Goal: Task Accomplishment & Management: Use online tool/utility

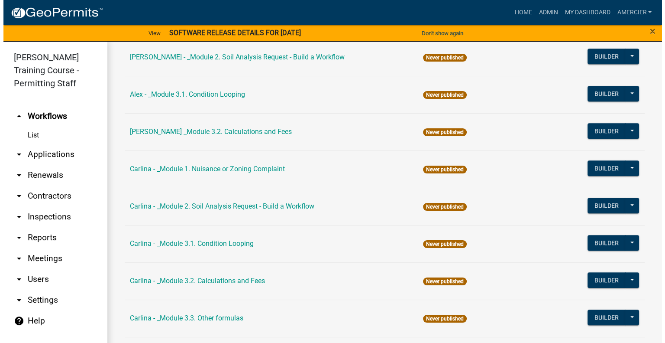
scroll to position [651, 0]
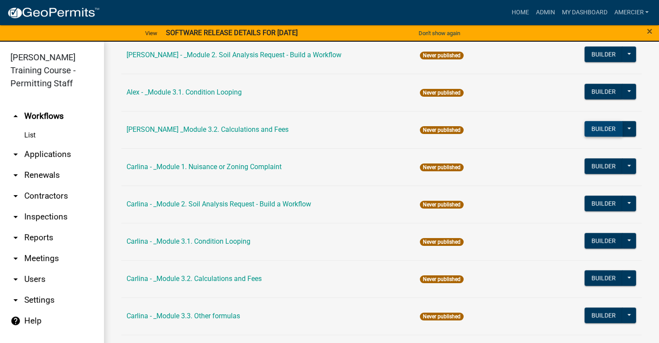
click at [596, 124] on button "Builder" at bounding box center [603, 129] width 38 height 16
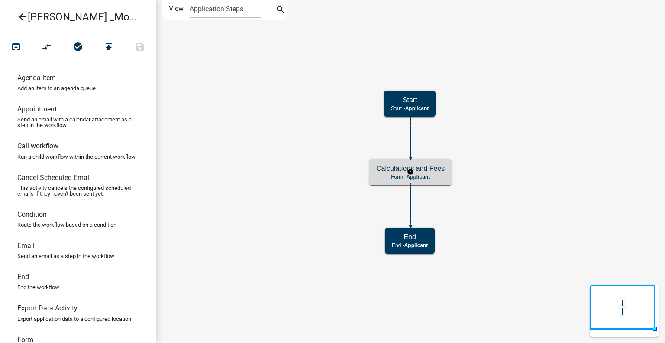
click at [419, 168] on h5 "Calculations and Fees" at bounding box center [410, 168] width 68 height 8
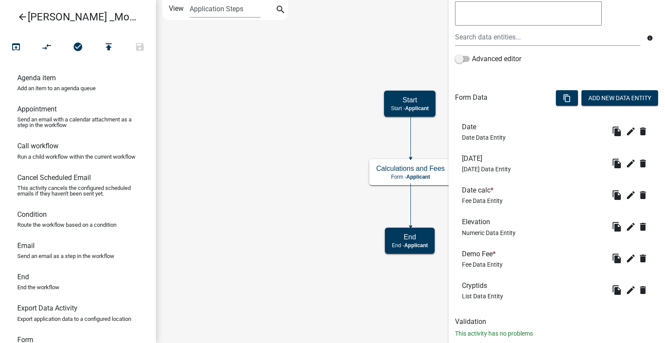
scroll to position [193, 0]
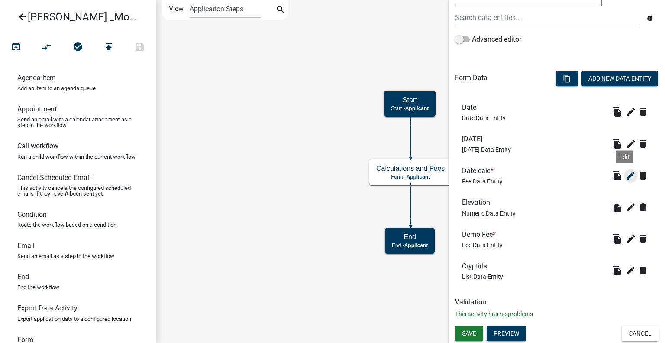
click at [629, 175] on icon "edit" at bounding box center [631, 175] width 10 height 10
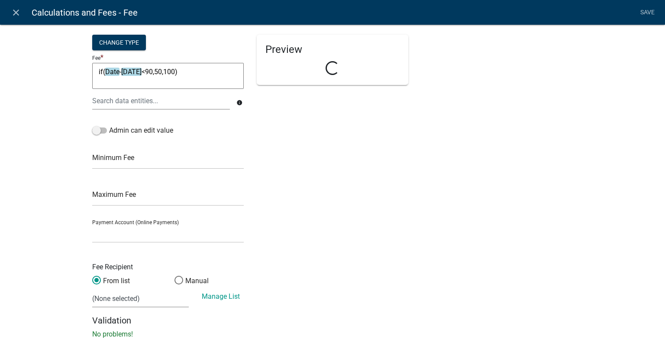
select select "fee"
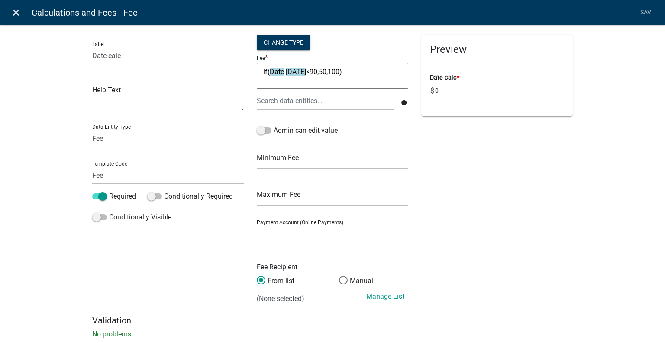
click at [13, 12] on icon "close" at bounding box center [16, 12] width 10 height 10
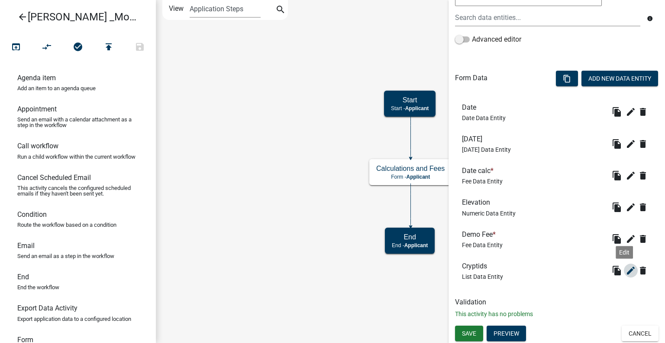
click at [626, 272] on icon "edit" at bounding box center [631, 270] width 10 height 10
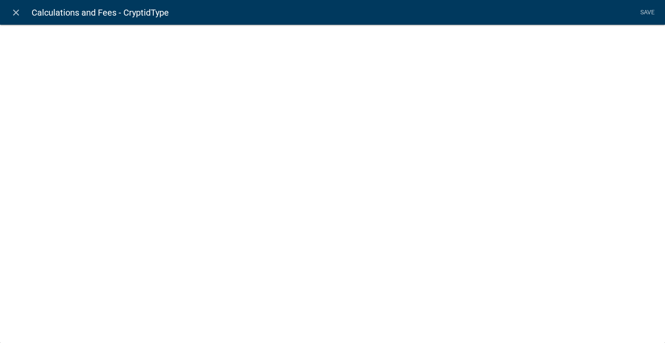
select select "list-data"
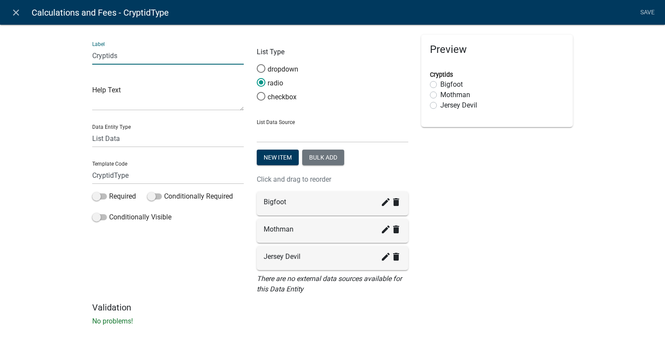
click at [130, 56] on input "Cryptids" at bounding box center [168, 56] width 152 height 18
click at [124, 55] on input "Cryptids" at bounding box center [168, 56] width 152 height 18
click at [381, 206] on icon "create" at bounding box center [386, 202] width 10 height 10
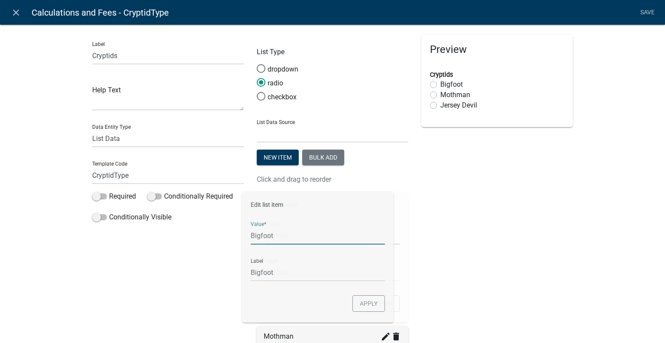
drag, startPoint x: 304, startPoint y: 240, endPoint x: 251, endPoint y: 233, distance: 53.2
click at [251, 233] on div "List Type dropdown radio checkbox List Data Source State List Staff Names New i…" at bounding box center [332, 222] width 165 height 374
paste input "New Septic System Installation Permi"
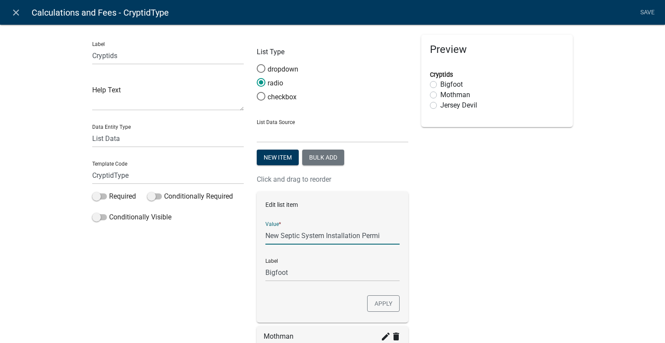
drag, startPoint x: 385, startPoint y: 233, endPoint x: 359, endPoint y: 230, distance: 25.8
click at [359, 230] on input "New Septic System Installation Permi" at bounding box center [332, 236] width 134 height 18
type input "New Septic System Installation"
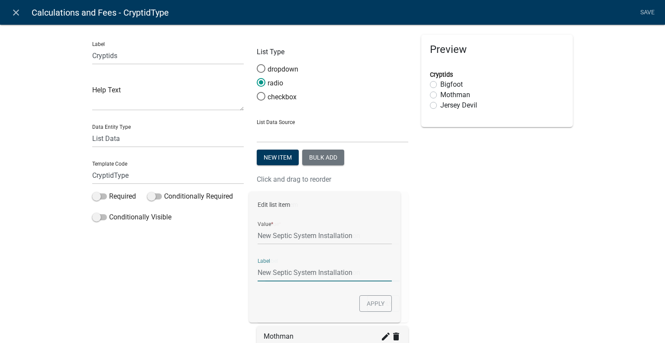
drag, startPoint x: 291, startPoint y: 273, endPoint x: 256, endPoint y: 270, distance: 35.3
click at [257, 270] on div "Edit list item Value * New Septic System Installation Label New Septic System I…" at bounding box center [333, 256] width 152 height 131
click at [388, 302] on button "Apply" at bounding box center [383, 303] width 32 height 16
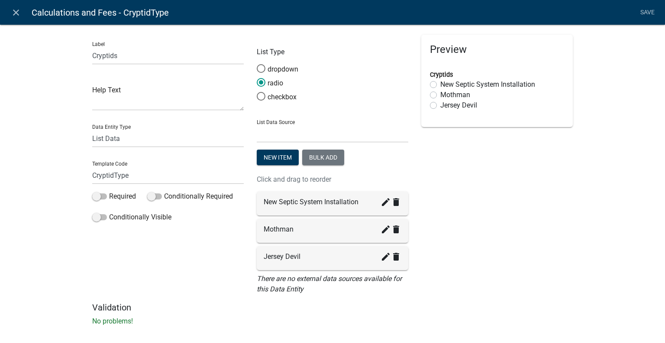
click at [307, 224] on div "Mothman create delete" at bounding box center [333, 229] width 138 height 10
click at [383, 229] on icon "create" at bounding box center [386, 229] width 10 height 10
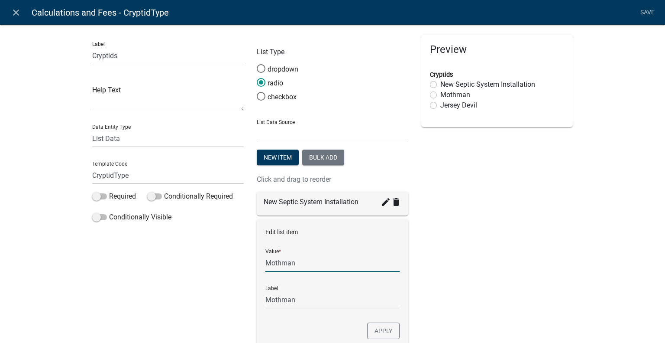
click at [303, 259] on input "Mothman" at bounding box center [332, 263] width 134 height 18
click at [314, 298] on input "Mothman" at bounding box center [332, 300] width 134 height 18
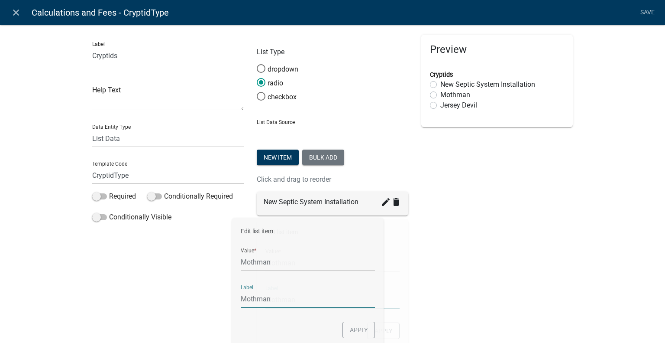
drag, startPoint x: 314, startPoint y: 298, endPoint x: 229, endPoint y: 301, distance: 84.5
click at [229, 301] on div "Label Cryptids Help Text Data Entity Type Free Form Text Document Display Entit…" at bounding box center [333, 222] width 494 height 374
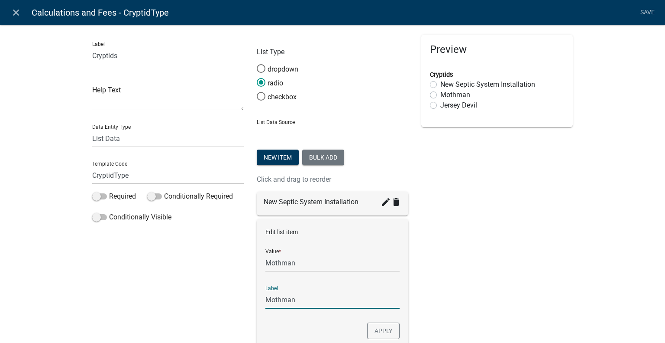
paste input "New Septic System Soil Analysi"
click at [362, 300] on input "New Septic System Soil Analysi" at bounding box center [332, 300] width 134 height 18
drag, startPoint x: 320, startPoint y: 299, endPoint x: 309, endPoint y: 299, distance: 11.7
click at [309, 299] on input "New Septic System Soil Analysi" at bounding box center [332, 300] width 134 height 18
click at [352, 299] on input "New Septic Sys Soil Analysi" at bounding box center [332, 300] width 134 height 18
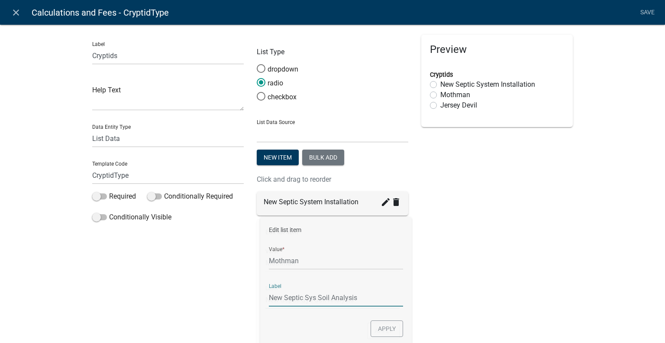
drag, startPoint x: 362, startPoint y: 299, endPoint x: 269, endPoint y: 295, distance: 93.2
click at [269, 295] on input "New Septic Sys Soil Analysis" at bounding box center [332, 300] width 134 height 18
click at [367, 301] on input "New Septic Sys Soil Analysis" at bounding box center [332, 300] width 134 height 18
drag, startPoint x: 366, startPoint y: 299, endPoint x: 267, endPoint y: 297, distance: 99.6
click at [267, 297] on input "New Septic Sys Soil Analysis" at bounding box center [332, 300] width 134 height 18
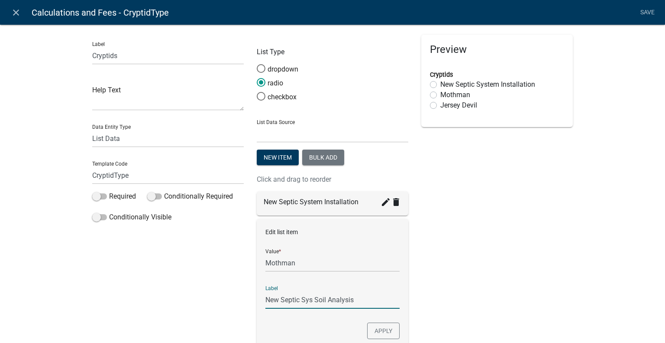
click at [362, 296] on input "New Septic Sys Soil Analysis" at bounding box center [332, 300] width 134 height 18
drag, startPoint x: 331, startPoint y: 300, endPoint x: 262, endPoint y: 304, distance: 69.4
click at [265, 304] on input "New Septic Sys Soil Analysis" at bounding box center [332, 300] width 134 height 18
type input "New Septic Sys Soil Analysis"
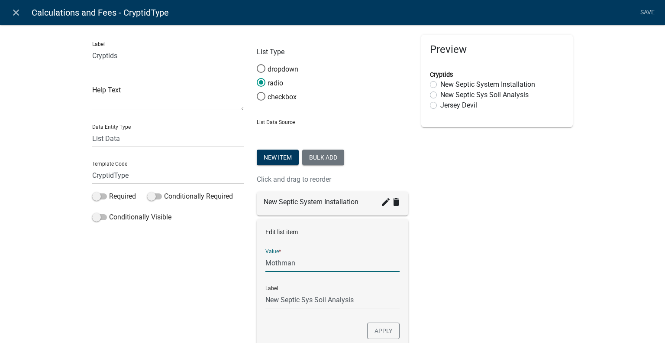
click at [306, 264] on input "Mothman" at bounding box center [332, 263] width 134 height 18
drag, startPoint x: 306, startPoint y: 264, endPoint x: 258, endPoint y: 263, distance: 48.1
click at [258, 263] on div "Edit list item Value * Mothman Label New Septic Sys Soil Analysis Apply" at bounding box center [333, 284] width 152 height 131
paste input "New Septic Sys Soil Analysis"
type input "New Septic Sys Soil Analysis"
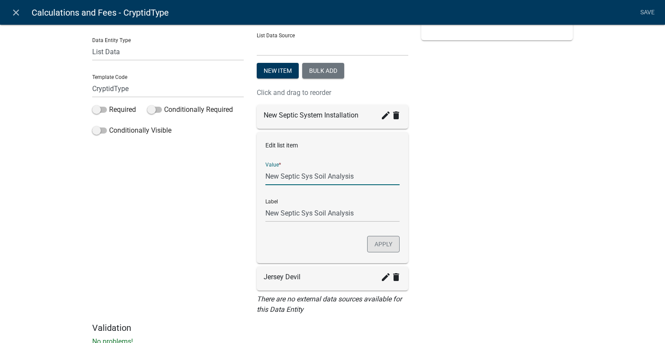
click at [377, 242] on button "Apply" at bounding box center [383, 244] width 32 height 16
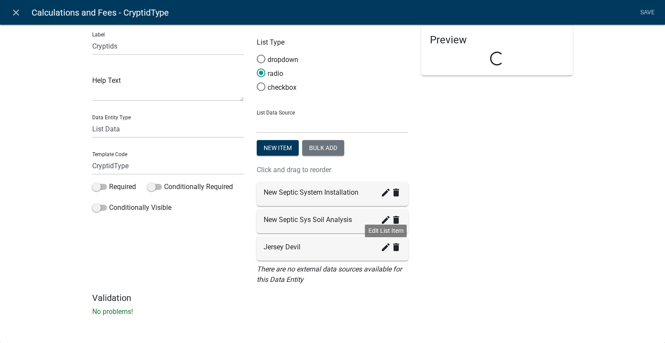
scroll to position [9, 0]
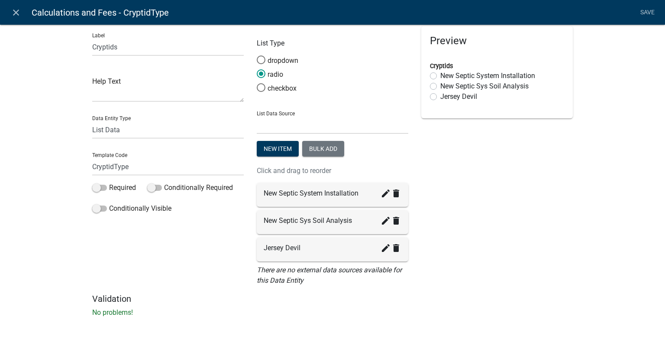
click at [265, 251] on div "Jersey Devil create delete" at bounding box center [333, 248] width 138 height 10
click at [383, 246] on icon "create" at bounding box center [386, 248] width 10 height 10
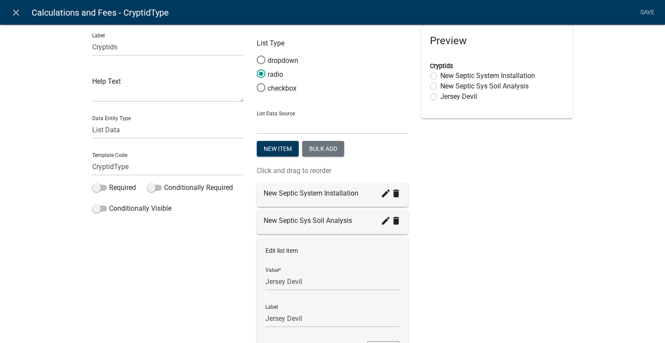
scroll to position [87, 0]
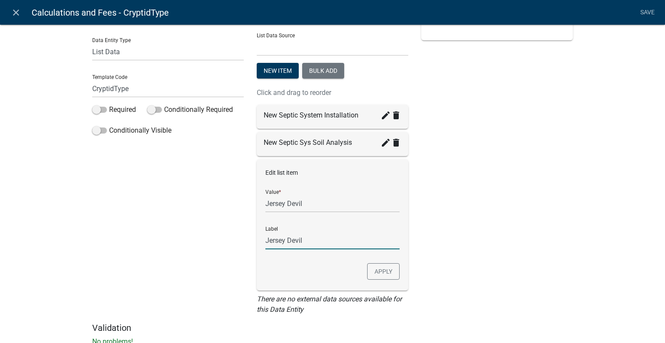
click at [303, 239] on input "Jersey Devil" at bounding box center [332, 240] width 134 height 18
drag, startPoint x: 303, startPoint y: 239, endPoint x: 252, endPoint y: 238, distance: 50.7
paste input "Distribution Box Replacement"
type input "Distribution Box Replacement"
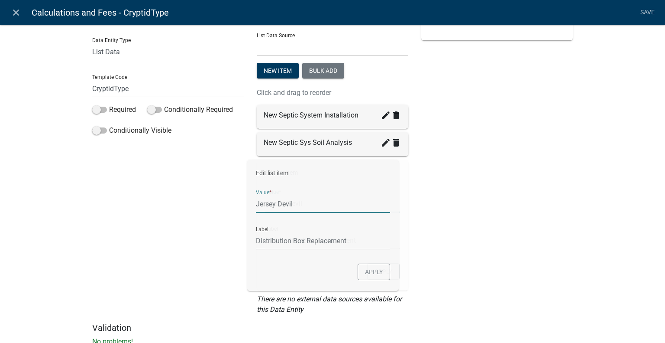
drag, startPoint x: 308, startPoint y: 205, endPoint x: 254, endPoint y: 206, distance: 53.7
click at [257, 206] on div "Edit list item Value * Jersey Devil Label Distribution Box Replacement Apply" at bounding box center [333, 224] width 152 height 131
paste input "Distribution Box Replacement"
type input "Distribution Box Replacement"
click at [371, 277] on button "Apply" at bounding box center [383, 271] width 32 height 16
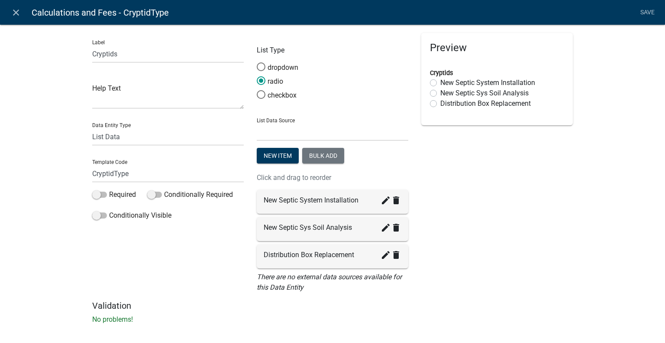
scroll to position [0, 0]
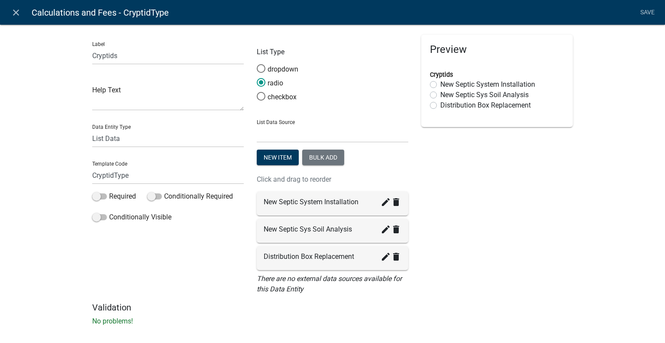
click at [314, 72] on div "dropdown" at bounding box center [333, 71] width 152 height 14
click at [267, 159] on button "New item" at bounding box center [278, 157] width 42 height 16
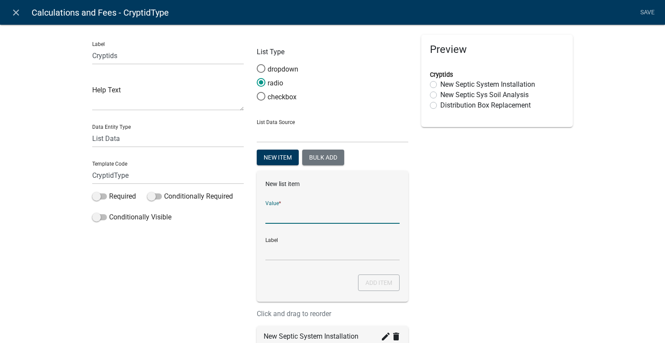
paste input "Tank Replacement"
type input "Tank Replacement"
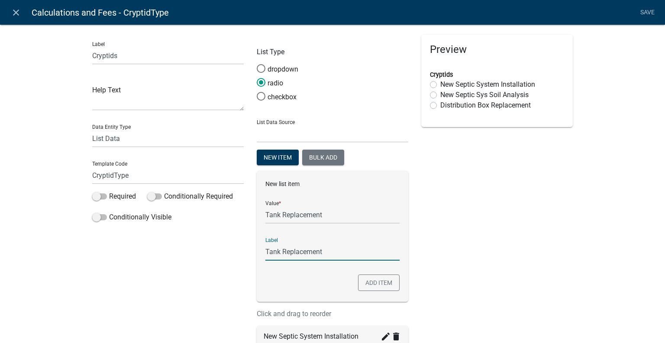
paste input "Tank Replacement"
type input "Tank RepTank Replacementlacement"
drag, startPoint x: 385, startPoint y: 249, endPoint x: 260, endPoint y: 246, distance: 124.3
click at [260, 246] on div "New list item Value * Tank Replacement Label Tank RepTank Replacementlacement A…" at bounding box center [333, 236] width 152 height 131
paste input "Tank Replacement"
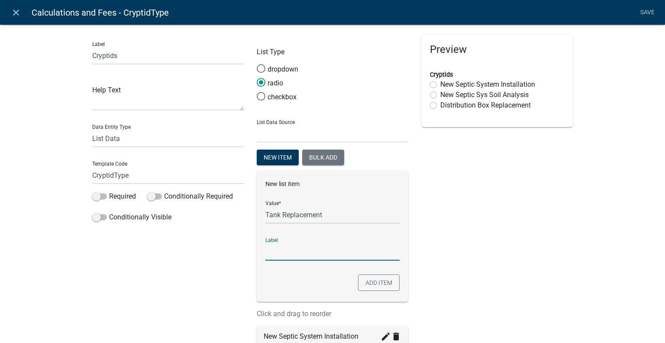
type input "Tank Replacement"
click at [366, 290] on button "Add item" at bounding box center [379, 282] width 42 height 16
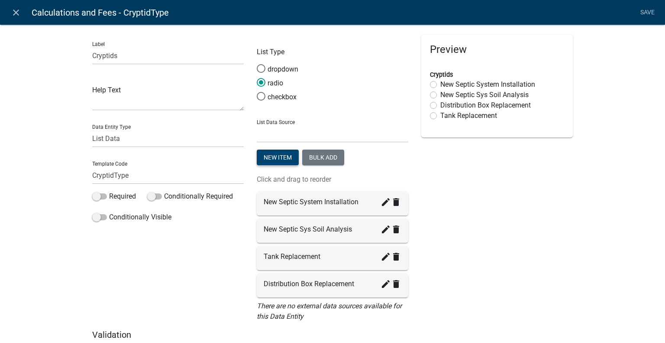
click at [283, 155] on button "New item" at bounding box center [278, 157] width 42 height 16
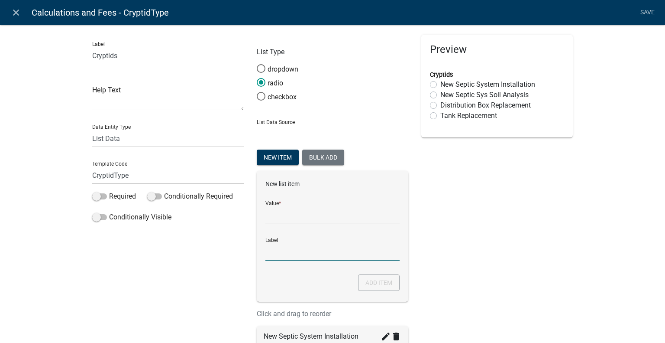
click at [315, 249] on input "Label" at bounding box center [332, 252] width 134 height 18
paste input "New Connection for Existing Septic System"
drag, startPoint x: 373, startPoint y: 251, endPoint x: 352, endPoint y: 252, distance: 21.3
click at [352, 252] on input "New Connection for Existing Septic System" at bounding box center [332, 252] width 134 height 18
drag, startPoint x: 376, startPoint y: 251, endPoint x: 263, endPoint y: 247, distance: 113.1
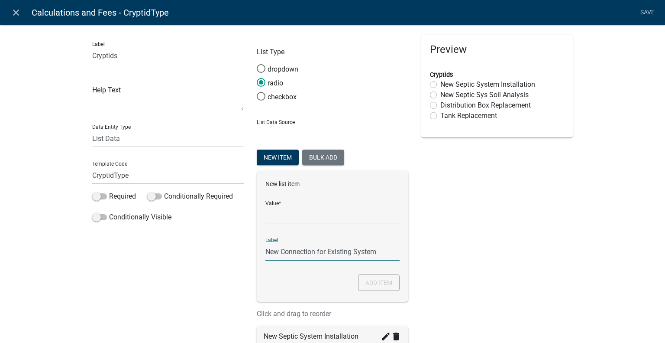
click at [265, 247] on input "New Connection for Existing System" at bounding box center [332, 252] width 134 height 18
type input "New Connection for Existing System"
click at [275, 221] on input "List Data Source" at bounding box center [332, 215] width 134 height 18
paste input "New Connection for Existing System"
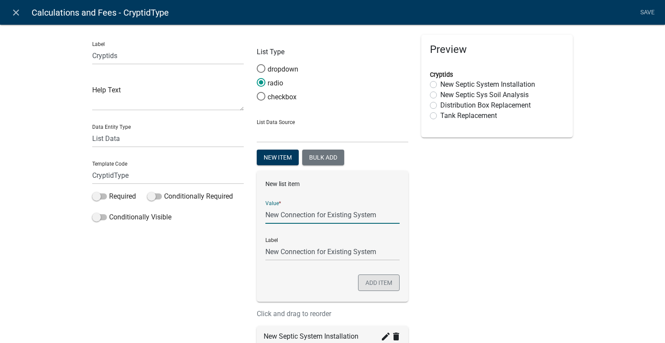
type input "New Connection for Existing System"
click at [379, 279] on button "Add item" at bounding box center [379, 282] width 42 height 16
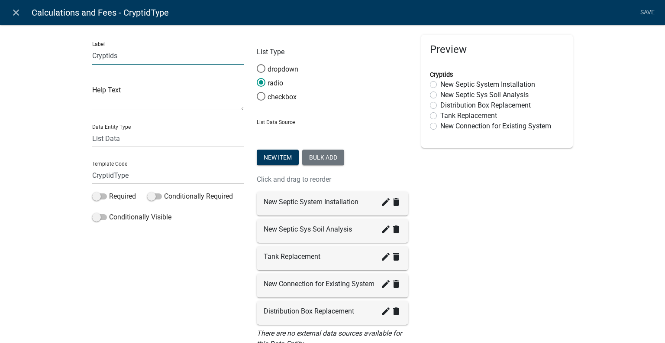
click at [115, 55] on input "Cryptids" at bounding box center [168, 56] width 152 height 18
drag, startPoint x: 115, startPoint y: 55, endPoint x: 69, endPoint y: 55, distance: 46.3
click at [69, 55] on div "Label Cryptids Help Text Data Entity Type Free Form Text Document Display Entit…" at bounding box center [332, 204] width 665 height 388
click at [112, 56] on input "ScepticSystem" at bounding box center [168, 56] width 152 height 18
click at [172, 58] on input "Sceptic System" at bounding box center [168, 56] width 152 height 18
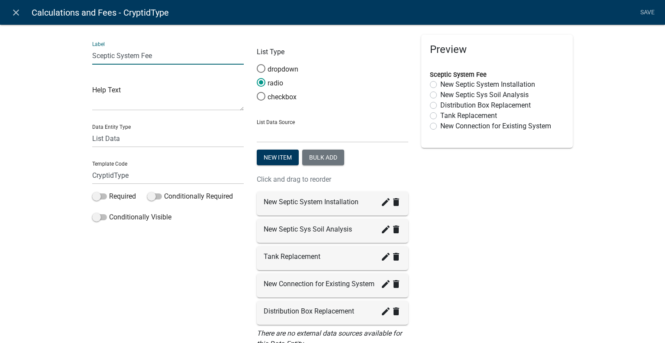
type input "Sceptic System Fee"
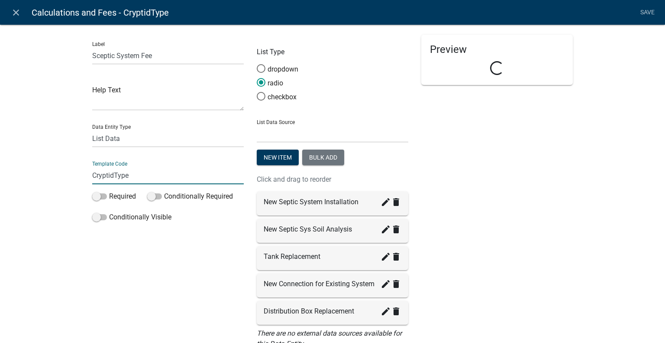
drag, startPoint x: 109, startPoint y: 175, endPoint x: 80, endPoint y: 172, distance: 29.5
click at [80, 172] on div "Label Sceptic System Fee Help Text Data Entity Type Free Form Text Document Dis…" at bounding box center [332, 204] width 665 height 388
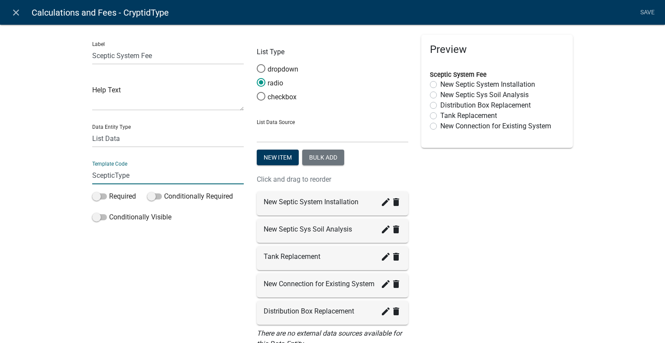
drag, startPoint x: 99, startPoint y: 173, endPoint x: 155, endPoint y: 183, distance: 57.2
click at [155, 183] on input "ScepticType" at bounding box center [168, 175] width 152 height 18
click at [101, 172] on input "ScepticType" at bounding box center [168, 175] width 152 height 18
drag, startPoint x: 110, startPoint y: 175, endPoint x: 83, endPoint y: 175, distance: 27.7
click at [86, 175] on div "Label Sceptic System Fee Help Text Data Entity Type Free Form Text Document Dis…" at bounding box center [168, 196] width 165 height 322
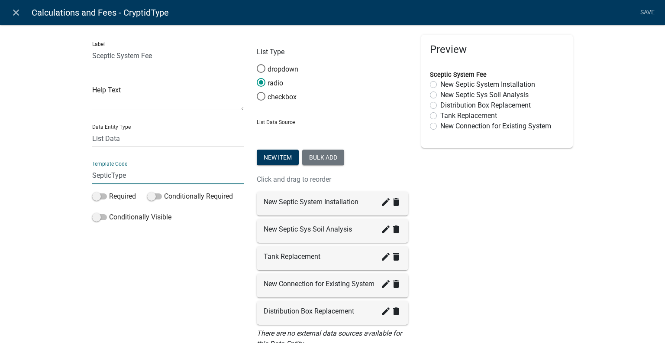
type input "SepticType"
click at [141, 243] on div "Label Sceptic System Fee Help Text Data Entity Type Free Form Text Document Dis…" at bounding box center [168, 196] width 165 height 322
click at [655, 10] on link "Save" at bounding box center [648, 12] width 22 height 16
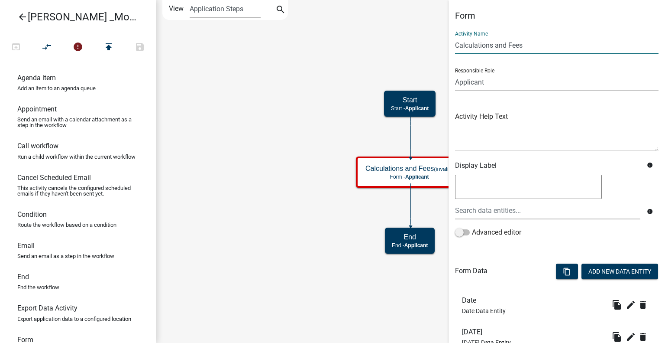
drag, startPoint x: 492, startPoint y: 45, endPoint x: 453, endPoint y: 44, distance: 39.5
click at [453, 44] on div "Form Activity Name Calculations and Fees Responsible Role Applicant Kian Engine…" at bounding box center [557, 288] width 217 height 556
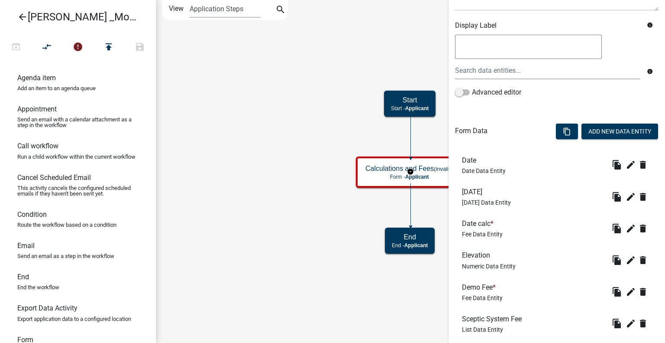
scroll to position [241, 0]
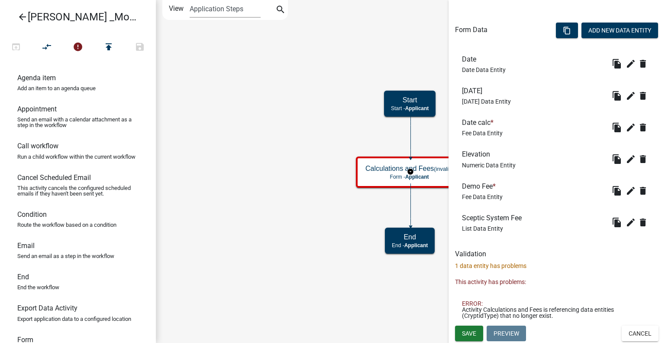
type input "Sceptic System and Fees"
click at [482, 265] on p "1 data entity has problems" at bounding box center [557, 265] width 204 height 9
click at [472, 332] on span "Save" at bounding box center [469, 333] width 14 height 7
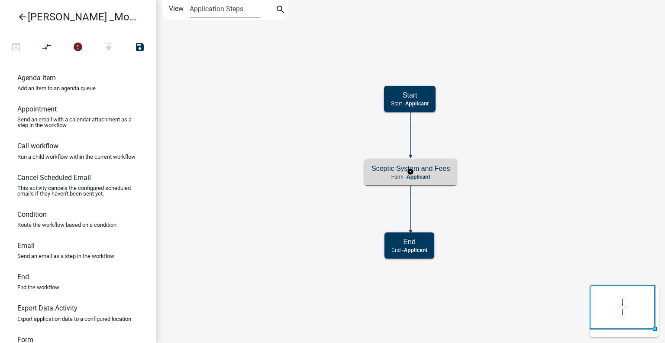
scroll to position [0, 0]
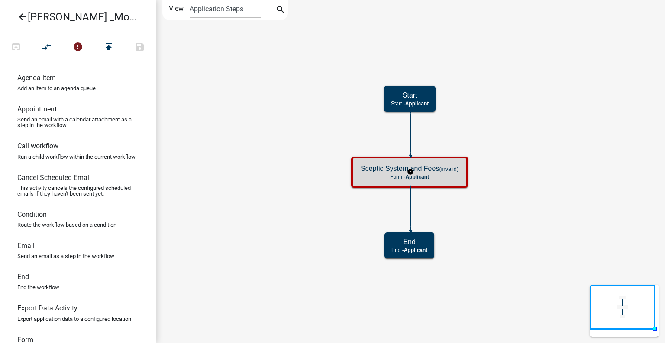
click at [392, 175] on p "Form - Applicant" at bounding box center [410, 177] width 98 height 6
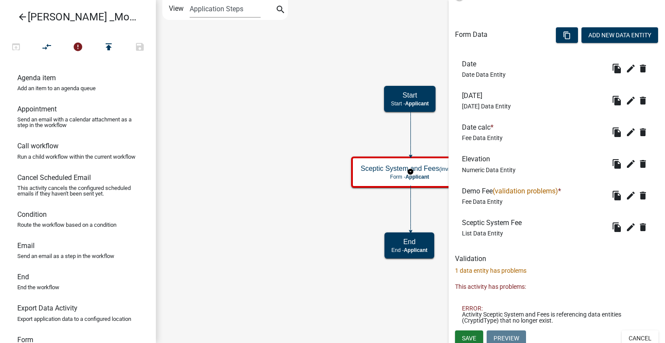
scroll to position [241, 0]
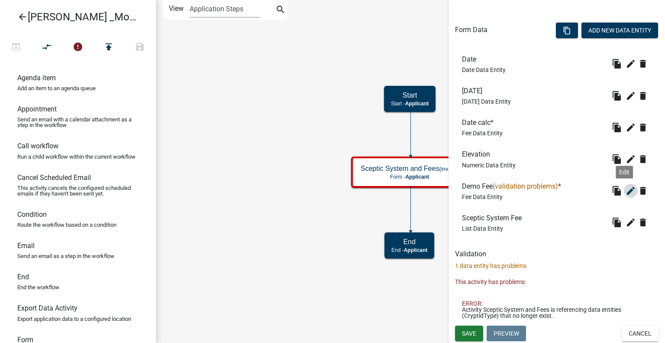
click at [626, 188] on icon "edit" at bounding box center [631, 190] width 10 height 10
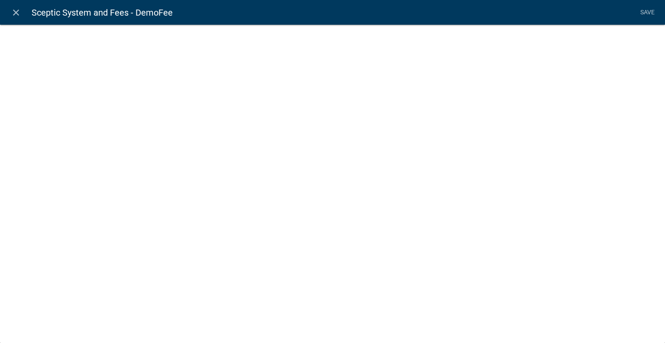
select select "fee"
select select
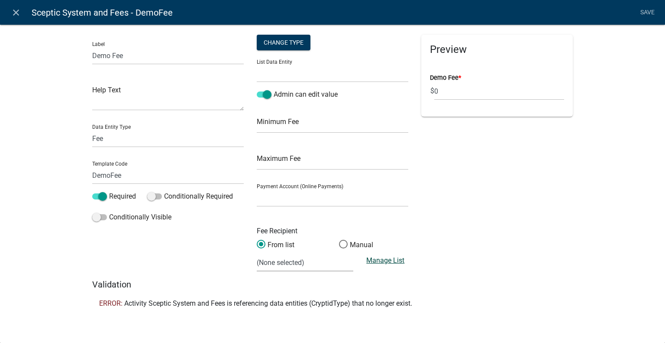
click at [378, 261] on link "Manage List" at bounding box center [385, 260] width 38 height 8
click at [280, 58] on div "List Data Entity APPLICATION_STATUS CURRENT_ACTIVITY PARENT_APPLICATION_STATUS …" at bounding box center [333, 67] width 152 height 30
click at [280, 62] on div "List Data Entity APPLICATION_STATUS CURRENT_ACTIVITY PARENT_APPLICATION_STATUS …" at bounding box center [333, 67] width 152 height 30
click at [299, 46] on div "Change Type" at bounding box center [284, 43] width 54 height 16
select select "1"
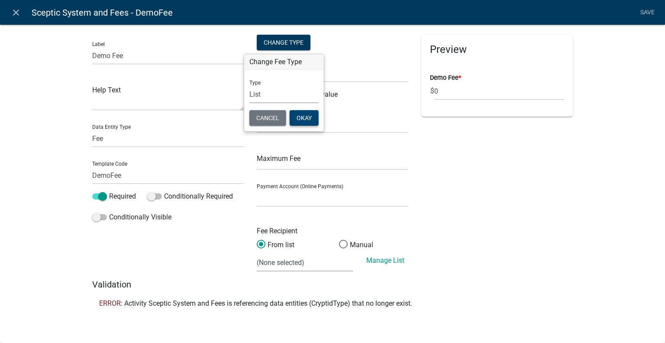
click at [305, 119] on button "Okay" at bounding box center [304, 118] width 29 height 16
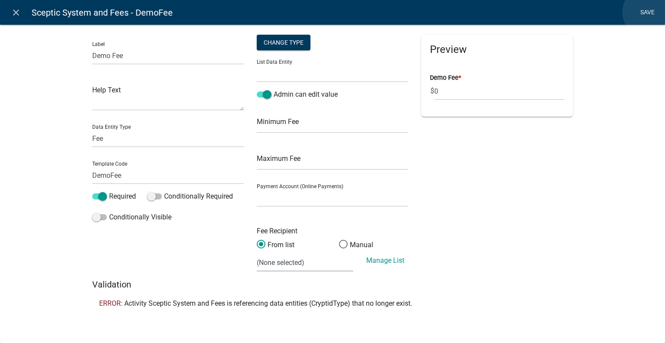
click at [650, 12] on link "Save" at bounding box center [648, 12] width 22 height 16
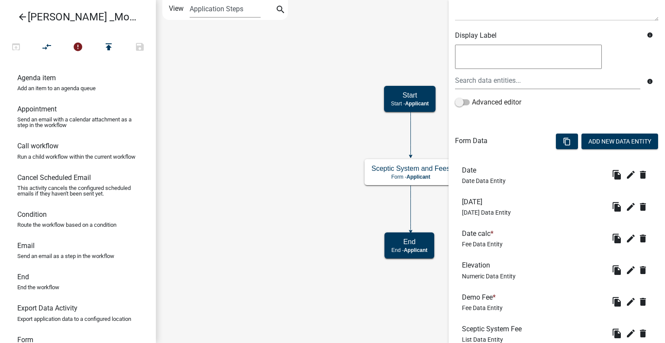
scroll to position [193, 0]
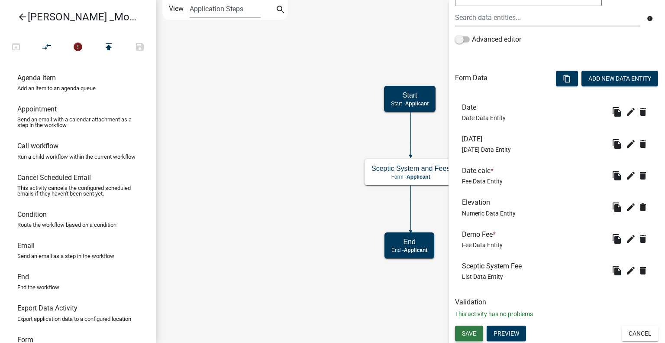
click at [475, 327] on button "Save" at bounding box center [469, 333] width 28 height 16
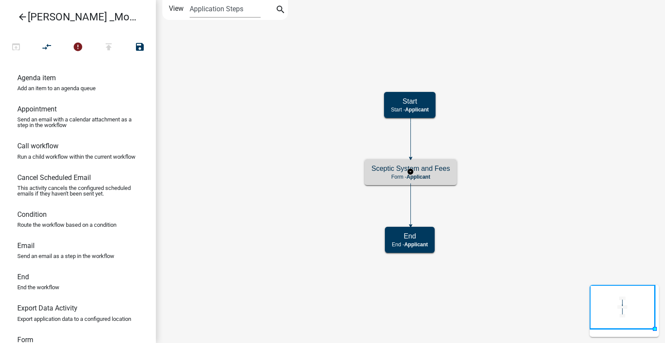
click at [387, 171] on h5 "Sceptic System and Fees" at bounding box center [411, 168] width 78 height 8
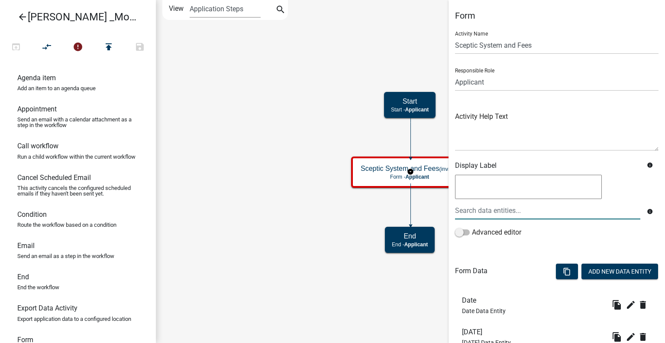
click at [534, 207] on div at bounding box center [548, 210] width 198 height 18
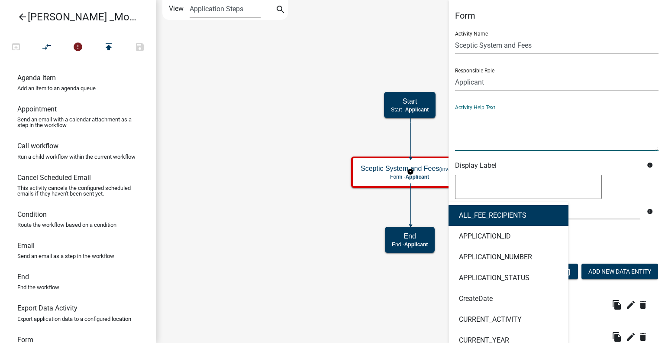
click at [556, 123] on textarea at bounding box center [557, 130] width 204 height 41
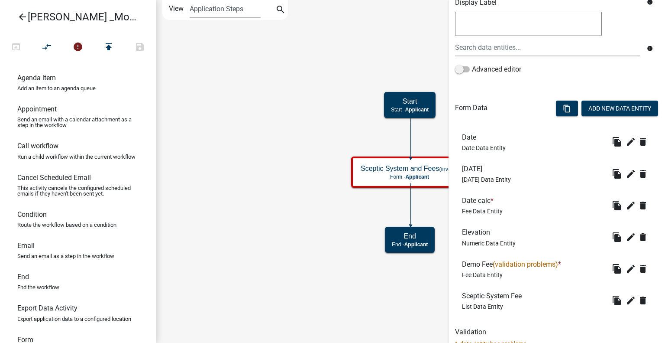
scroll to position [217, 0]
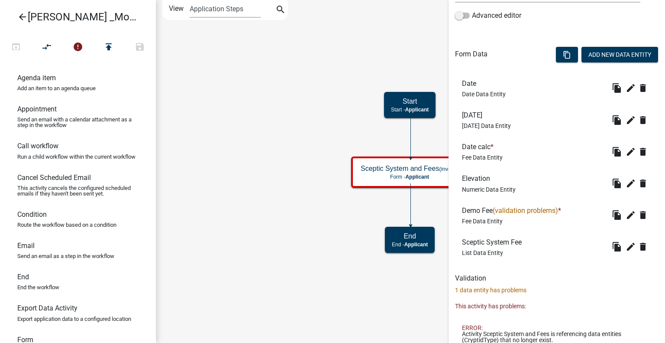
click at [468, 156] on span "Fee Data Entity" at bounding box center [482, 157] width 41 height 7
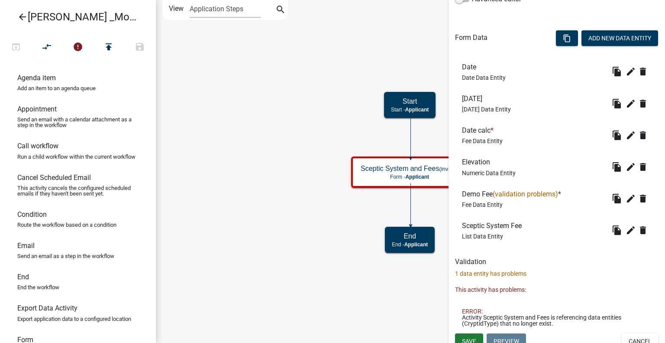
scroll to position [241, 0]
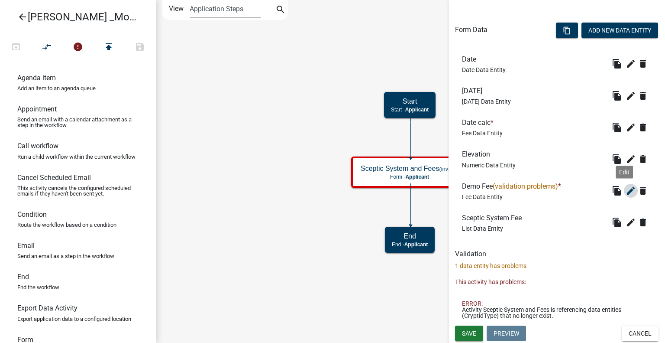
click at [626, 194] on icon "edit" at bounding box center [631, 190] width 10 height 10
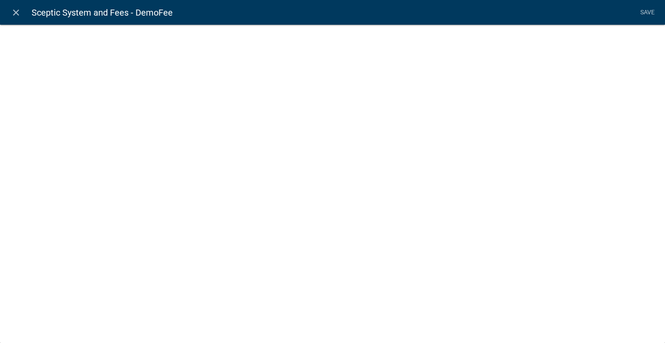
select select "fee"
select select
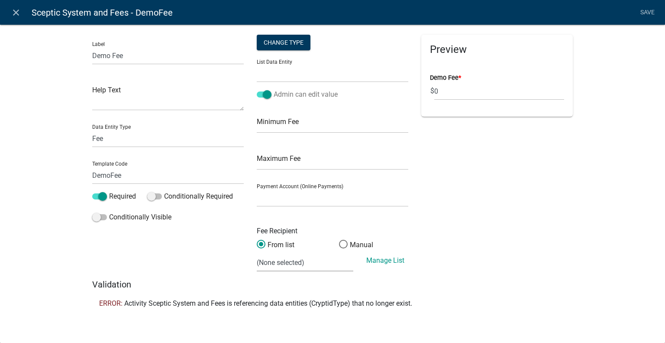
click at [267, 95] on span at bounding box center [264, 94] width 15 height 6
click at [274, 89] on input "Admin can edit value" at bounding box center [274, 89] width 0 height 0
click at [481, 84] on input "0" at bounding box center [499, 91] width 130 height 18
click at [262, 93] on span at bounding box center [264, 94] width 15 height 6
click at [274, 89] on input "Admin can edit value" at bounding box center [274, 89] width 0 height 0
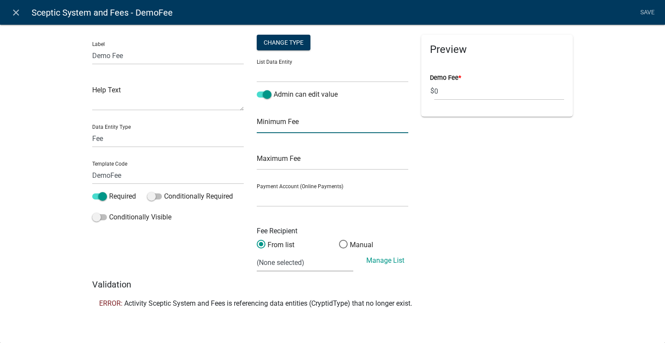
click at [308, 127] on input "text" at bounding box center [333, 124] width 152 height 18
click at [329, 109] on div "Minimum Fee" at bounding box center [333, 118] width 152 height 30
click at [397, 259] on link "Manage List" at bounding box center [385, 260] width 38 height 8
click at [654, 10] on link "Save" at bounding box center [648, 12] width 22 height 16
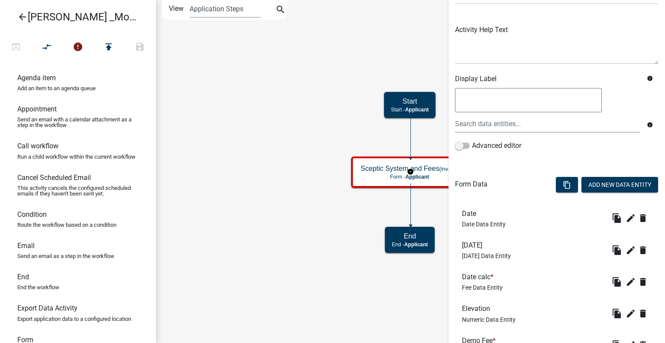
scroll to position [173, 0]
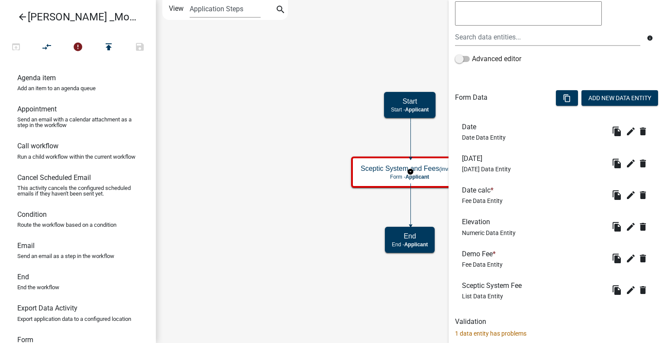
click at [484, 232] on span "Numeric Data Entity" at bounding box center [489, 232] width 54 height 7
click at [626, 222] on icon "edit" at bounding box center [631, 226] width 10 height 10
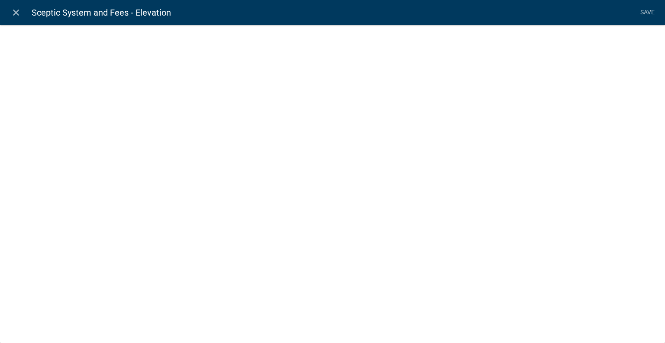
select select "numeric-data"
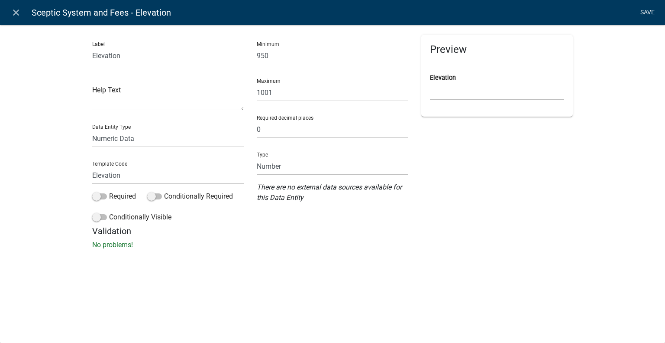
click at [637, 9] on link "Save" at bounding box center [648, 12] width 22 height 16
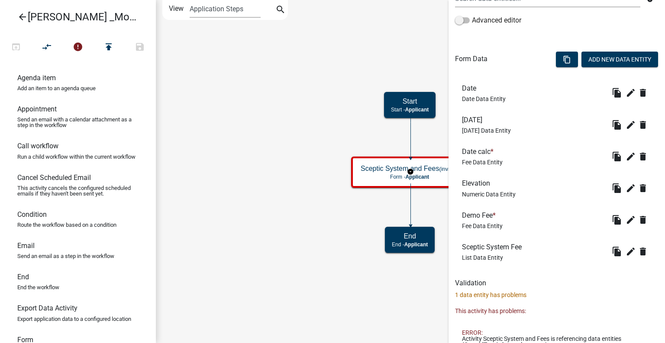
scroll to position [241, 0]
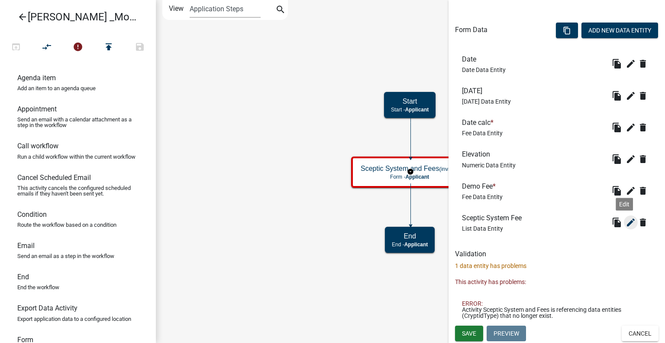
click at [626, 225] on icon "edit" at bounding box center [631, 222] width 10 height 10
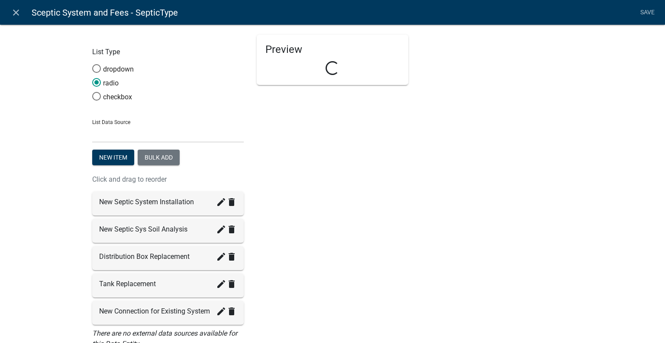
select select "list-data"
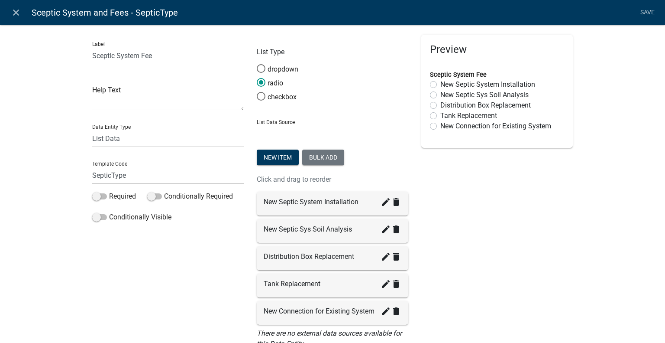
click at [440, 81] on label "New Septic System Installation" at bounding box center [487, 84] width 95 height 10
click at [440, 81] on input "New Septic System Installation" at bounding box center [443, 82] width 6 height 6
radio input "true"
click at [440, 94] on label "New Septic Sys Soil Analysis" at bounding box center [484, 95] width 88 height 10
click at [440, 94] on input "New Septic Sys Soil Analysis" at bounding box center [443, 93] width 6 height 6
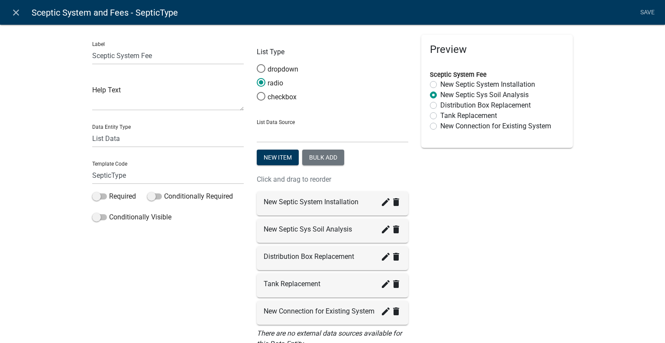
radio input "true"
click at [440, 106] on label "Distribution Box Replacement" at bounding box center [485, 105] width 91 height 10
click at [440, 106] on input "Distribution Box Replacement" at bounding box center [443, 103] width 6 height 6
radio input "true"
click at [440, 115] on label "Tank Replacement" at bounding box center [468, 115] width 57 height 10
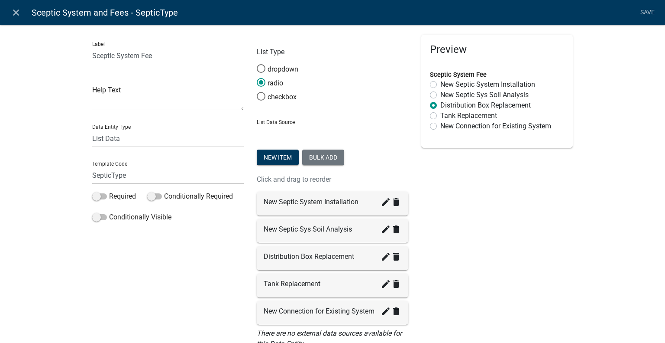
click at [440, 115] on input "Tank Replacement" at bounding box center [443, 113] width 6 height 6
radio input "true"
click at [440, 126] on label "New Connection for Existing System" at bounding box center [495, 126] width 111 height 10
click at [440, 126] on input "New Connection for Existing System" at bounding box center [443, 124] width 6 height 6
radio input "true"
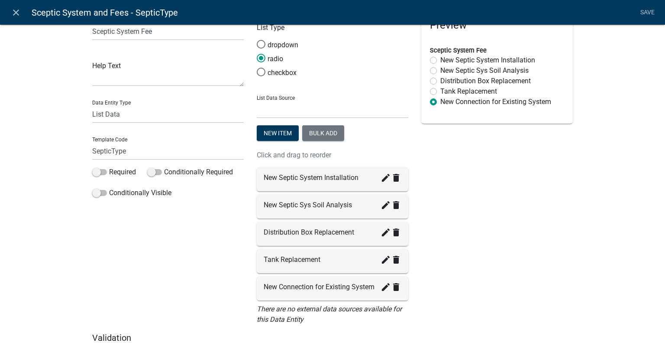
scroll to position [0, 0]
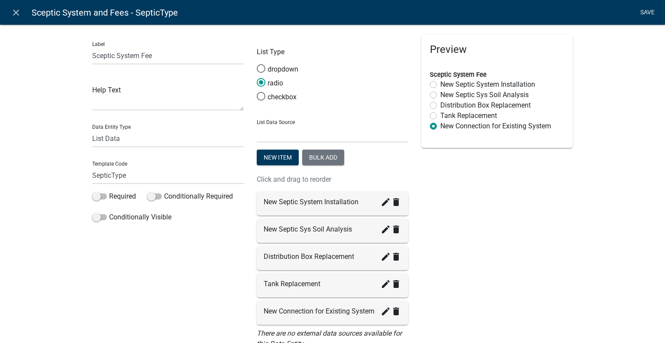
click at [649, 12] on link "Save" at bounding box center [648, 12] width 22 height 16
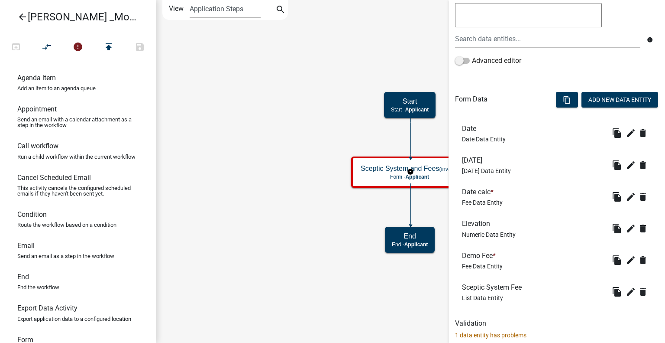
scroll to position [173, 0]
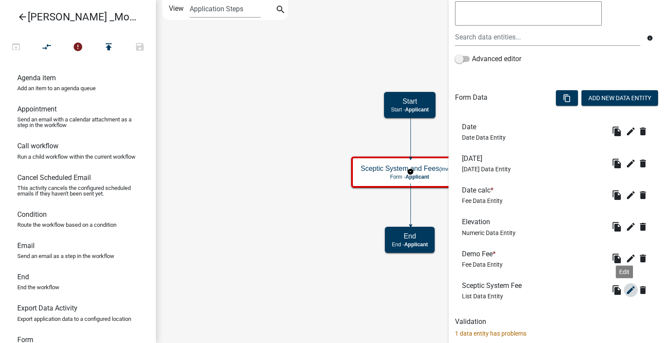
click at [628, 290] on icon "edit" at bounding box center [631, 290] width 10 height 10
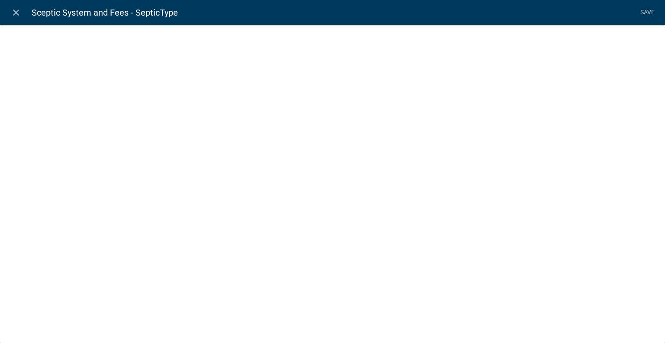
select select "list-data"
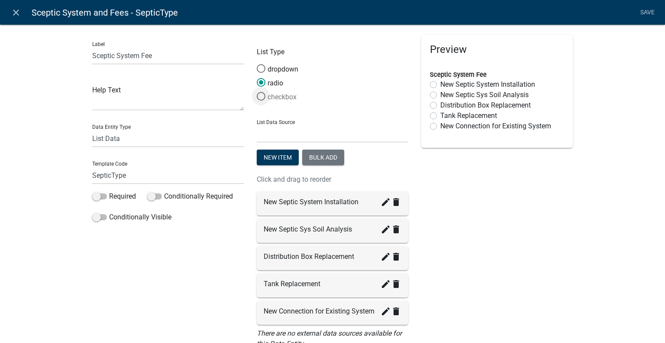
click at [256, 96] on span at bounding box center [261, 96] width 18 height 19
click at [257, 92] on input "checkbox" at bounding box center [257, 92] width 0 height 0
click at [639, 14] on link "Save" at bounding box center [648, 12] width 22 height 16
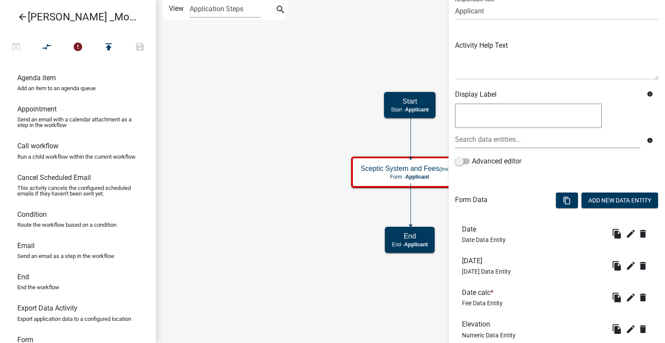
scroll to position [87, 0]
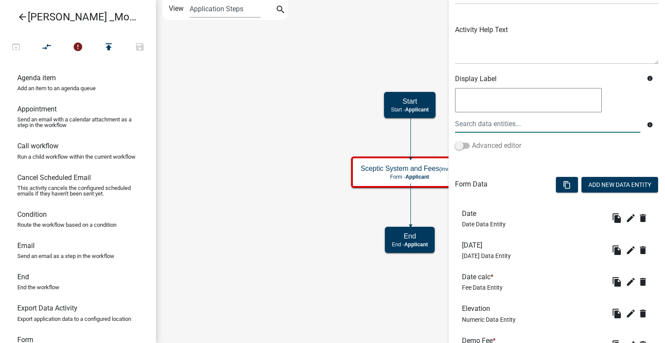
click at [462, 146] on span at bounding box center [462, 145] width 15 height 6
click at [472, 140] on input "Advanced editor" at bounding box center [472, 140] width 0 height 0
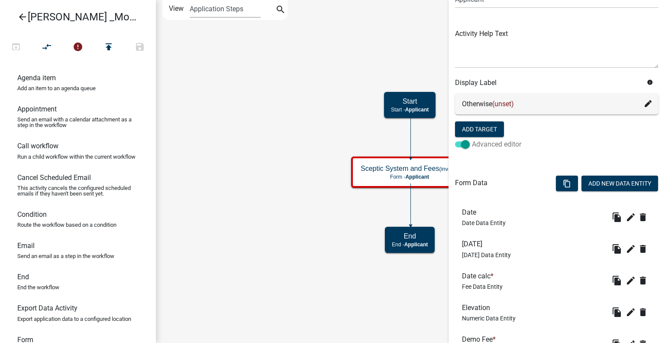
scroll to position [63, 0]
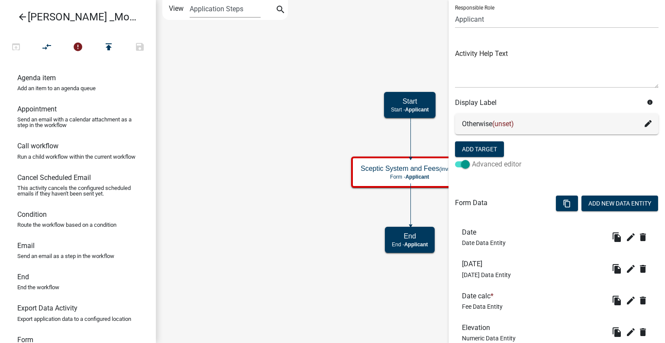
click at [469, 162] on span at bounding box center [462, 164] width 15 height 6
click at [472, 159] on input "Advanced editor" at bounding box center [472, 159] width 0 height 0
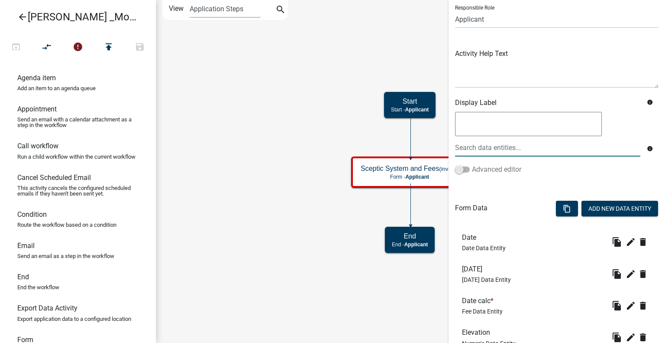
click at [458, 172] on span at bounding box center [462, 169] width 15 height 6
click at [472, 164] on input "Advanced editor" at bounding box center [472, 164] width 0 height 0
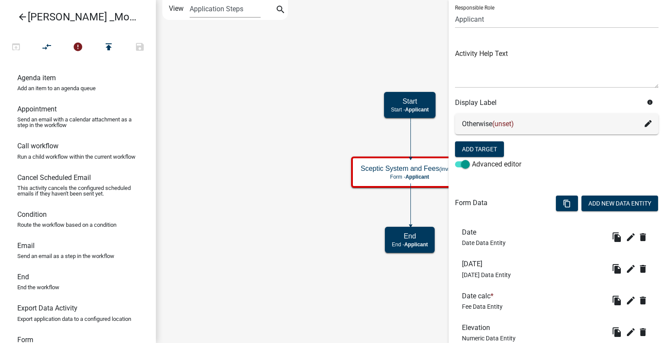
click at [517, 128] on div "Otherwise (unset)" at bounding box center [557, 124] width 190 height 10
click at [645, 121] on icon at bounding box center [648, 123] width 7 height 7
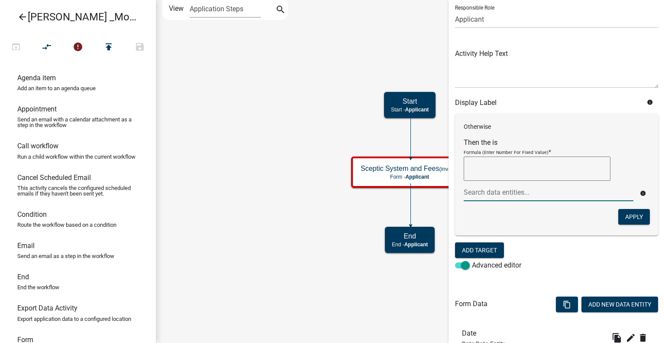
click at [508, 165] on textarea at bounding box center [537, 168] width 147 height 24
click at [501, 193] on div at bounding box center [548, 192] width 183 height 18
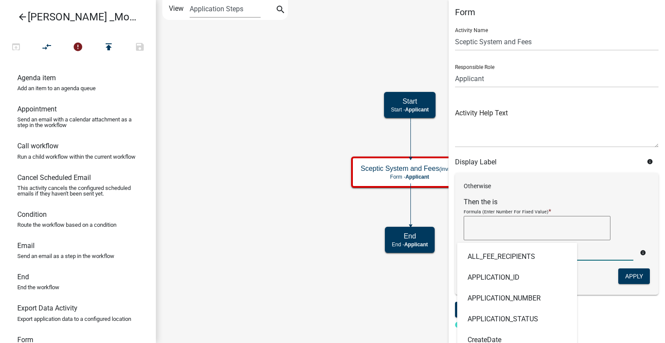
scroll to position [0, 0]
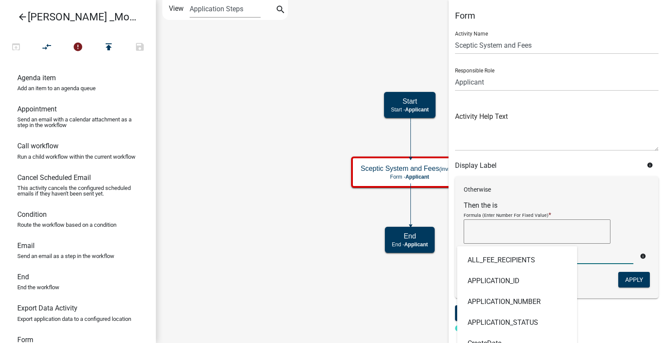
click at [476, 231] on textarea at bounding box center [537, 231] width 147 height 24
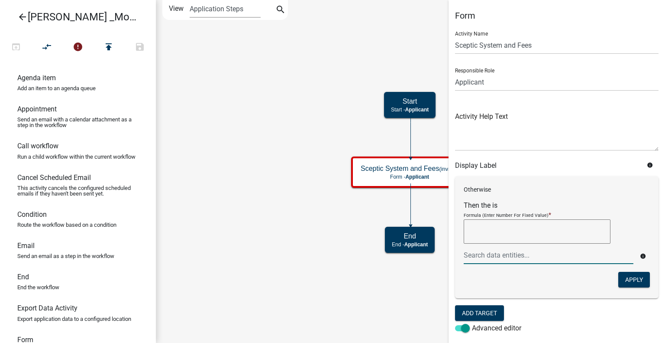
click at [498, 257] on div at bounding box center [548, 255] width 183 height 18
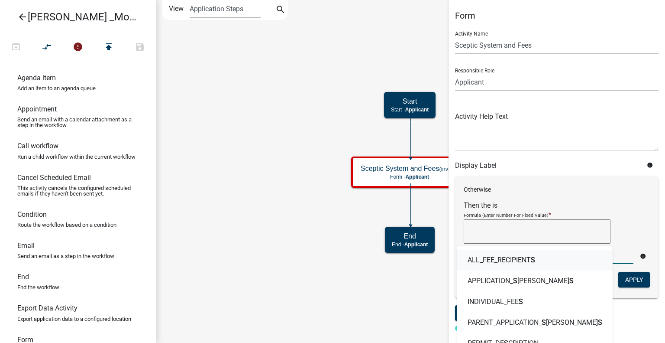
type input "se"
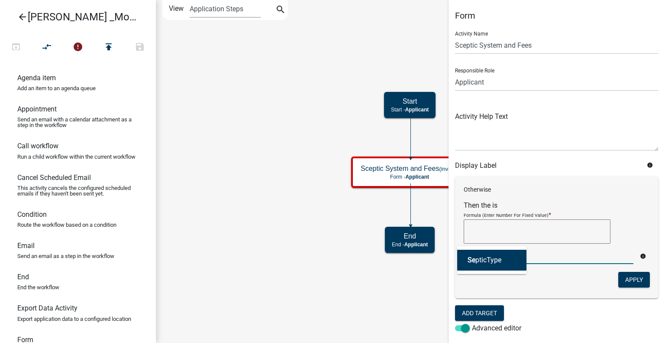
click at [492, 259] on ngb-highlight "Se pticType" at bounding box center [485, 259] width 34 height 7
type textarea "SepticType"
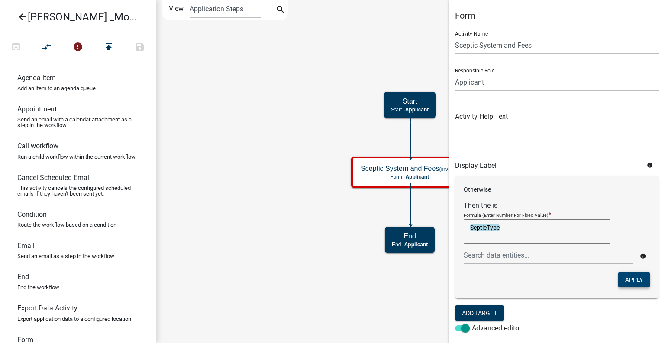
click at [632, 284] on button "Apply" at bounding box center [634, 280] width 32 height 16
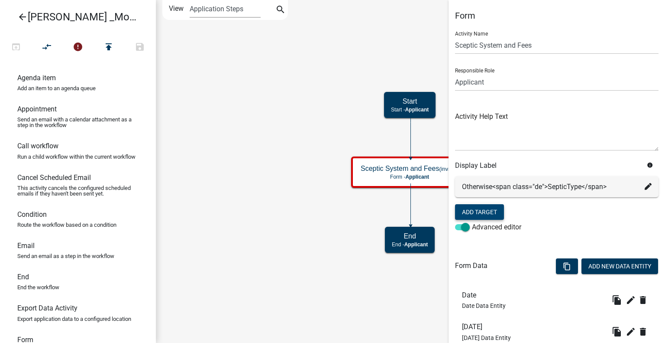
click at [477, 211] on button "Add Target" at bounding box center [479, 212] width 49 height 16
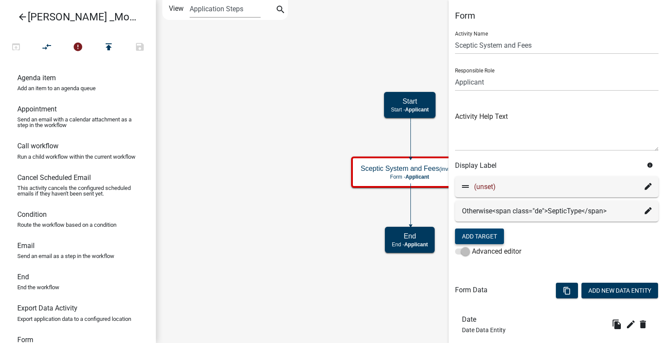
click at [463, 187] on icon at bounding box center [465, 186] width 7 height 3
click at [645, 190] on fa-icon at bounding box center [648, 186] width 7 height 10
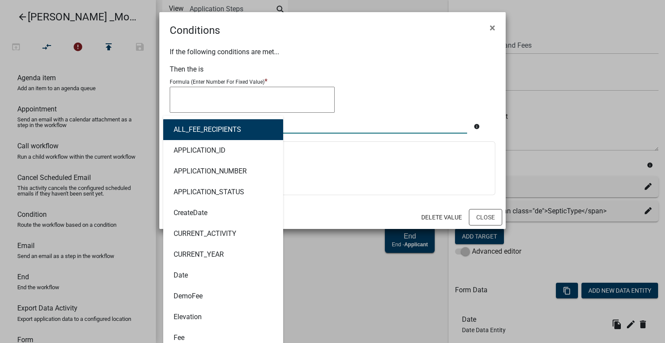
click at [199, 123] on div "ALL_FEE_RECIPIENTS APPLICATION_ID APPLICATION_NUMBER APPLICATION_STATUS CreateD…" at bounding box center [318, 125] width 311 height 18
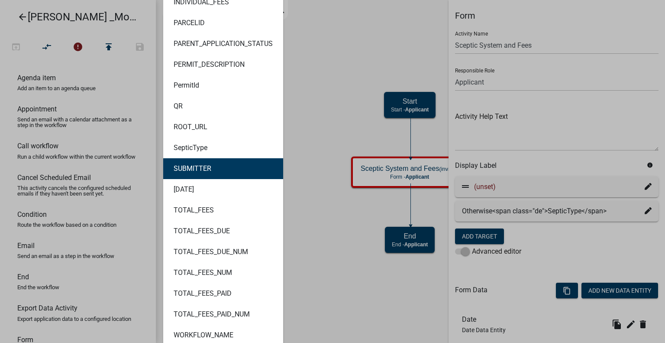
scroll to position [362, 0]
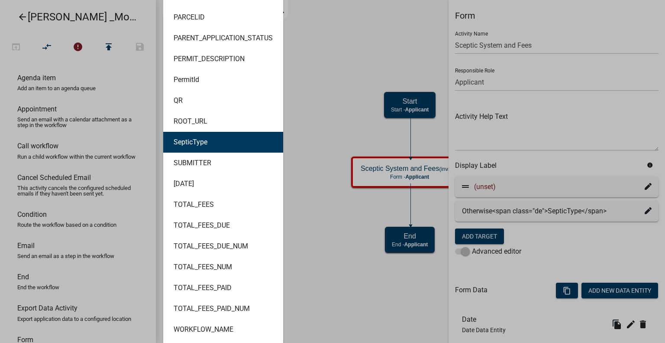
click at [211, 139] on button "SepticType" at bounding box center [223, 142] width 120 height 21
type textarea "SepticType"
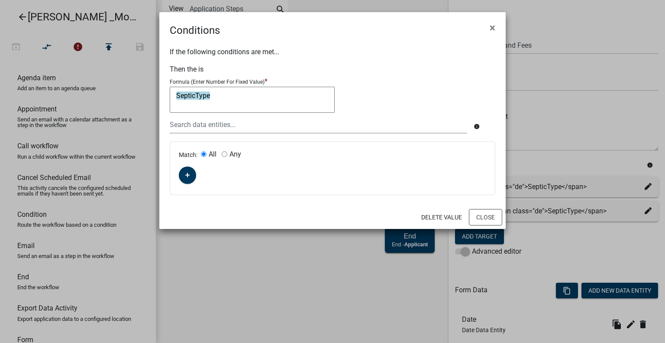
scroll to position [0, 0]
click at [189, 175] on icon "button" at bounding box center [187, 175] width 5 height 5
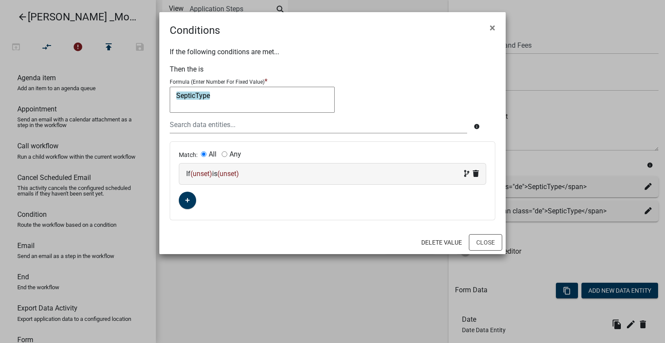
click at [207, 172] on span "(unset)" at bounding box center [202, 173] width 22 height 8
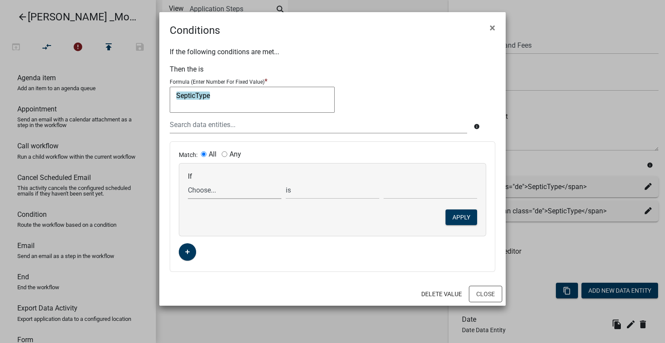
click at [208, 190] on select "Choose... ALL_FEE_RECIPIENTS APPLICATION_ID APPLICATION_NUMBER APPLICATION_STAT…" at bounding box center [235, 190] width 94 height 18
click at [216, 196] on select "Choose... ALL_FEE_RECIPIENTS APPLICATION_ID APPLICATION_NUMBER APPLICATION_STAT…" at bounding box center [235, 190] width 94 height 18
select select "19: SepticType"
click at [188, 181] on select "Choose... ALL_FEE_RECIPIENTS APPLICATION_ID APPLICATION_NUMBER APPLICATION_STAT…" at bounding box center [235, 190] width 94 height 18
select select "4: !!"
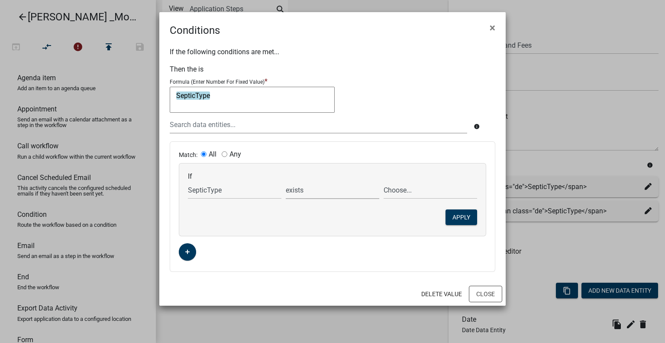
click at [331, 194] on select "exists does not exist contains does not contain" at bounding box center [333, 190] width 94 height 18
click at [395, 189] on select "Choose... Distribution Box Replacement New Connection for Existing System New S…" at bounding box center [431, 190] width 94 height 18
click at [314, 190] on select "exists does not exist contains does not contain" at bounding box center [333, 190] width 94 height 18
click at [222, 154] on input "Any" at bounding box center [225, 154] width 6 height 6
radio input "true"
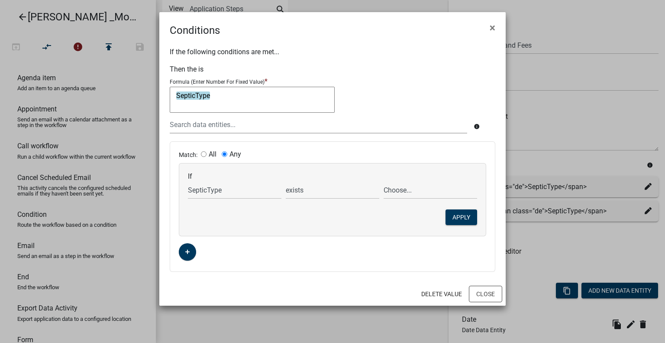
click at [205, 154] on input "All" at bounding box center [204, 154] width 6 height 6
radio input "true"
radio input "false"
click at [319, 194] on select "exists does not exist contains does not contain" at bounding box center [333, 190] width 94 height 18
select select "6: ~"
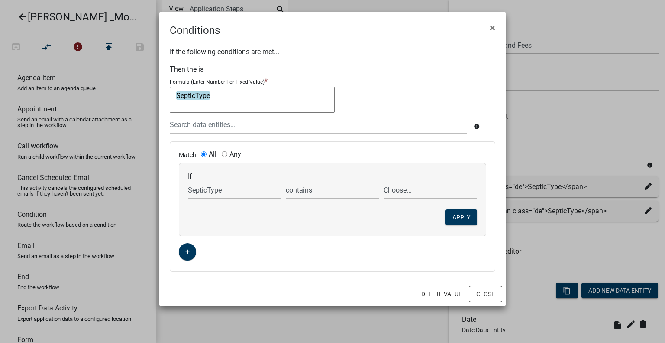
click at [286, 181] on select "exists does not exist contains does not contain" at bounding box center [333, 190] width 94 height 18
click at [411, 194] on select "Choose... Distribution Box Replacement New Connection for Existing System New S…" at bounding box center [431, 190] width 94 height 18
select select "5: Tank Replacement"
click at [384, 181] on select "Choose... Distribution Box Replacement New Connection for Existing System New S…" at bounding box center [431, 190] width 94 height 18
click at [458, 218] on button "Apply" at bounding box center [462, 217] width 32 height 16
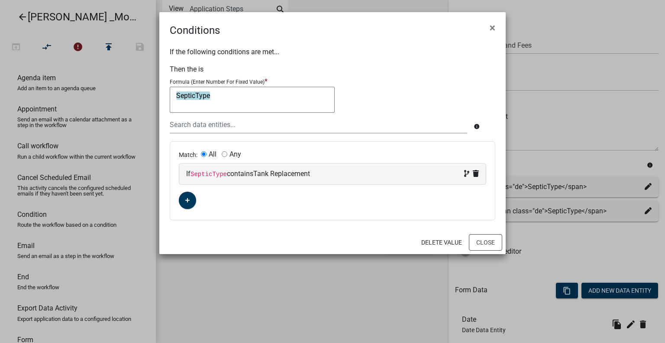
click at [195, 205] on div "Match: All Any If SepticType contains Tank Replacement" at bounding box center [332, 181] width 325 height 78
click at [187, 201] on icon "button" at bounding box center [187, 200] width 5 height 5
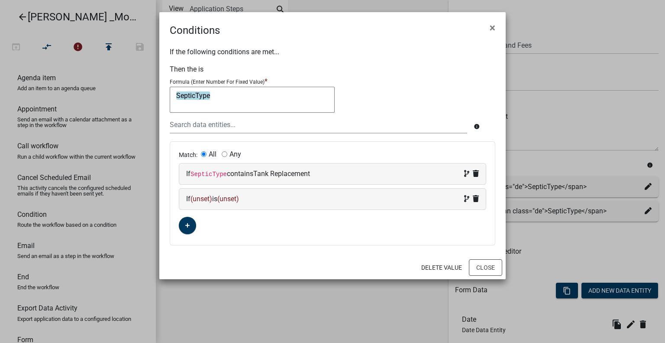
click at [208, 196] on span "(unset)" at bounding box center [202, 198] width 22 height 8
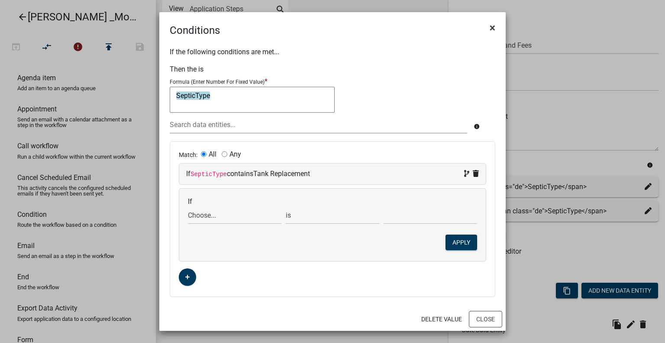
click at [491, 29] on span "×" at bounding box center [493, 28] width 6 height 12
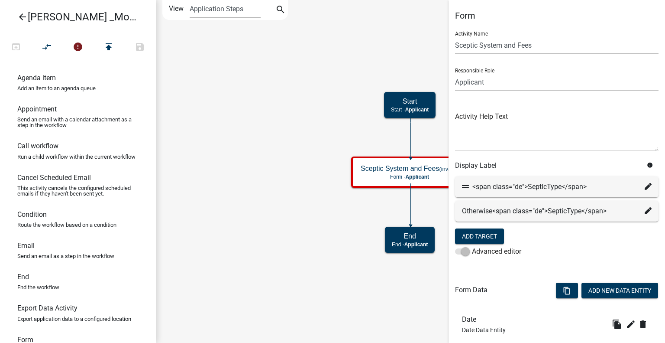
click at [390, 313] on icon "Start Start - Applicant End End - Applicant Sceptic System and Fees (invalid) F…" at bounding box center [410, 171] width 508 height 342
click at [296, 113] on icon "Start Start - Applicant End End - Applicant Sceptic System and Fees (invalid) F…" at bounding box center [410, 171] width 508 height 342
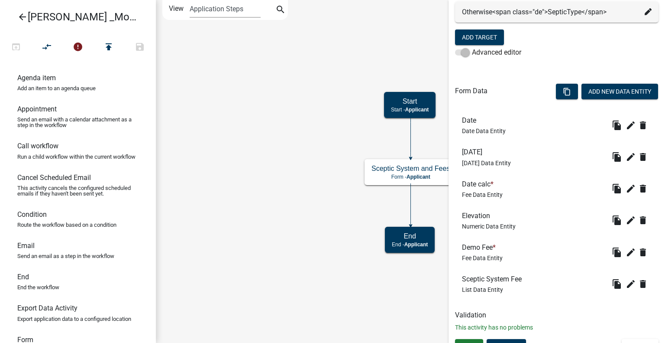
scroll to position [212, 0]
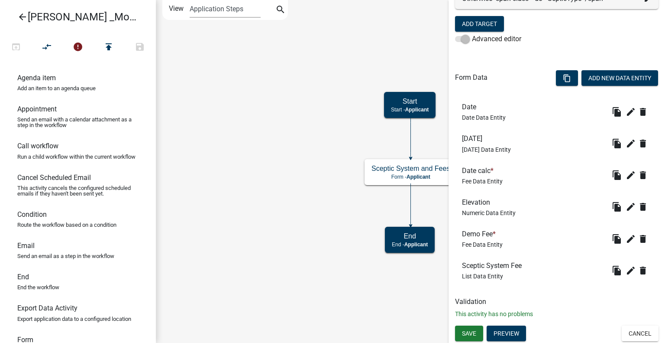
click at [468, 235] on h6 "Demo Fee *" at bounding box center [482, 234] width 41 height 8
click at [626, 239] on icon "edit" at bounding box center [631, 238] width 10 height 10
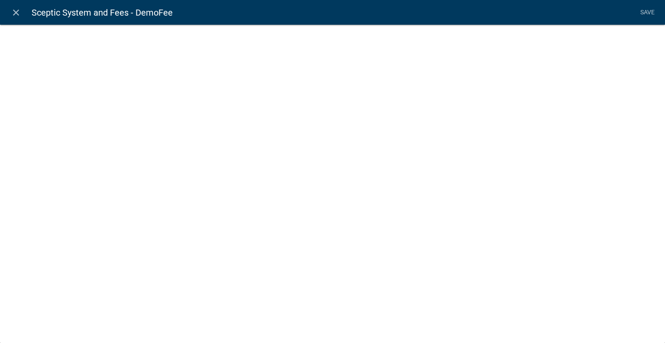
select select "fee"
select select
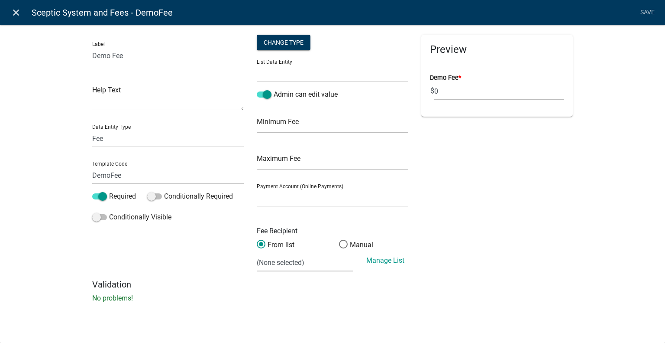
click at [17, 13] on icon "close" at bounding box center [16, 12] width 10 height 10
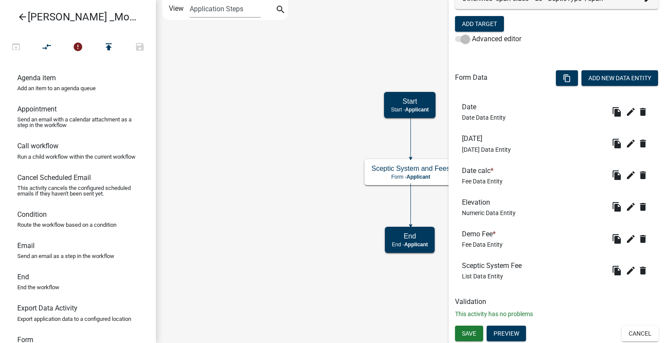
click at [481, 266] on h6 "Sceptic System Fee" at bounding box center [493, 265] width 63 height 8
click at [626, 270] on icon "edit" at bounding box center [631, 270] width 10 height 10
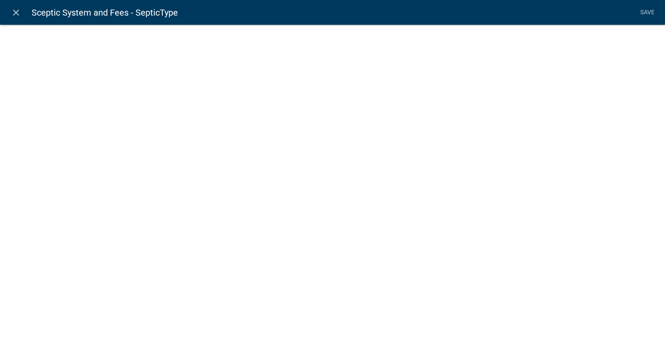
select select "list-data"
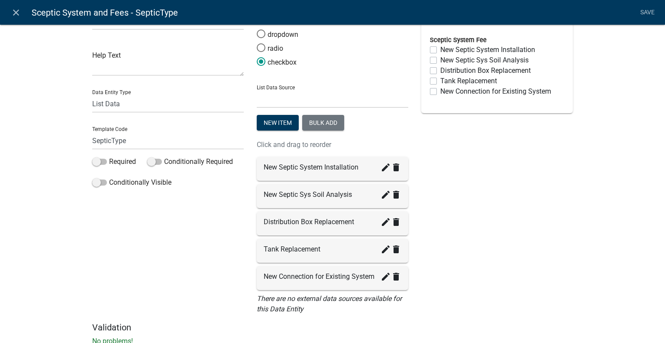
scroll to position [19, 0]
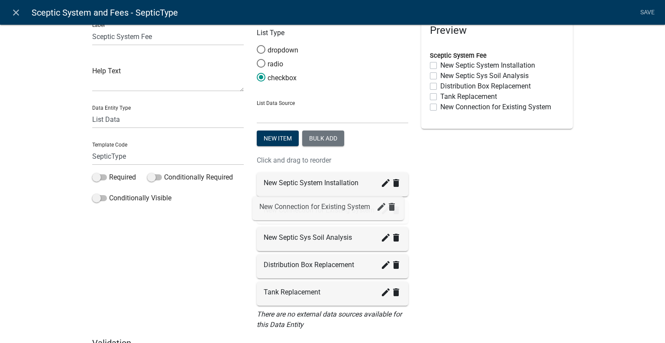
drag, startPoint x: 301, startPoint y: 294, endPoint x: 301, endPoint y: 209, distance: 84.9
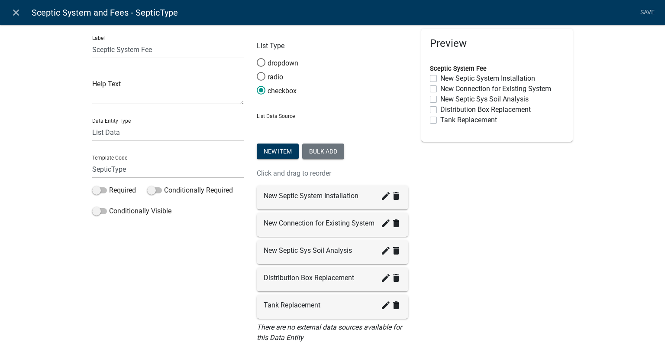
scroll to position [0, 0]
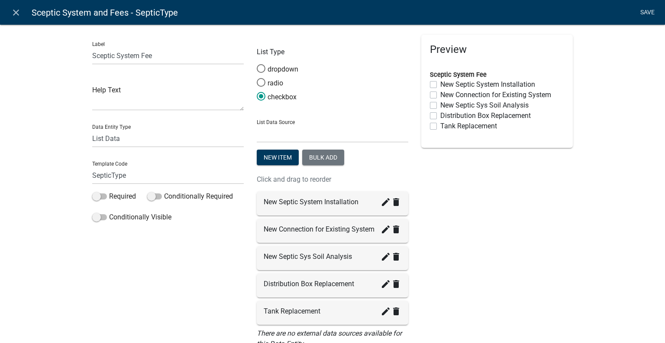
click at [644, 13] on link "Save" at bounding box center [648, 12] width 22 height 16
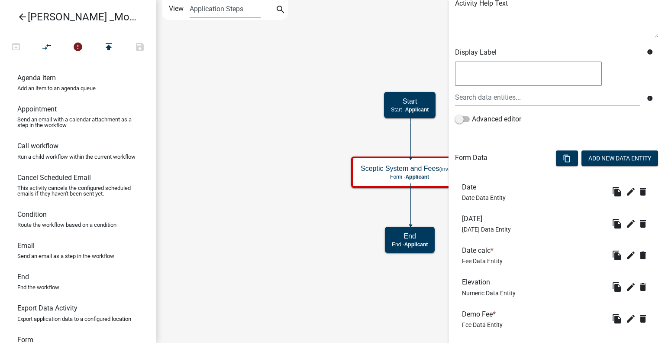
scroll to position [217, 0]
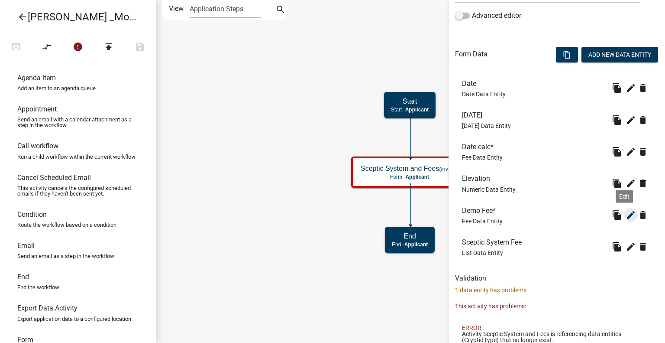
click at [626, 216] on icon "edit" at bounding box center [631, 215] width 10 height 10
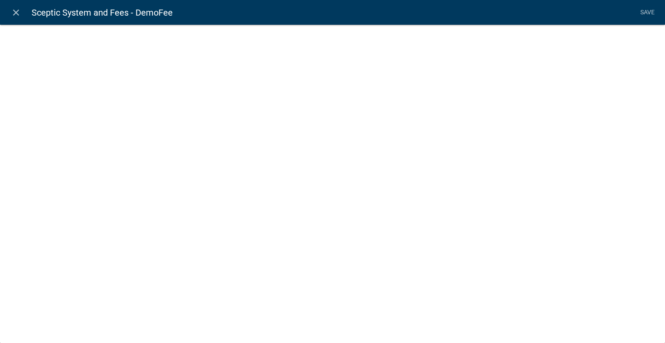
select select "fee"
select select
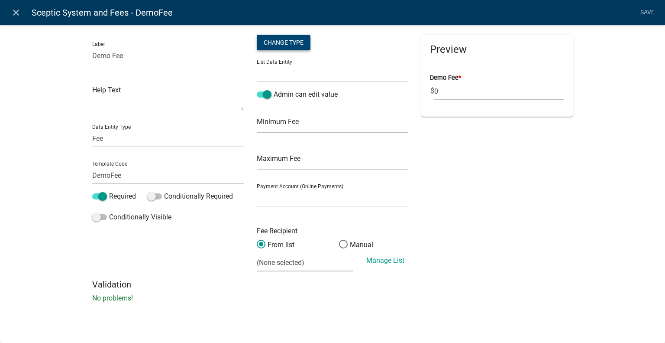
click at [279, 42] on div "Change Type" at bounding box center [284, 43] width 54 height 16
select select "1"
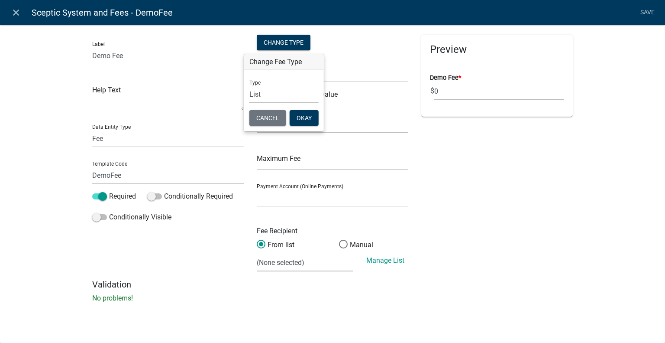
click at [256, 95] on select "Simple List Advanced" at bounding box center [283, 94] width 69 height 18
click at [249, 85] on select "Simple List Advanced" at bounding box center [283, 94] width 69 height 18
click at [307, 118] on button "Okay" at bounding box center [304, 118] width 29 height 16
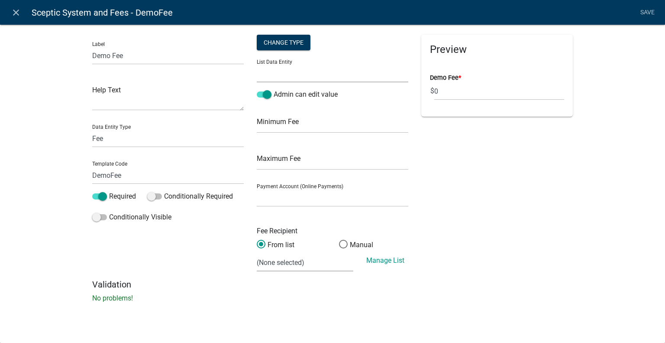
click at [297, 77] on select "APPLICATION_STATUS CURRENT_ACTIVITY PARENT_APPLICATION_STATUS SepticType WORKFL…" at bounding box center [333, 74] width 152 height 18
select select "SepticType"
click at [257, 65] on select "APPLICATION_STATUS CURRENT_ACTIVITY PARENT_APPLICATION_STATUS SepticType WORKFL…" at bounding box center [333, 74] width 152 height 18
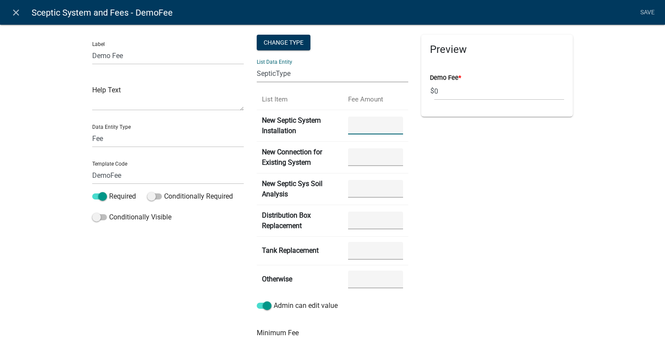
click at [371, 124] on "number" at bounding box center [375, 126] width 55 height 18
type "120"
click at [366, 153] on System "number" at bounding box center [375, 157] width 55 height 18
type System "500"
click at [377, 192] on Analysis "number" at bounding box center [375, 189] width 55 height 18
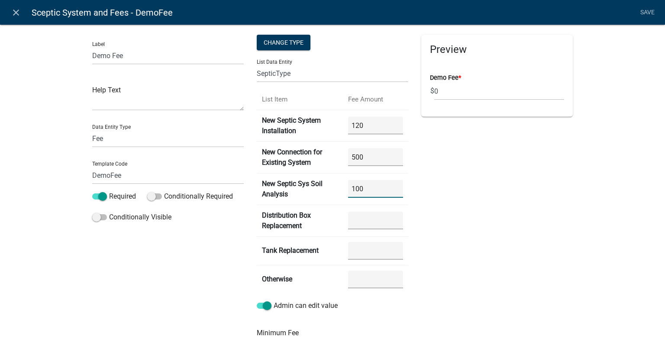
type Analysis "100"
click at [372, 220] on "number" at bounding box center [375, 220] width 55 height 18
type "250"
click at [369, 254] on Replacement "number" at bounding box center [375, 251] width 55 height 18
type Replacement "300"
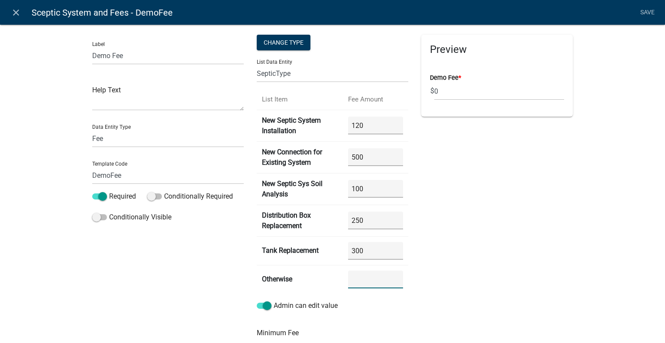
click at [373, 280] on input "number" at bounding box center [375, 279] width 55 height 18
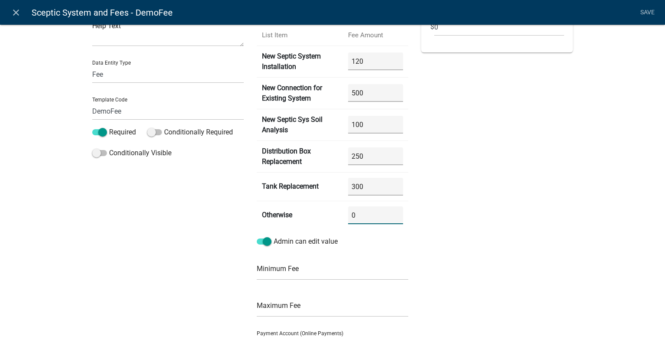
scroll to position [0, 0]
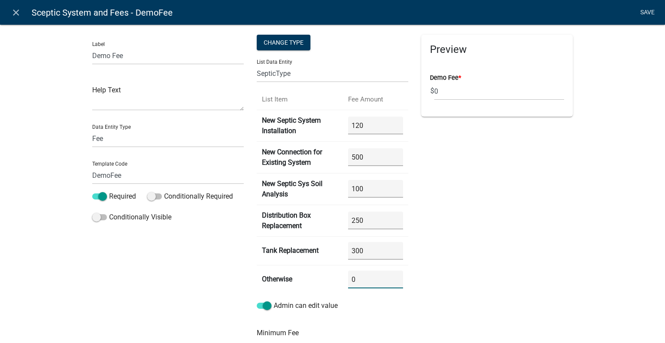
type input "0"
click at [641, 12] on link "Save" at bounding box center [648, 12] width 22 height 16
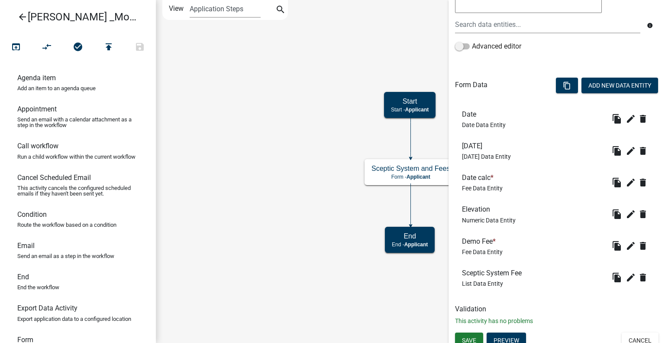
scroll to position [193, 0]
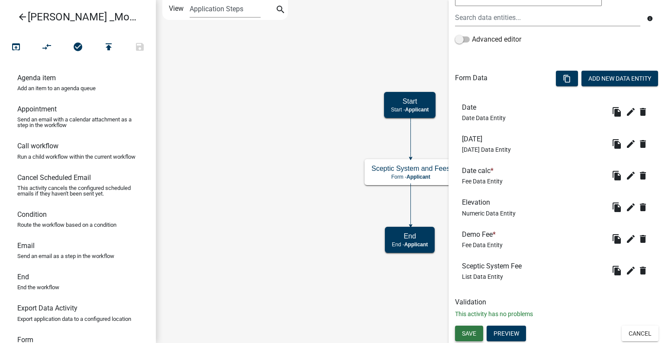
click at [469, 333] on span "Save" at bounding box center [469, 333] width 14 height 7
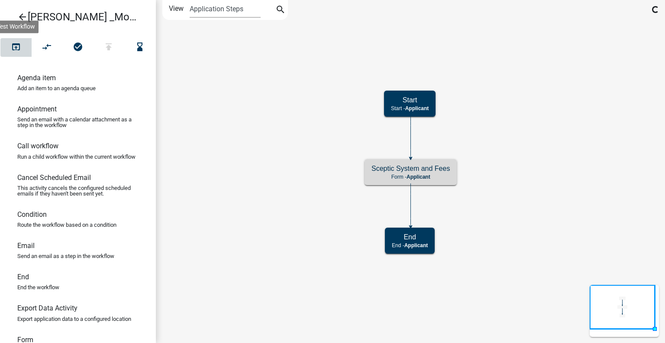
click at [13, 50] on icon "open_in_browser" at bounding box center [16, 48] width 10 height 12
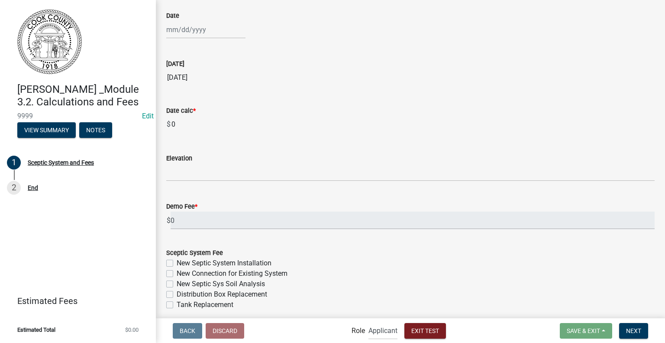
scroll to position [84, 0]
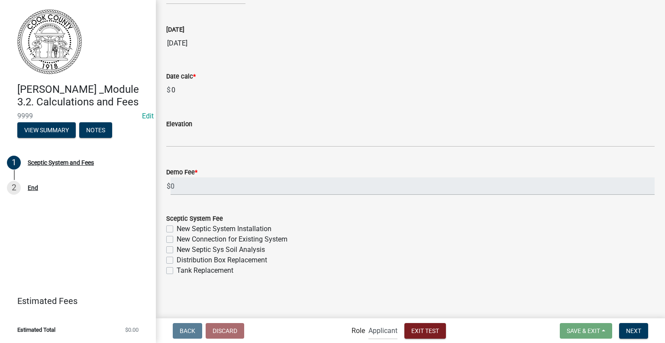
click at [177, 228] on label "New Septic System Installation" at bounding box center [224, 228] width 95 height 10
click at [177, 228] on input "New Septic System Installation" at bounding box center [180, 226] width 6 height 6
checkbox input "true"
checkbox input "false"
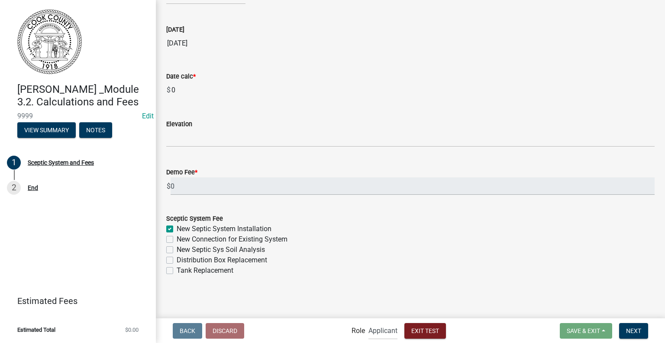
checkbox input "false"
click at [171, 242] on div "New Connection for Existing System" at bounding box center [410, 239] width 489 height 10
click at [177, 240] on label "New Connection for Existing System" at bounding box center [232, 239] width 111 height 10
click at [177, 240] on input "New Connection for Existing System" at bounding box center [180, 237] width 6 height 6
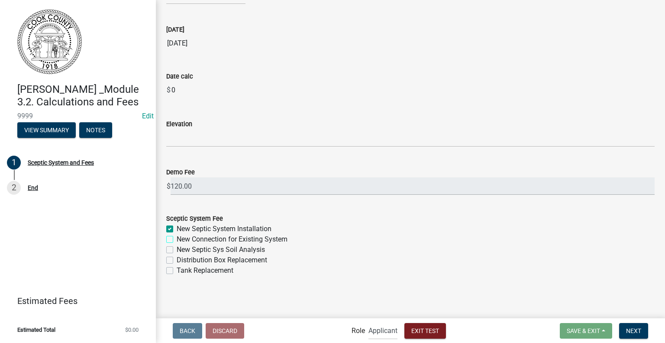
checkbox input "true"
checkbox input "false"
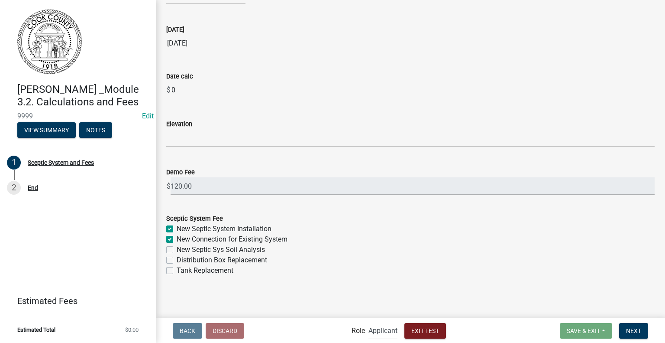
checkbox input "false"
click at [165, 228] on div "Sceptic System Fee New Septic System Installation New Connection for Existing S…" at bounding box center [411, 239] width 502 height 73
click at [177, 225] on label "New Septic System Installation" at bounding box center [224, 228] width 95 height 10
click at [177, 225] on input "New Septic System Installation" at bounding box center [180, 226] width 6 height 6
checkbox input "false"
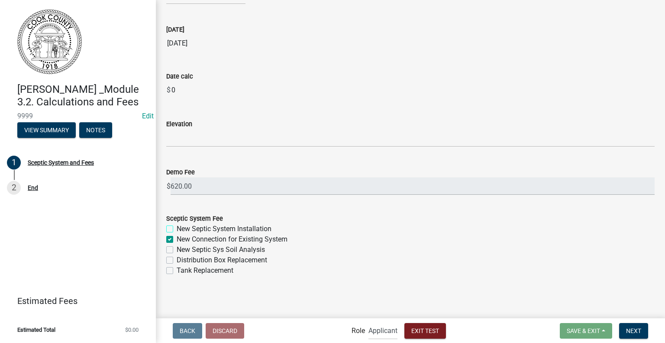
checkbox input "true"
checkbox input "false"
click at [177, 240] on label "New Connection for Existing System" at bounding box center [232, 239] width 111 height 10
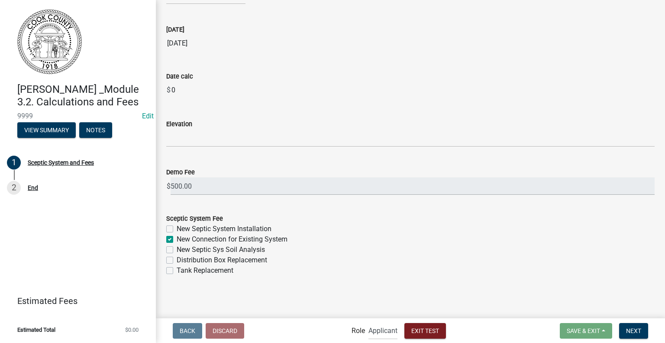
click at [177, 240] on input "New Connection for Existing System" at bounding box center [180, 237] width 6 height 6
checkbox input "false"
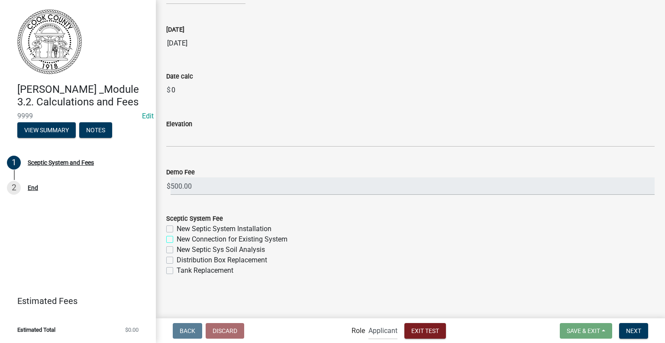
checkbox input "false"
click at [173, 269] on div "Tank Replacement" at bounding box center [410, 270] width 489 height 10
click at [177, 270] on label "Tank Replacement" at bounding box center [205, 270] width 57 height 10
click at [177, 270] on input "Tank Replacement" at bounding box center [180, 268] width 6 height 6
checkbox input "true"
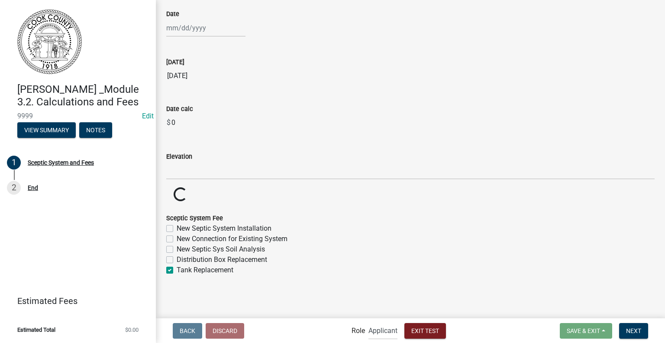
checkbox input "false"
checkbox input "true"
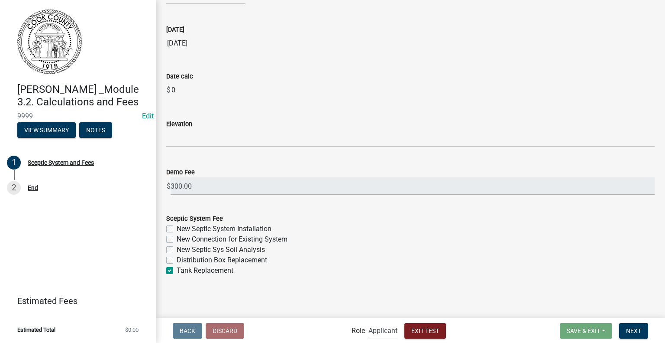
click at [177, 227] on label "New Septic System Installation" at bounding box center [224, 228] width 95 height 10
click at [177, 227] on input "New Septic System Installation" at bounding box center [180, 226] width 6 height 6
checkbox input "true"
checkbox input "false"
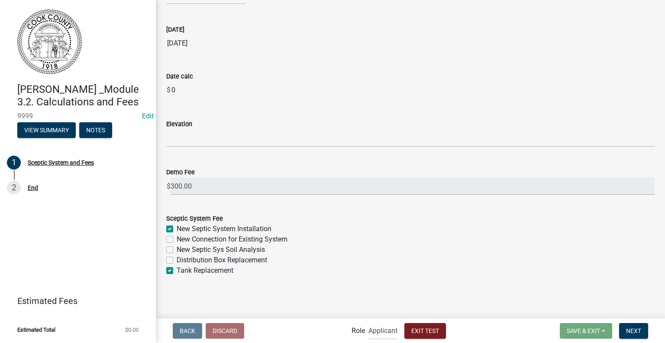
checkbox input "false"
checkbox input "true"
click at [177, 227] on label "New Septic System Installation" at bounding box center [224, 228] width 95 height 10
click at [177, 227] on input "New Septic System Installation" at bounding box center [180, 226] width 6 height 6
checkbox input "false"
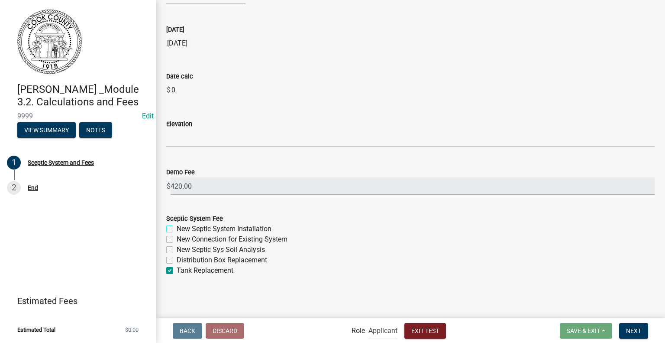
checkbox input "false"
click at [177, 270] on label "Tank Replacement" at bounding box center [205, 270] width 57 height 10
click at [177, 270] on input "Tank Replacement" at bounding box center [180, 268] width 6 height 6
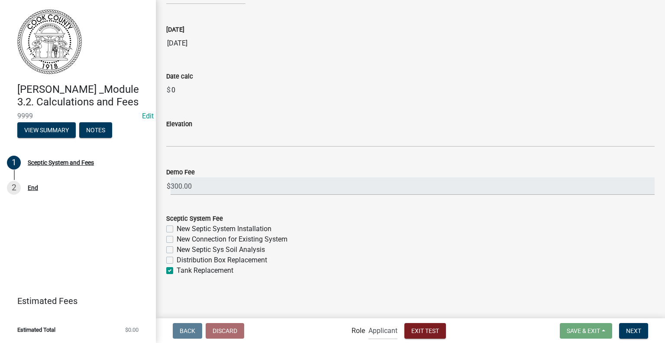
checkbox input "false"
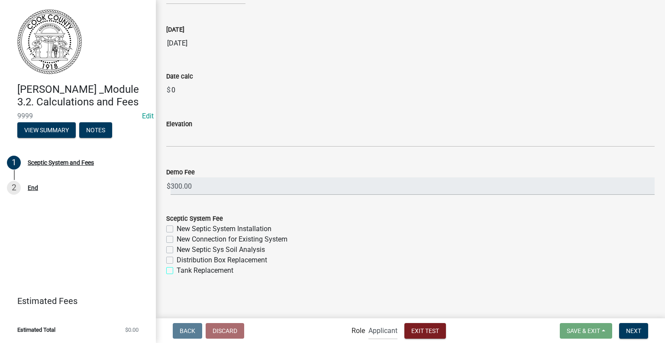
checkbox input "false"
click at [428, 332] on span "Exit Test" at bounding box center [425, 330] width 28 height 7
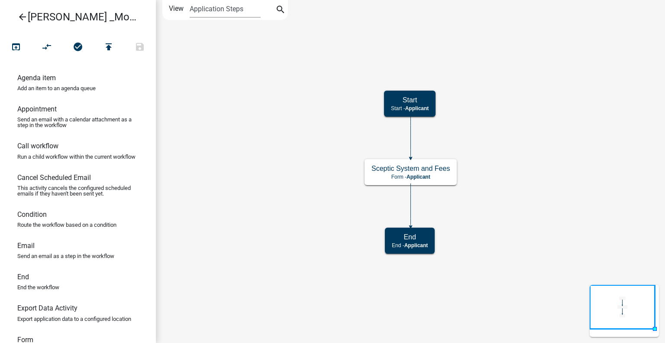
click at [19, 15] on icon "arrow_back" at bounding box center [22, 18] width 10 height 12
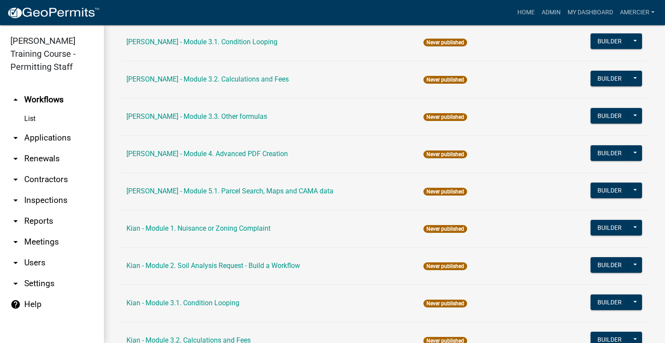
scroll to position [1299, 0]
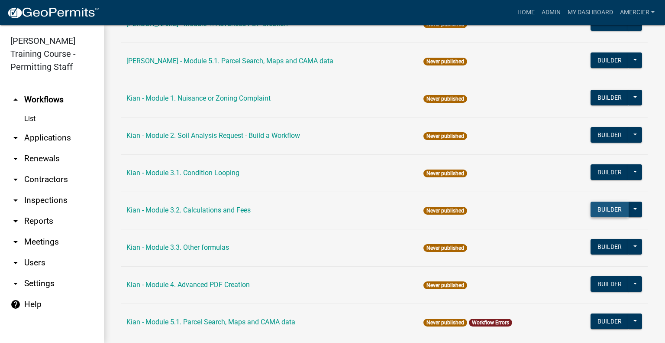
click at [602, 205] on button "Builder" at bounding box center [610, 209] width 38 height 16
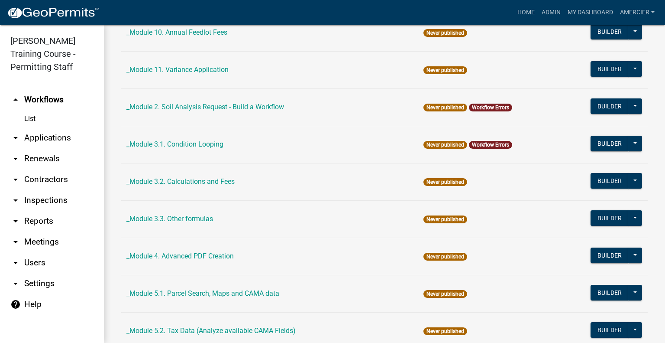
scroll to position [217, 0]
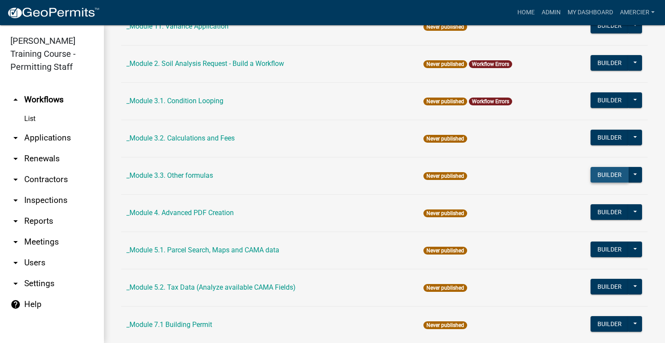
click at [599, 171] on button "Builder" at bounding box center [610, 175] width 38 height 16
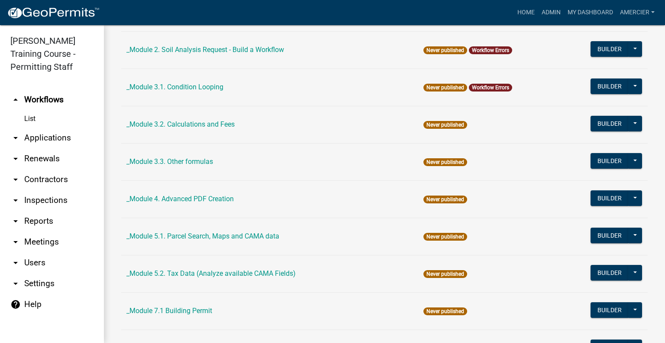
scroll to position [260, 0]
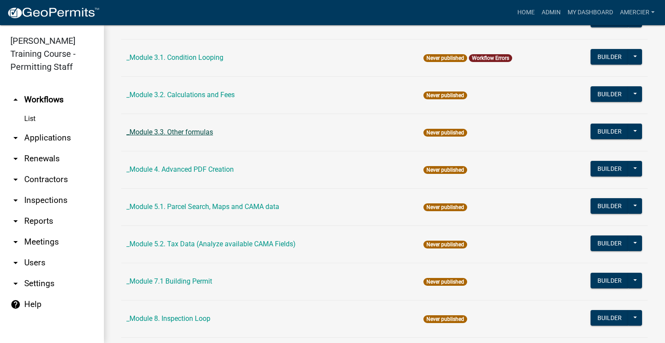
click at [191, 129] on link "_Module 3.3. Other formulas" at bounding box center [169, 132] width 87 height 8
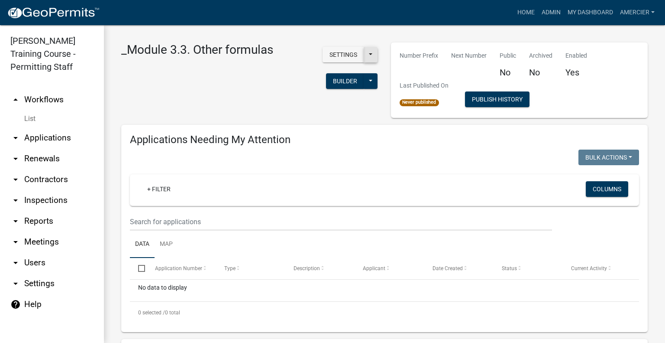
click at [370, 56] on button at bounding box center [371, 55] width 14 height 16
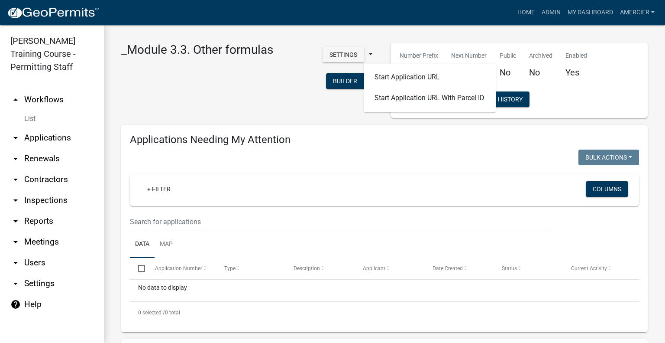
click at [282, 94] on div "Settings Start Application URL Start Application URL With Parcel ID Builder Pub…" at bounding box center [332, 68] width 105 height 53
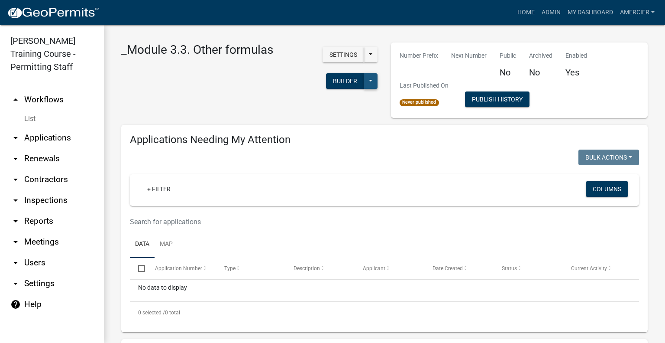
click at [366, 81] on button at bounding box center [371, 81] width 14 height 16
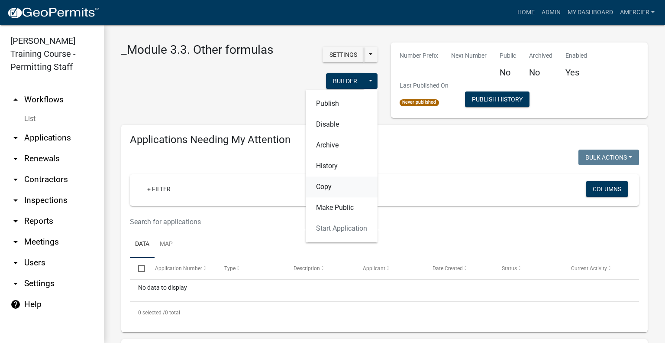
click at [334, 186] on button "Copy" at bounding box center [342, 187] width 72 height 21
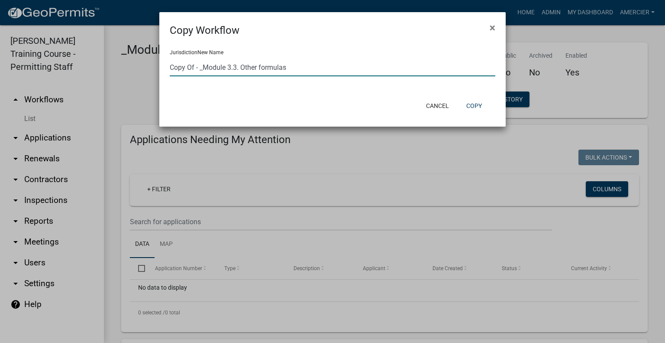
drag, startPoint x: 195, startPoint y: 67, endPoint x: 167, endPoint y: 67, distance: 28.2
click at [167, 67] on div "Jurisdiction New Name Copy Of - _Module 3.3. Other formulas" at bounding box center [332, 66] width 346 height 56
type input "[PERSON_NAME] - _Module 3.3. Other formulas"
click at [472, 104] on button "Copy" at bounding box center [474, 106] width 29 height 16
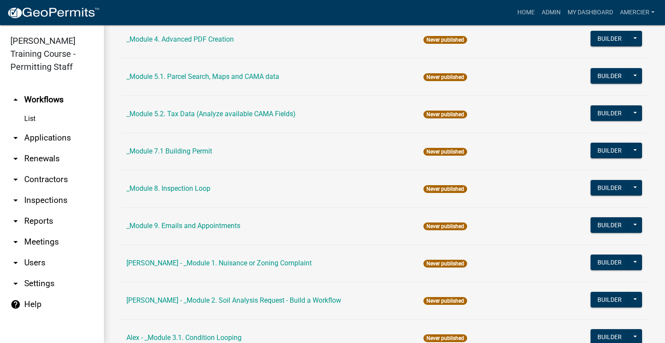
scroll to position [563, 0]
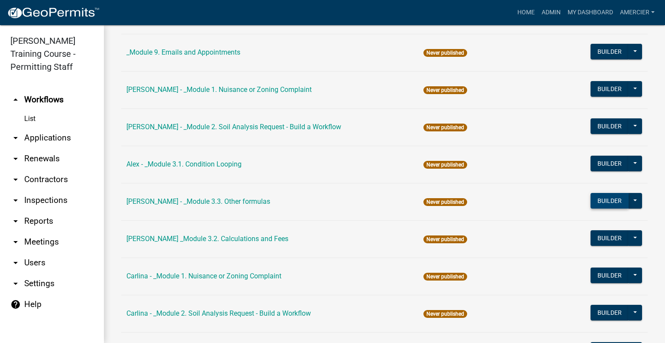
click at [605, 201] on button "Builder" at bounding box center [610, 201] width 38 height 16
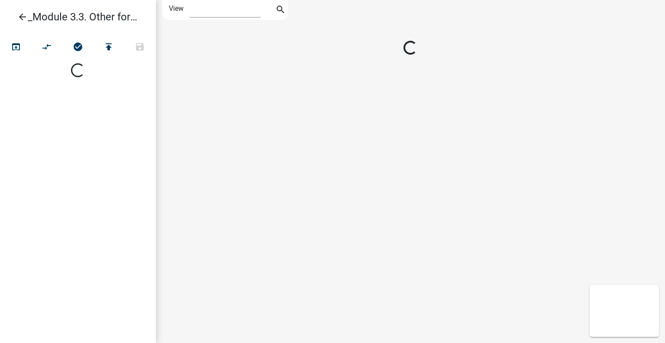
select select "1"
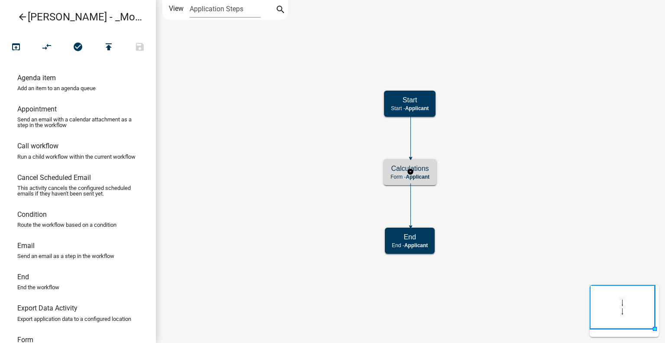
click at [427, 168] on h5 "Calculations" at bounding box center [410, 168] width 39 height 8
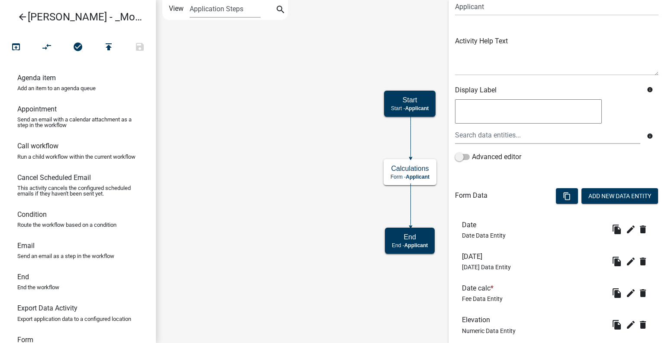
scroll to position [129, 0]
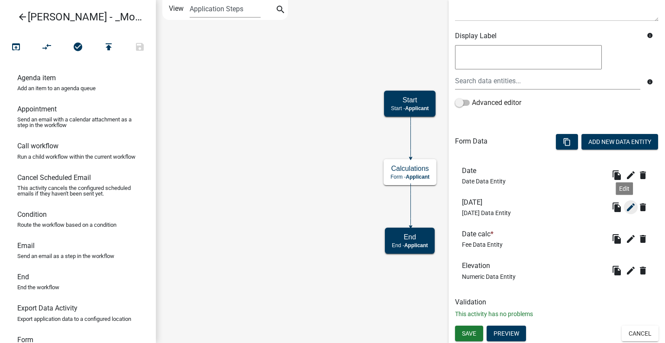
click at [626, 205] on icon "edit" at bounding box center [631, 207] width 10 height 10
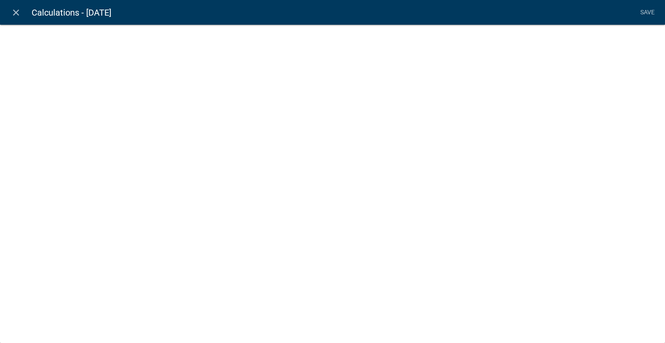
select select "today"
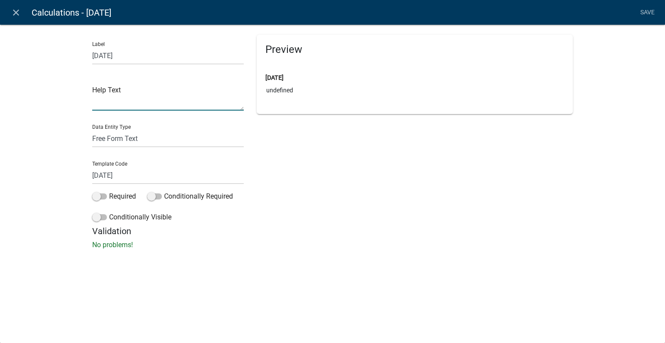
click at [104, 99] on textarea at bounding box center [168, 97] width 152 height 27
click at [11, 12] on icon "close" at bounding box center [16, 12] width 10 height 10
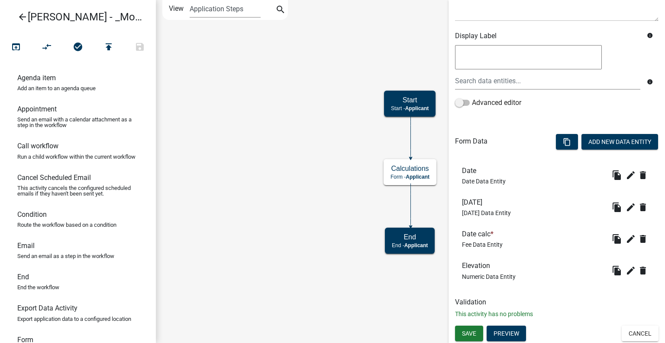
click at [473, 236] on h6 "Date calc *" at bounding box center [482, 234] width 41 height 8
click at [630, 238] on button "edit" at bounding box center [631, 239] width 14 height 14
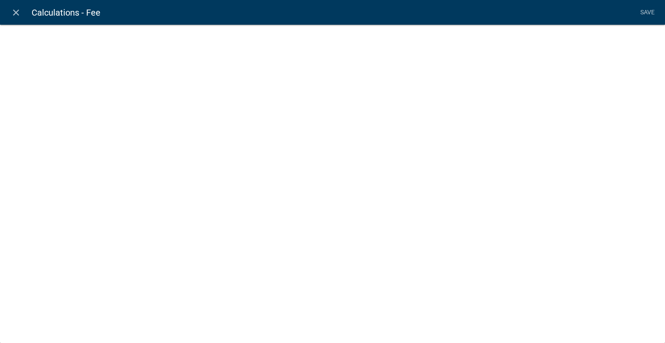
select select "fee"
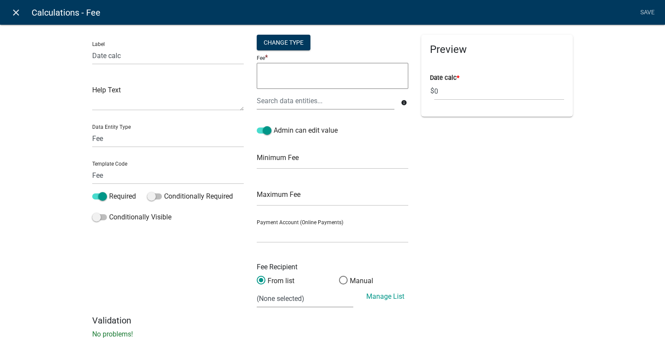
click at [16, 12] on icon "close" at bounding box center [16, 12] width 10 height 10
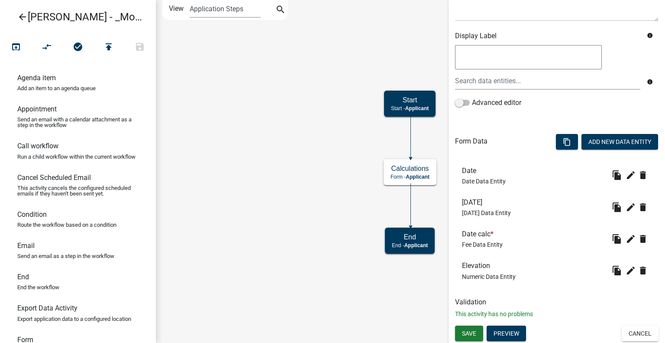
click at [26, 17] on icon "arrow_back" at bounding box center [22, 18] width 10 height 12
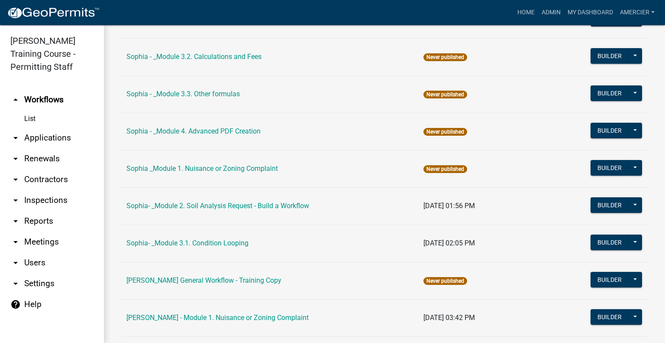
scroll to position [2023, 0]
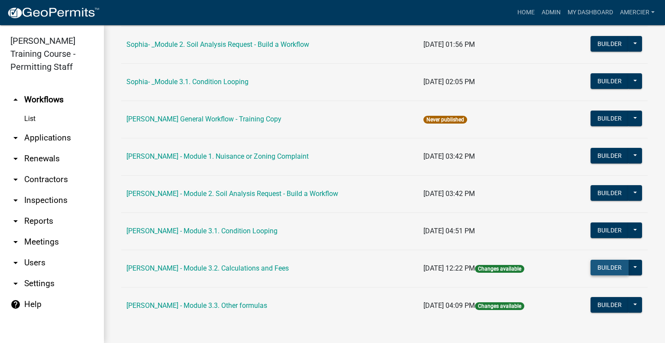
click at [597, 262] on button "Builder" at bounding box center [610, 267] width 38 height 16
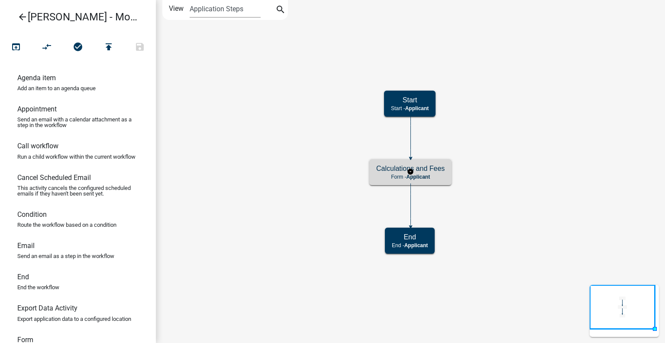
click at [379, 172] on h5 "Calculations and Fees" at bounding box center [410, 168] width 68 height 8
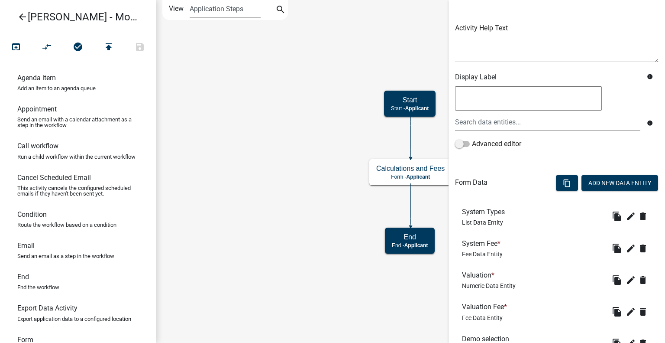
scroll to position [83, 0]
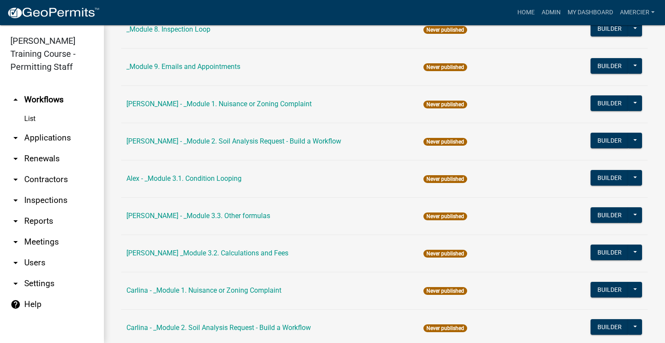
scroll to position [563, 0]
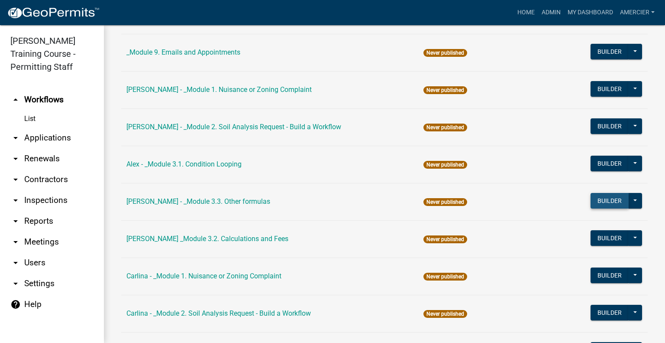
click at [600, 197] on button "Builder" at bounding box center [610, 201] width 38 height 16
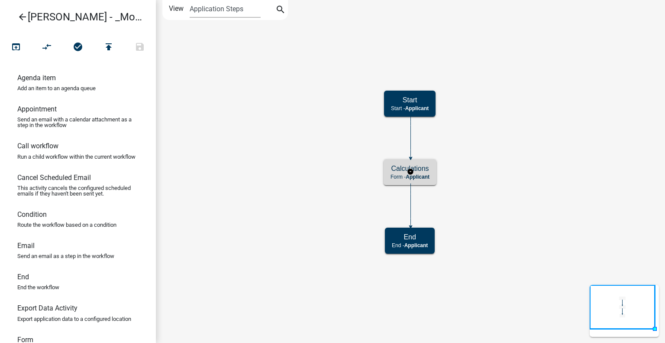
click at [404, 176] on p "Form - Applicant" at bounding box center [410, 177] width 39 height 6
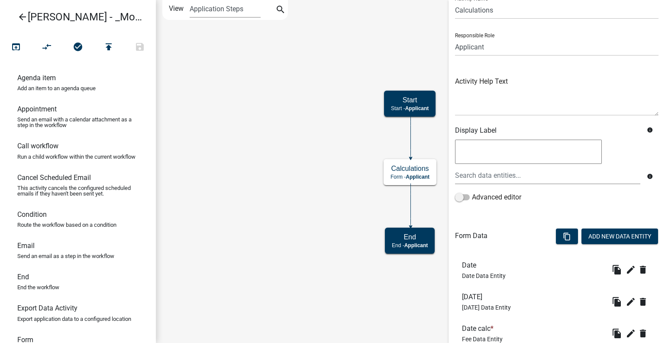
scroll to position [87, 0]
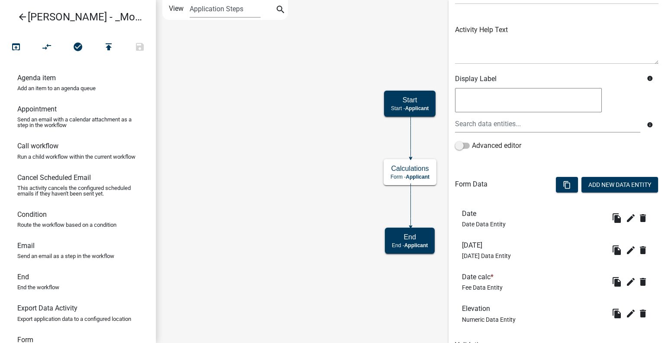
click at [596, 176] on div "content_copy Add New Data Entity" at bounding box center [607, 185] width 116 height 26
click at [586, 185] on button "Add New Data Entity" at bounding box center [620, 185] width 77 height 16
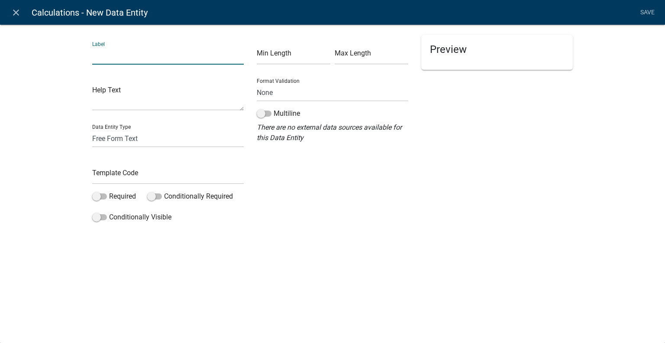
click at [137, 62] on input "text" at bounding box center [168, 56] width 152 height 18
type input "Plus 6 Months"
click at [135, 137] on select "Free Form Text Document Display Entity Value Fee Numeric Data Date Map Sketch D…" at bounding box center [168, 138] width 152 height 18
select select "calculated-value"
click at [92, 129] on select "Free Form Text Document Display Entity Value Fee Numeric Data Date Map Sketch D…" at bounding box center [168, 138] width 152 height 18
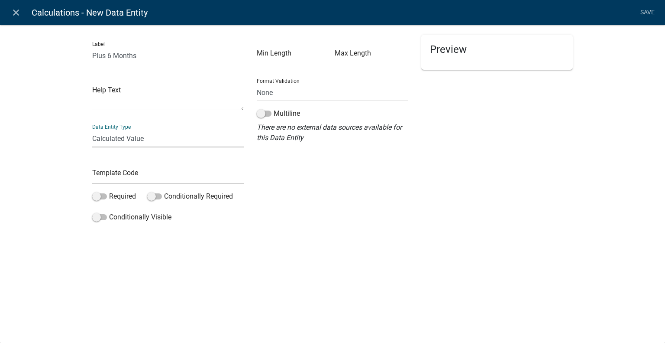
select select "calculated-value"
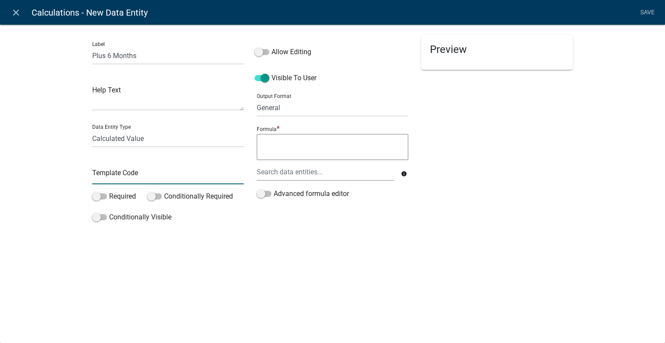
click at [109, 174] on input "text" at bounding box center [168, 175] width 152 height 18
type input "6Months"
click at [257, 52] on span at bounding box center [262, 52] width 15 height 6
click at [272, 47] on input "Allow Editing" at bounding box center [272, 47] width 0 height 0
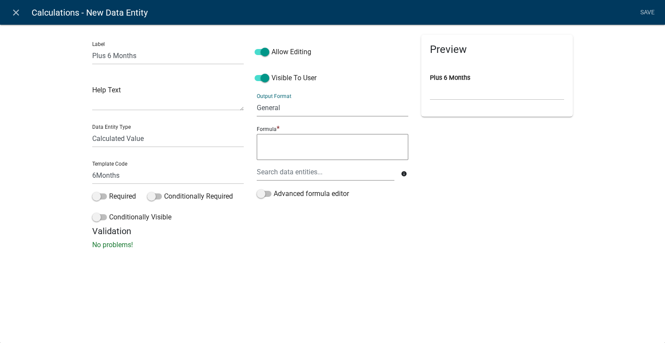
click at [289, 107] on select "General Text Number Decimal Date Date & Time" at bounding box center [333, 108] width 152 height 18
select select "4"
click at [257, 99] on select "General Text Number Decimal Date Date & Time" at bounding box center [333, 108] width 152 height 18
click at [277, 150] on textarea at bounding box center [333, 147] width 152 height 26
click at [296, 171] on div at bounding box center [325, 172] width 151 height 18
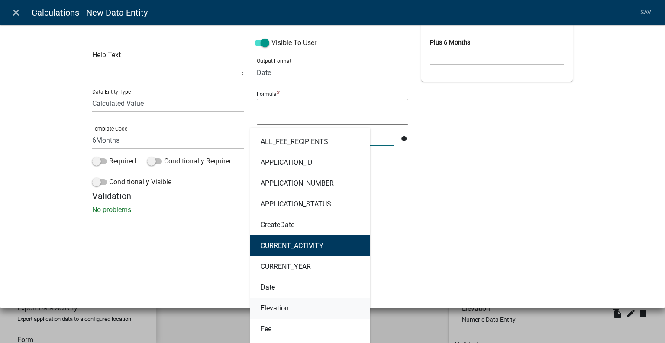
scroll to position [43, 0]
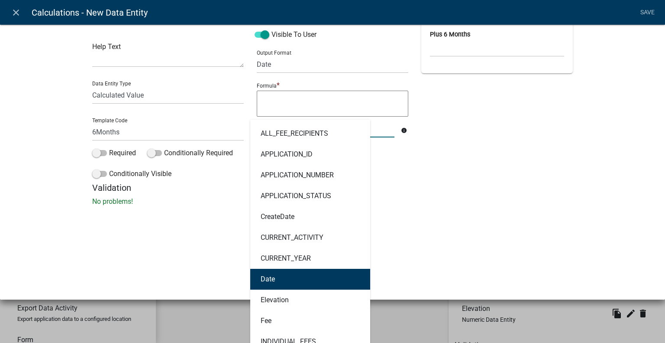
click at [308, 281] on button "Date" at bounding box center [310, 279] width 120 height 21
type textarea "Date"
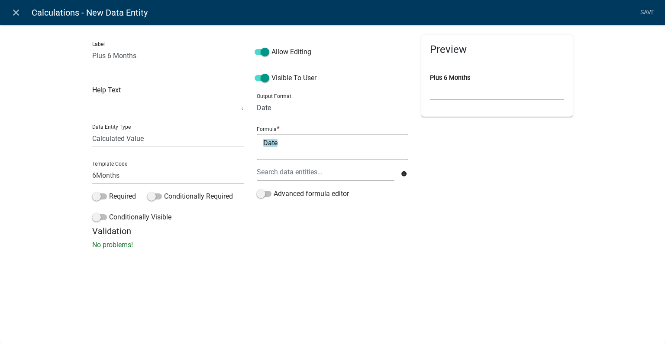
scroll to position [0, 0]
click at [286, 145] on textarea "Date" at bounding box center [333, 147] width 152 height 26
click at [265, 192] on span at bounding box center [264, 194] width 15 height 6
click at [274, 188] on input "Advanced formula editor" at bounding box center [274, 188] width 0 height 0
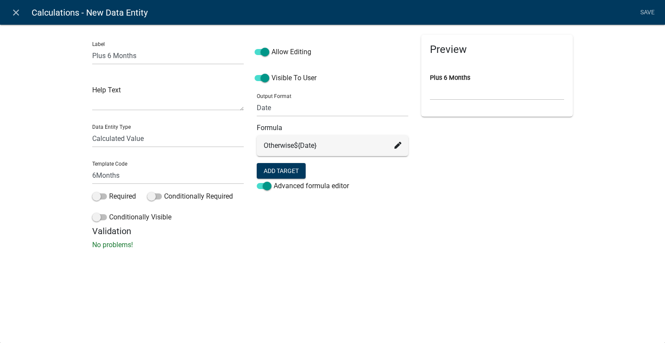
click at [296, 149] on span "${Date}" at bounding box center [305, 145] width 23 height 8
click at [335, 148] on div "Otherwise ${Date}" at bounding box center [333, 145] width 138 height 10
click at [270, 187] on span at bounding box center [264, 186] width 15 height 6
click at [274, 181] on input "Advanced formula editor" at bounding box center [274, 181] width 0 height 0
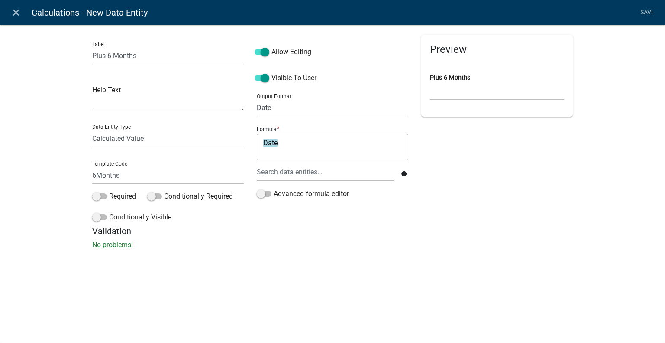
click at [282, 145] on textarea "Date" at bounding box center [333, 147] width 152 height 26
click at [301, 169] on div at bounding box center [325, 172] width 151 height 18
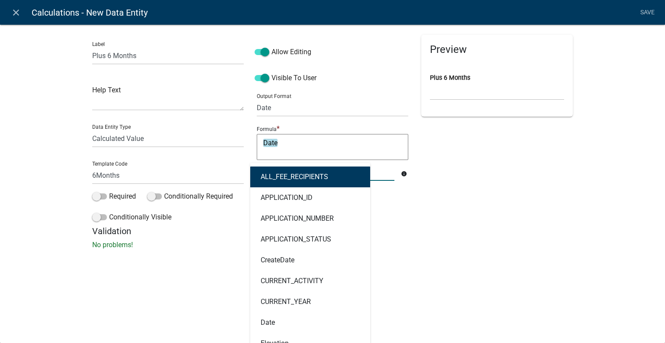
click at [317, 148] on textarea "Date" at bounding box center [333, 147] width 152 height 26
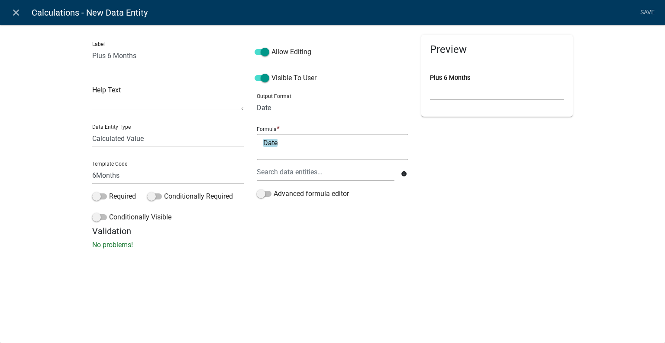
click at [404, 174] on icon "info" at bounding box center [404, 174] width 6 height 6
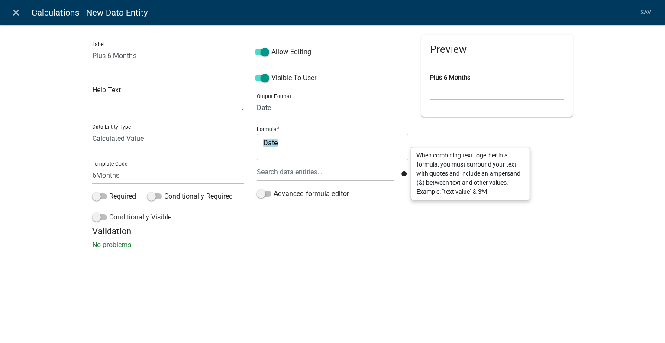
click at [558, 109] on div "Preview Plus 6 Months" at bounding box center [497, 76] width 152 height 82
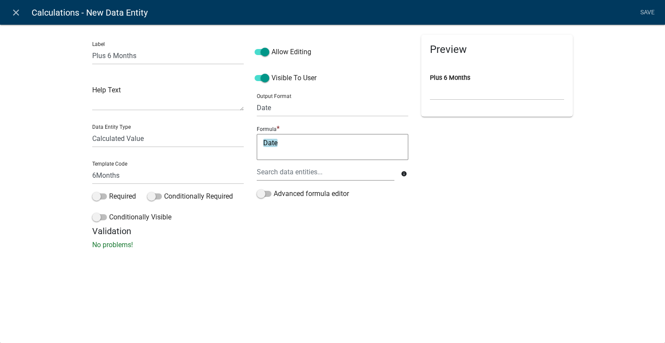
click at [291, 143] on textarea "Date" at bounding box center [333, 147] width 152 height 26
click at [300, 170] on div at bounding box center [325, 172] width 151 height 18
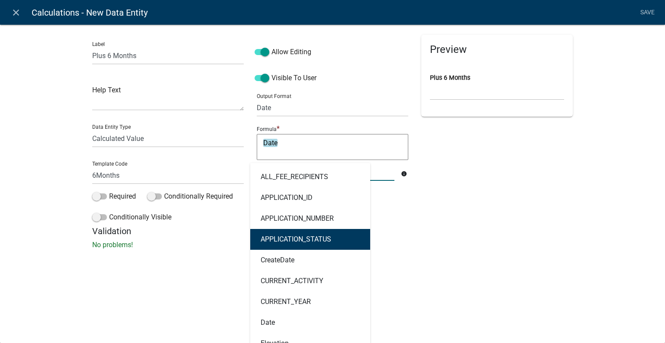
scroll to position [43, 0]
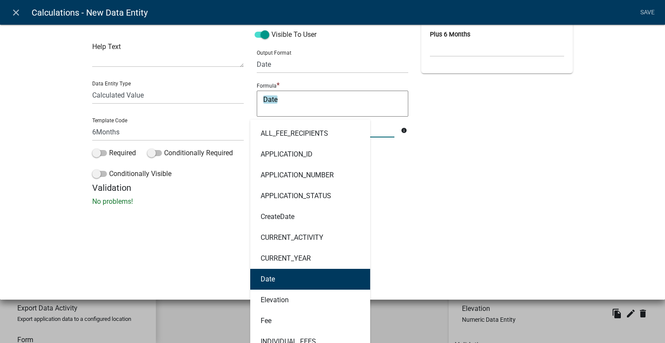
click at [292, 283] on button "Date" at bounding box center [310, 279] width 120 height 21
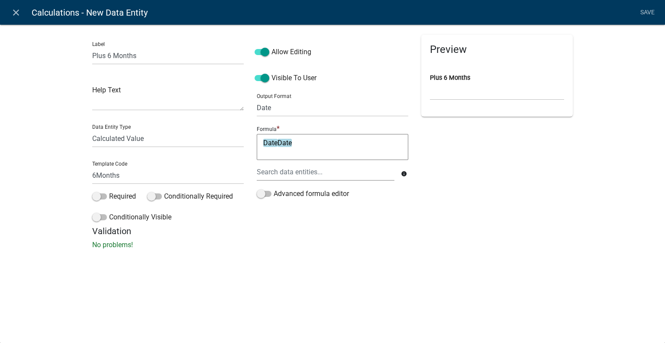
scroll to position [0, 0]
click at [324, 152] on textarea "DateDate" at bounding box center [333, 147] width 152 height 26
type textarea "Date"
click at [413, 233] on h5 "Validation" at bounding box center [332, 233] width 481 height 10
click at [264, 204] on span at bounding box center [264, 204] width 15 height 6
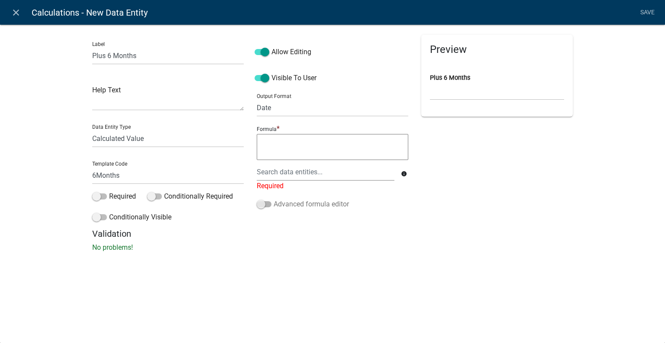
click at [274, 199] on input "Advanced formula editor" at bounding box center [274, 199] width 0 height 0
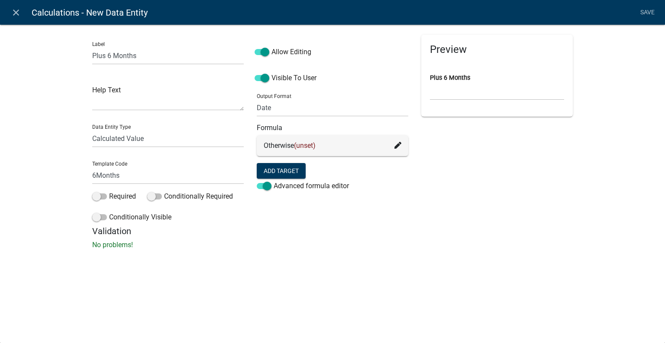
click at [398, 147] on icon at bounding box center [398, 145] width 7 height 7
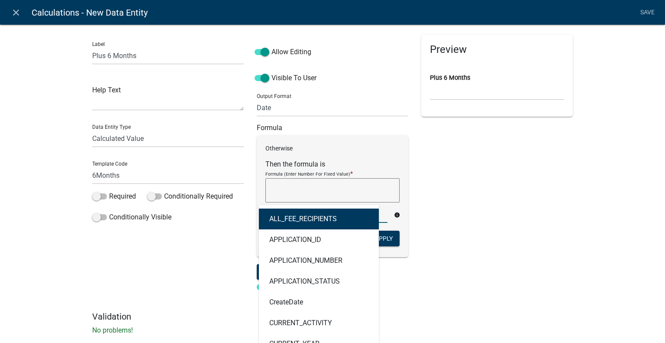
click at [285, 214] on div "ALL_FEE_RECIPIENTS APPLICATION_ID APPLICATION_NUMBER APPLICATION_STATUS CreateD…" at bounding box center [326, 214] width 135 height 18
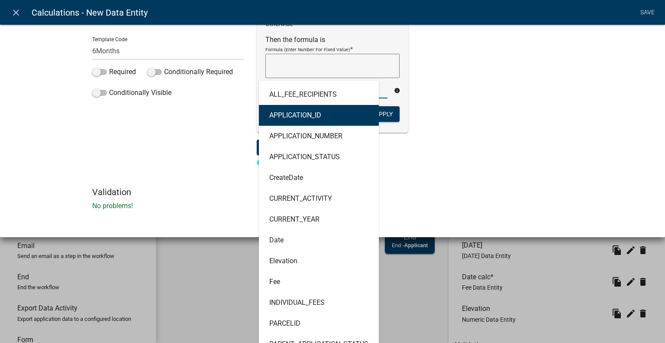
scroll to position [130, 0]
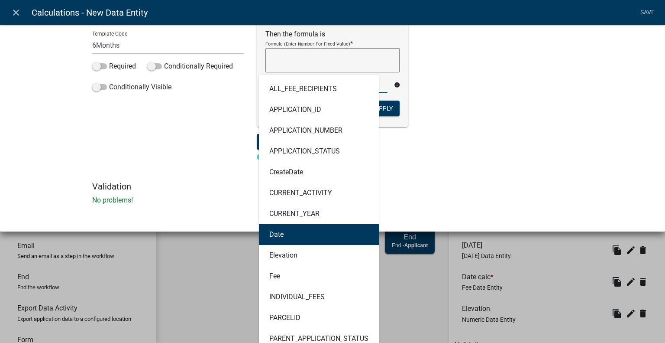
click at [284, 237] on button "Date" at bounding box center [319, 234] width 120 height 21
type textarea "Date"
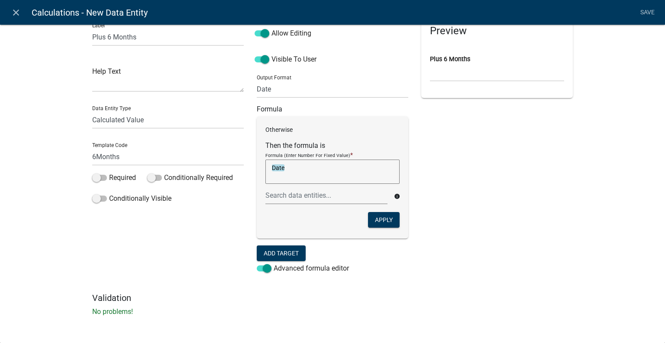
scroll to position [18, 0]
click at [301, 168] on textarea "Date" at bounding box center [332, 172] width 134 height 24
click at [308, 175] on textarea "Date" at bounding box center [332, 172] width 134 height 24
click at [311, 88] on select "General Text Number Decimal Date Date & Time" at bounding box center [333, 90] width 152 height 18
click at [257, 81] on select "General Text Number Decimal Date Date & Time" at bounding box center [333, 90] width 152 height 18
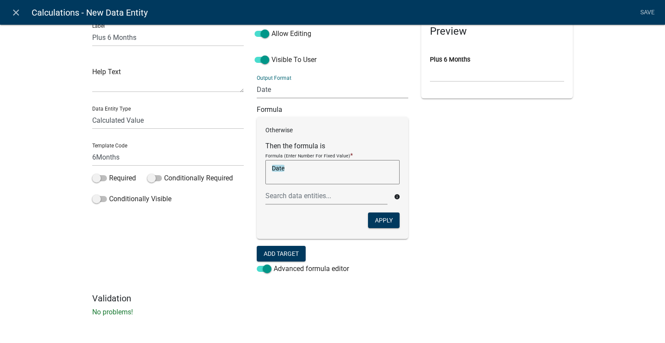
click at [514, 177] on div "Preview Plus 6 Months" at bounding box center [497, 154] width 165 height 276
click at [295, 256] on button "Add Target" at bounding box center [281, 254] width 49 height 16
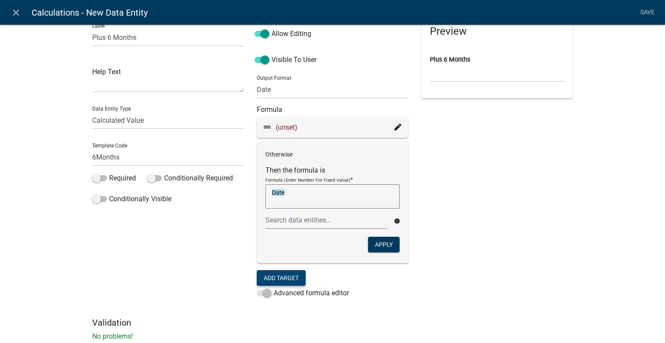
click at [284, 127] on span "(unset)" at bounding box center [287, 127] width 22 height 8
click at [395, 126] on icon at bounding box center [398, 126] width 7 height 7
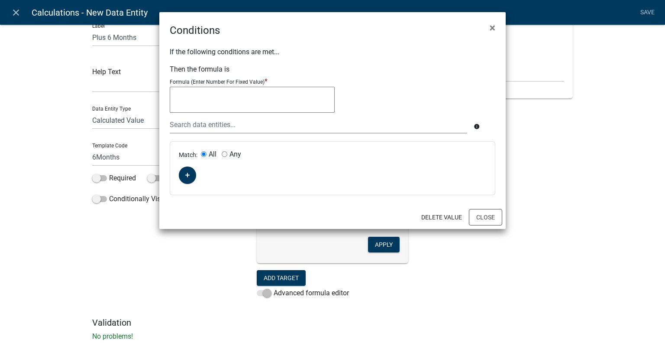
click at [233, 100] on textarea at bounding box center [252, 100] width 165 height 26
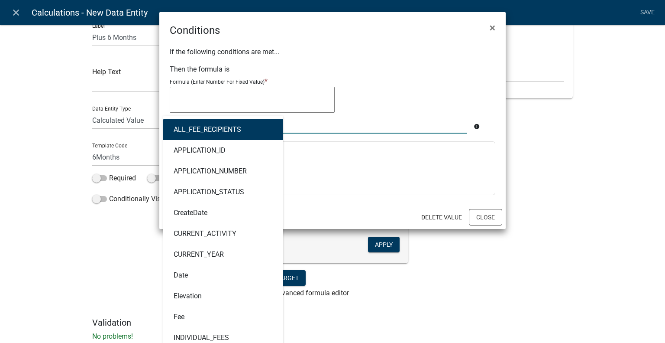
click at [204, 123] on div "ALL_FEE_RECIPIENTS APPLICATION_ID APPLICATION_NUMBER APPLICATION_STATUS CreateD…" at bounding box center [318, 125] width 311 height 18
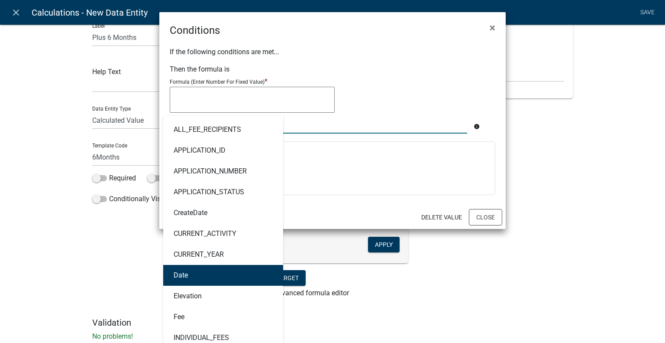
click at [201, 279] on button "Date" at bounding box center [223, 275] width 120 height 21
type textarea "Date"
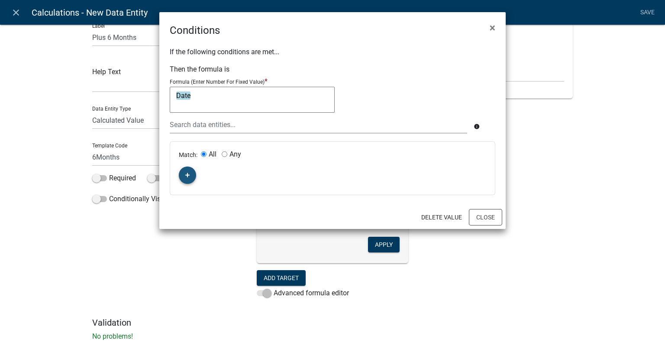
click at [191, 173] on button "button" at bounding box center [187, 174] width 17 height 17
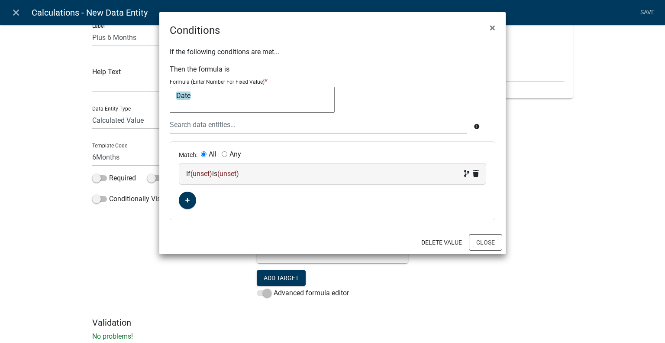
click at [203, 174] on span "(unset)" at bounding box center [202, 173] width 22 height 8
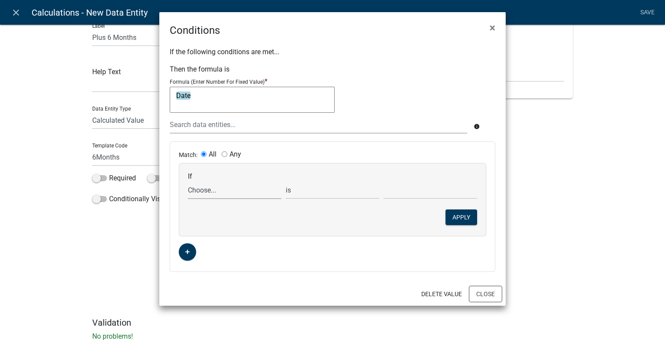
click at [210, 188] on select "Choose... ALL_FEE_RECIPIENTS APPLICATION_ID APPLICATION_NUMBER APPLICATION_STAT…" at bounding box center [235, 190] width 94 height 18
select select "8: Date"
click at [188, 181] on select "Choose... ALL_FEE_RECIPIENTS APPLICATION_ID APPLICATION_NUMBER APPLICATION_STAT…" at bounding box center [235, 190] width 94 height 18
click at [409, 197] on input "text" at bounding box center [431, 190] width 94 height 18
click at [407, 190] on input "text" at bounding box center [431, 190] width 94 height 18
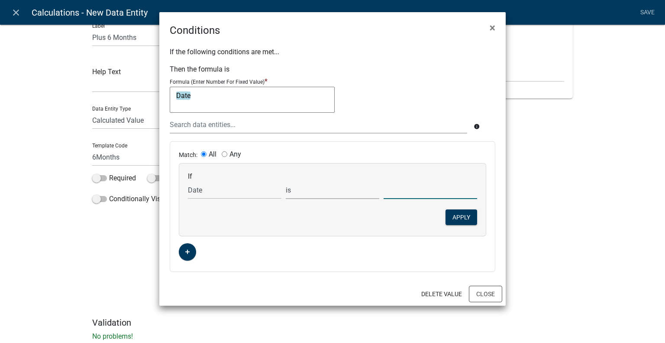
click at [336, 187] on select "is is not exists does not exist is greater than is less than contains does not …" at bounding box center [333, 190] width 94 height 18
select select "2: >"
click at [286, 181] on select "is is not exists does not exist is greater than is less than contains does not …" at bounding box center [333, 190] width 94 height 18
click at [404, 189] on input "text" at bounding box center [431, 190] width 94 height 18
type input "Date + 6"
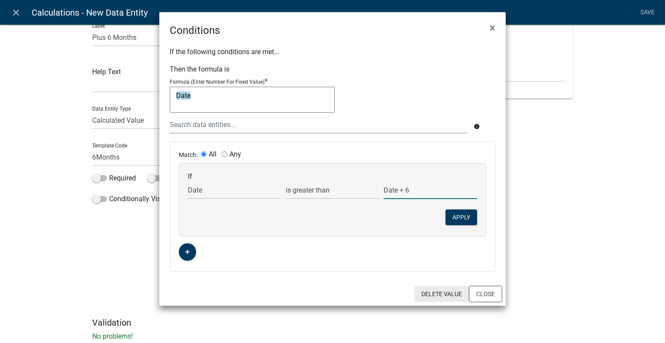
click at [438, 290] on button "Delete Value" at bounding box center [441, 294] width 55 height 16
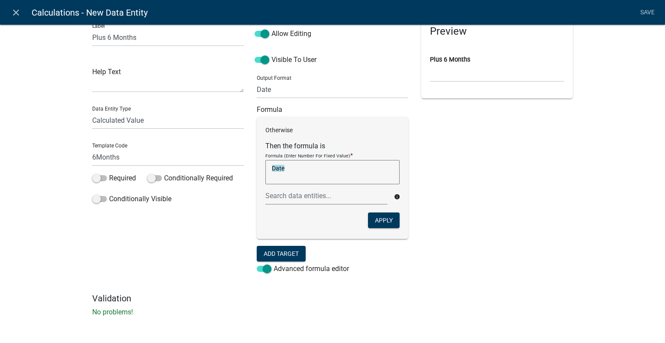
click at [462, 207] on div "Preview Plus 6 Months" at bounding box center [497, 154] width 165 height 276
click at [305, 166] on textarea "Date" at bounding box center [332, 172] width 134 height 24
drag, startPoint x: 302, startPoint y: 165, endPoint x: 254, endPoint y: 166, distance: 48.1
click at [257, 166] on div "Otherwise Then the formula is Formula (Enter Number For Fixed Value) * Date Dat…" at bounding box center [333, 178] width 152 height 122
type textarea "date(Date,6)"
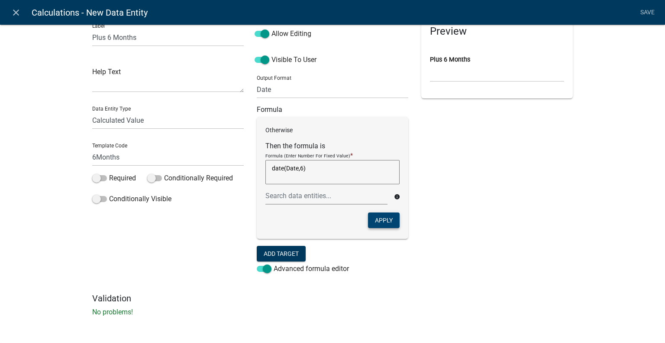
click at [378, 224] on button "Apply" at bounding box center [384, 220] width 32 height 16
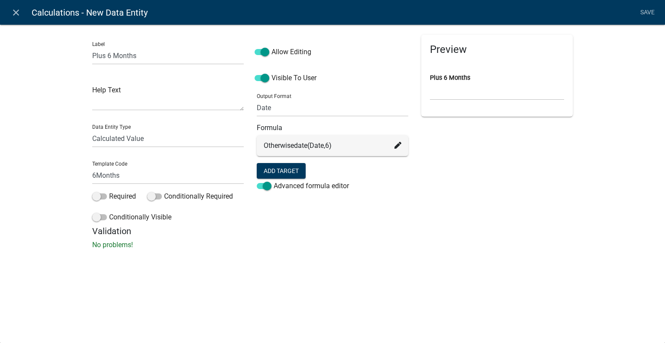
scroll to position [0, 0]
click at [319, 149] on span "date(Date,6)" at bounding box center [313, 145] width 38 height 8
click at [320, 147] on span "date(Date,6)" at bounding box center [313, 145] width 38 height 8
click at [401, 149] on fa-icon at bounding box center [398, 145] width 7 height 10
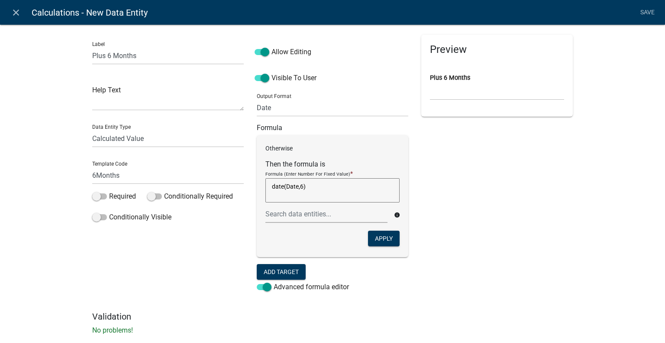
click at [291, 187] on textarea "date(Date,6)" at bounding box center [332, 190] width 134 height 24
click at [291, 212] on div at bounding box center [326, 214] width 135 height 18
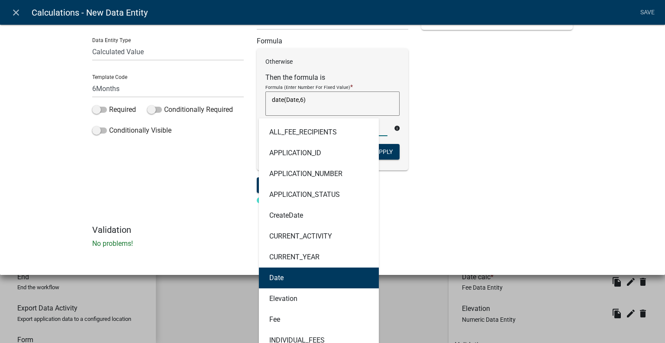
click at [292, 283] on button "Date" at bounding box center [319, 277] width 120 height 21
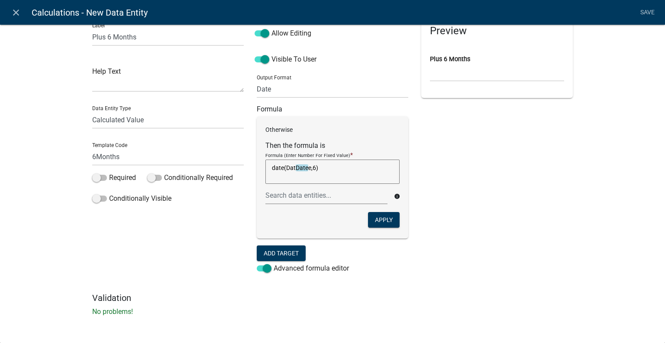
scroll to position [18, 0]
drag, startPoint x: 317, startPoint y: 168, endPoint x: 281, endPoint y: 169, distance: 36.0
click at [281, 169] on textarea "date(DatDatee,6)" at bounding box center [332, 172] width 134 height 24
type textarea "d"
type textarea "e"
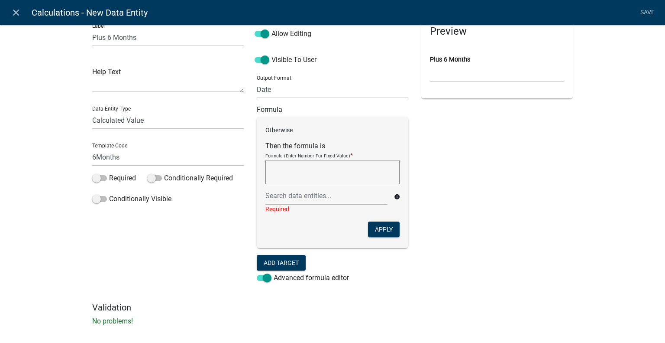
click at [280, 175] on textarea at bounding box center [332, 172] width 134 height 24
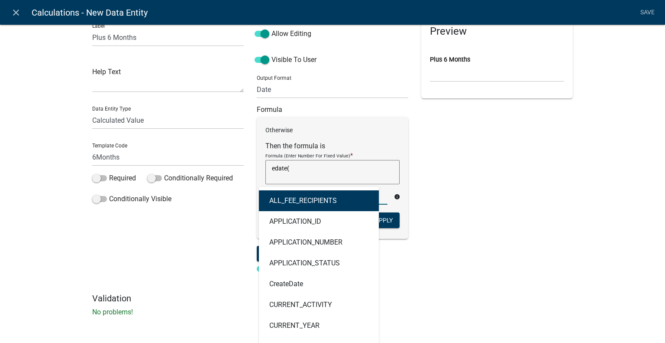
click at [285, 190] on div "ALL_FEE_RECIPIENTS APPLICATION_ID APPLICATION_NUMBER APPLICATION_STATUS CreateD…" at bounding box center [326, 196] width 135 height 18
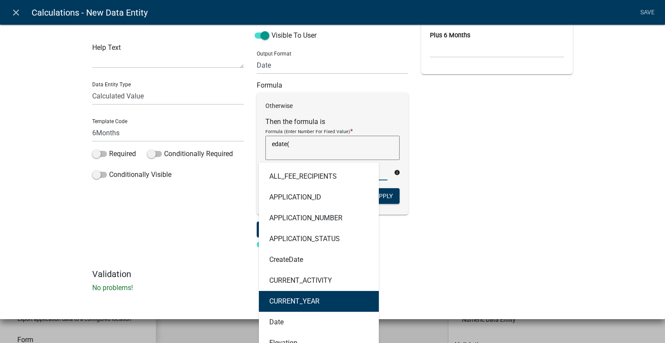
scroll to position [62, 0]
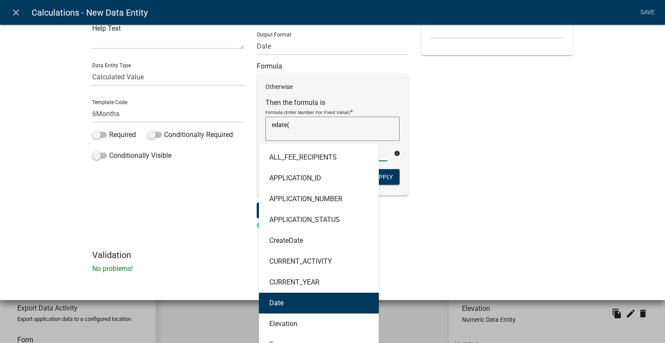
click at [294, 308] on button "Date" at bounding box center [319, 302] width 120 height 21
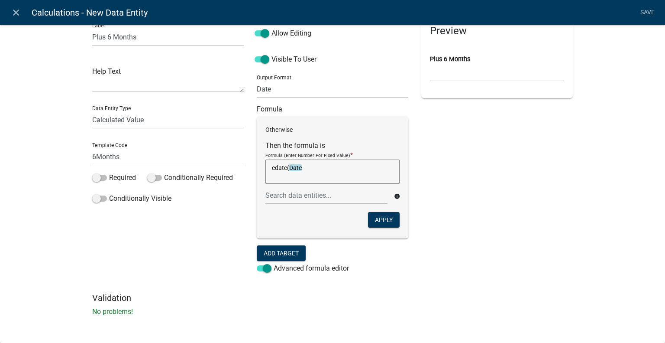
scroll to position [18, 0]
click at [302, 170] on textarea "edate(Date" at bounding box center [332, 172] width 134 height 24
type textarea "edate(Date,6)"
click at [375, 216] on button "Apply" at bounding box center [384, 220] width 32 height 16
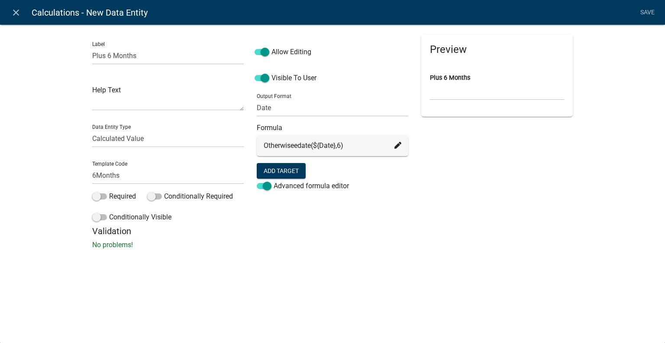
scroll to position [0, 0]
drag, startPoint x: 296, startPoint y: 146, endPoint x: 243, endPoint y: 149, distance: 53.8
click at [244, 149] on div "Label Plus 6 Months Help Text Data Entity Type Free Form Text Document Display …" at bounding box center [333, 130] width 494 height 191
click at [386, 143] on div "Otherwise edate(${Date},6)" at bounding box center [333, 145] width 138 height 10
click at [394, 144] on div "Otherwise edate(${Date},6)" at bounding box center [333, 145] width 138 height 10
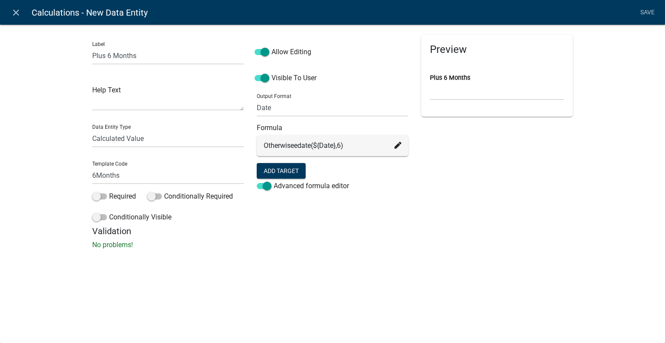
click at [396, 145] on icon at bounding box center [398, 145] width 7 height 7
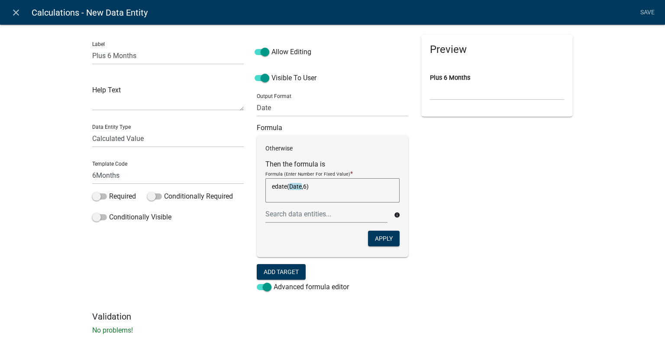
click at [327, 153] on div "Otherwise Then the formula is Formula (Enter Number For Fixed Value) * edate( D…" at bounding box center [333, 196] width 152 height 122
click at [427, 181] on div "Preview Plus 6 Months" at bounding box center [497, 173] width 165 height 276
click at [452, 176] on div "Preview Plus 6 Months" at bounding box center [497, 173] width 165 height 276
click at [252, 113] on div "Allow Editing Visible To User Output Format General Text Number Decimal Date Da…" at bounding box center [332, 173] width 165 height 276
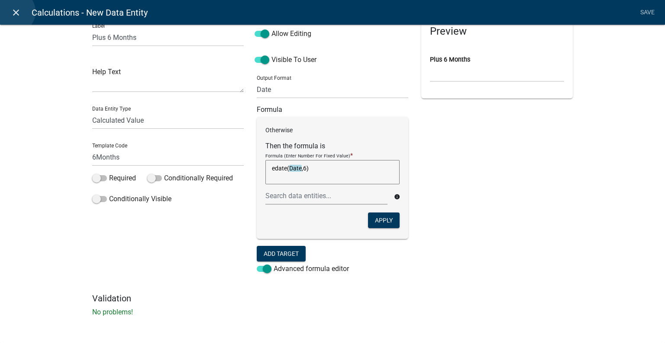
click at [13, 12] on icon "close" at bounding box center [16, 12] width 10 height 10
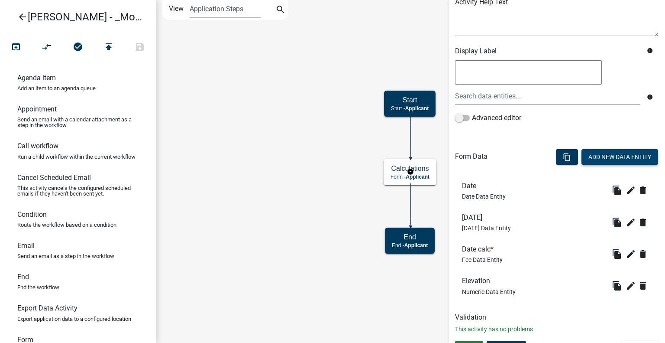
scroll to position [129, 0]
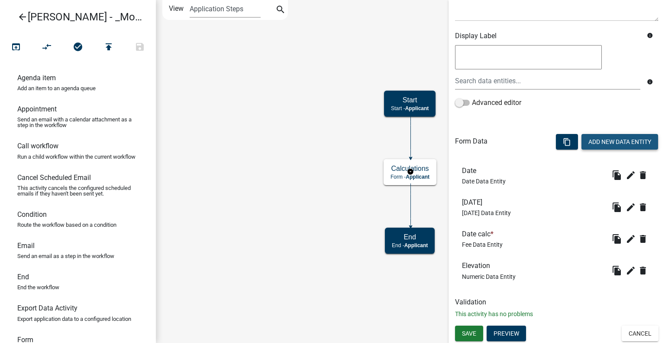
click at [629, 136] on button "Add New Data Entity" at bounding box center [620, 142] width 77 height 16
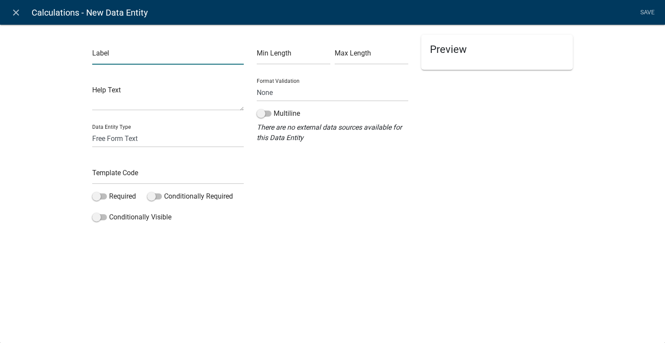
click at [127, 56] on input "text" at bounding box center [168, 56] width 152 height 18
type input "Plus 6 Months"
click at [125, 136] on select "Free Form Text Document Display Entity Value Fee Numeric Data Date Map Sketch D…" at bounding box center [168, 138] width 152 height 18
select select "date"
click at [92, 129] on select "Free Form Text Document Display Entity Value Fee Numeric Data Date Map Sketch D…" at bounding box center [168, 138] width 152 height 18
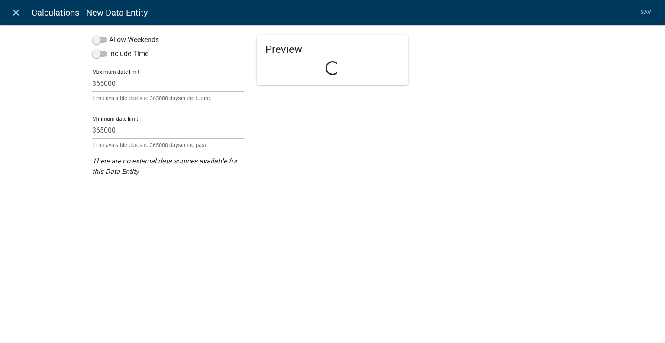
select select "date"
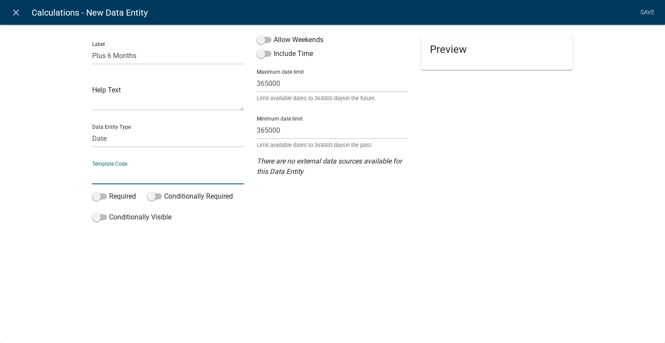
click at [123, 171] on input "text" at bounding box center [168, 175] width 152 height 18
type input "SixMonths"
click at [380, 250] on div "close Calculations - New Data Entity Save Label Plus 6 Months Help Text Data En…" at bounding box center [332, 171] width 665 height 343
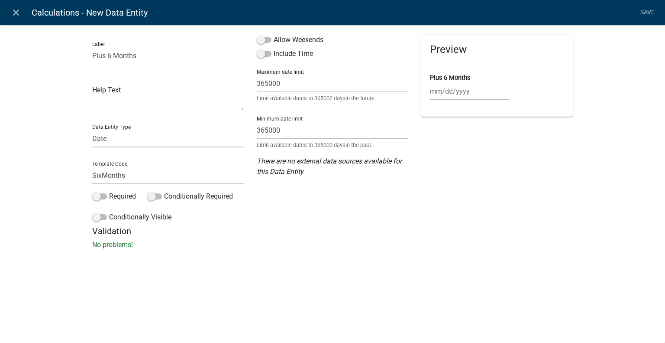
click at [117, 135] on select "Free Form Text Document Display Entity Value Fee Numeric Data Date Map Sketch D…" at bounding box center [168, 138] width 152 height 18
select select "calculated-value"
click at [92, 129] on select "Free Form Text Document Display Entity Value Fee Numeric Data Date Map Sketch D…" at bounding box center [168, 138] width 152 height 18
select select "calculated-value"
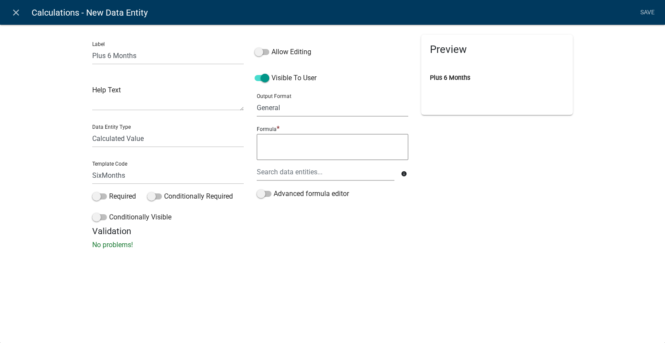
click at [282, 109] on select "General Text Number Decimal Date Date & Time" at bounding box center [333, 108] width 152 height 18
select select "4"
click at [257, 99] on select "General Text Number Decimal Date Date & Time" at bounding box center [333, 108] width 152 height 18
click at [273, 142] on textarea at bounding box center [333, 147] width 152 height 26
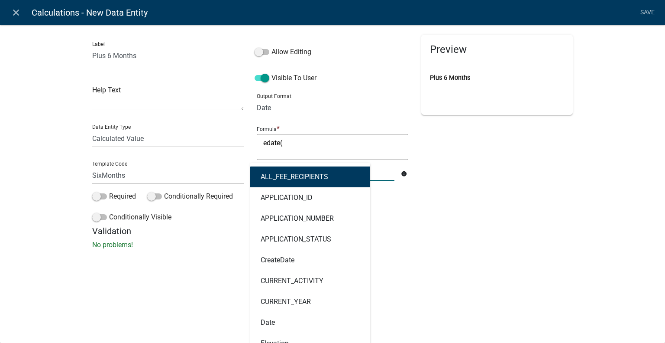
click at [300, 171] on div "ALL_FEE_RECIPIENTS APPLICATION_ID APPLICATION_NUMBER APPLICATION_STATUS CreateD…" at bounding box center [325, 172] width 151 height 18
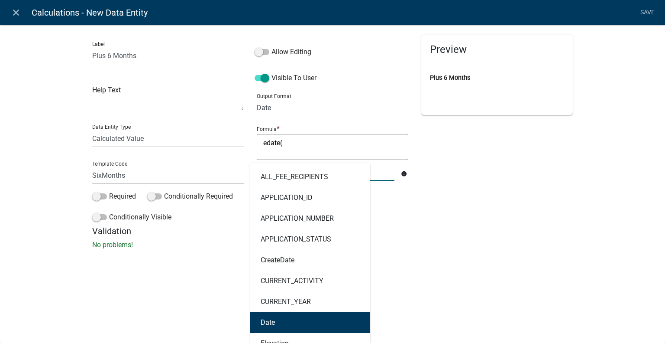
click at [290, 314] on button "Date" at bounding box center [310, 322] width 120 height 21
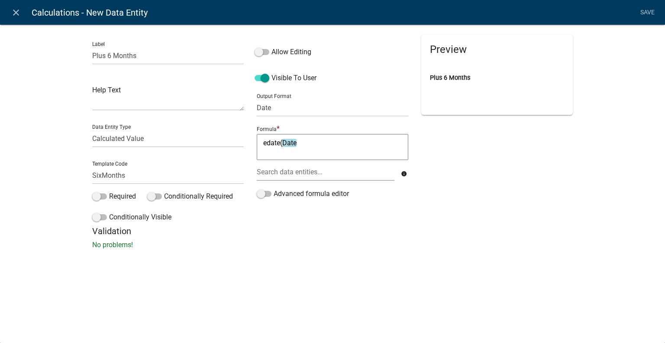
click at [316, 142] on textarea "edate(Date" at bounding box center [333, 147] width 152 height 26
type textarea "edate(Date,6)"
click at [643, 16] on link "Save" at bounding box center [648, 12] width 22 height 16
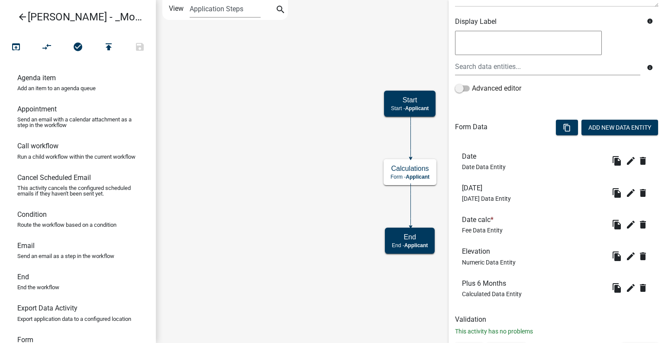
scroll to position [161, 0]
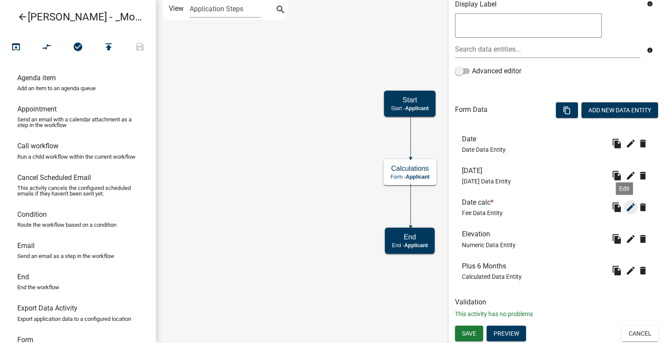
click at [626, 205] on icon "edit" at bounding box center [631, 207] width 10 height 10
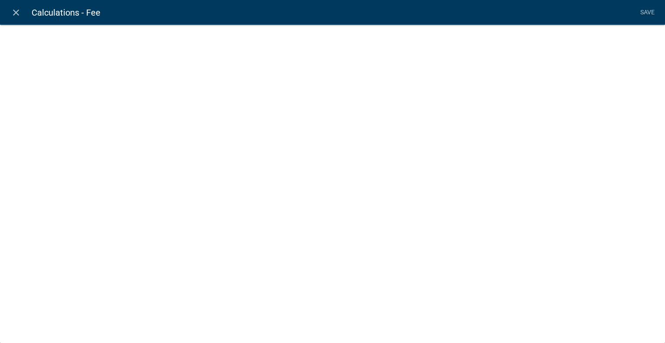
select select "fee"
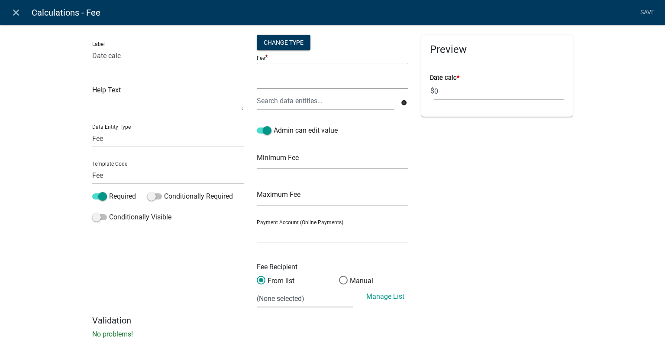
click at [278, 75] on textarea at bounding box center [333, 76] width 152 height 26
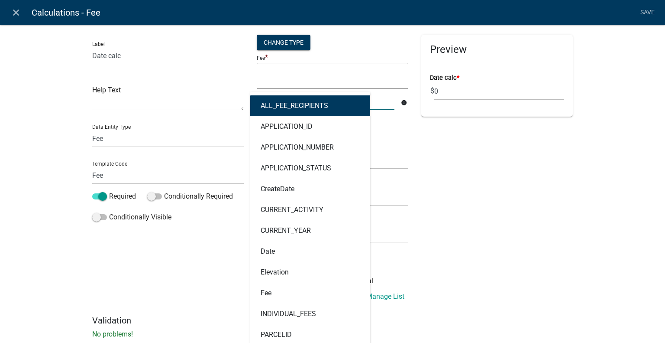
click at [322, 102] on div "ALL_FEE_RECIPIENTS APPLICATION_ID APPLICATION_NUMBER APPLICATION_STATUS CreateD…" at bounding box center [325, 101] width 151 height 18
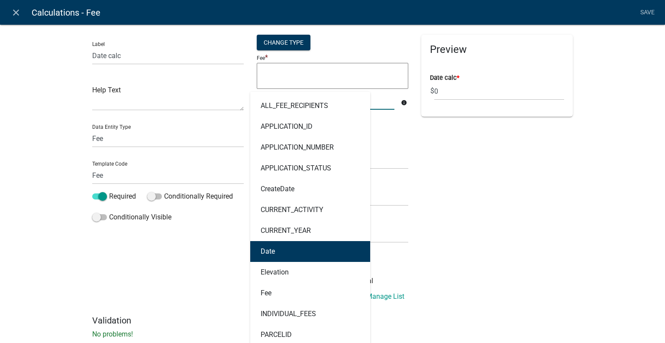
click at [288, 254] on button "Date" at bounding box center [310, 251] width 120 height 21
type textarea "Date"
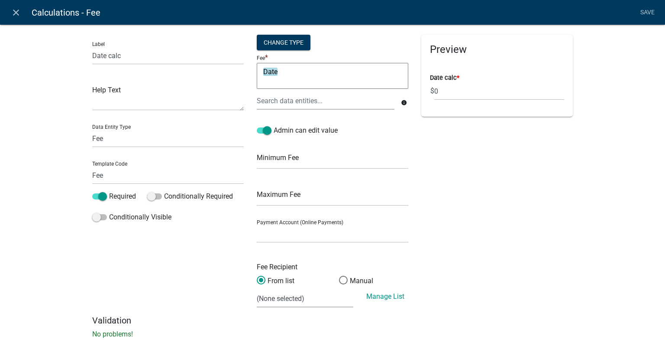
click at [293, 73] on textarea "Date" at bounding box center [333, 76] width 152 height 26
click at [284, 47] on div "Change Type" at bounding box center [284, 43] width 54 height 16
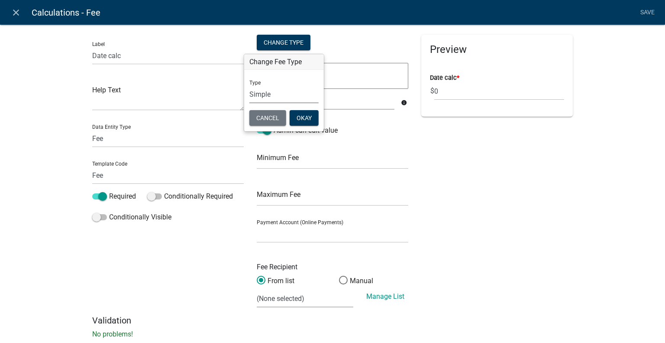
click at [280, 93] on select "Simple List Advanced" at bounding box center [283, 94] width 69 height 18
select select "2"
click at [249, 103] on select "Simple List Advanced" at bounding box center [283, 94] width 69 height 18
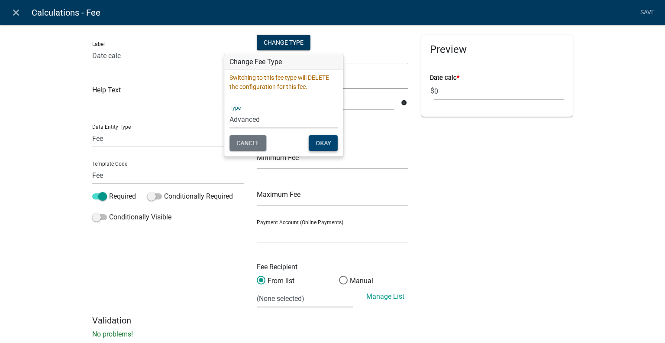
click at [318, 145] on button "Okay" at bounding box center [323, 143] width 29 height 16
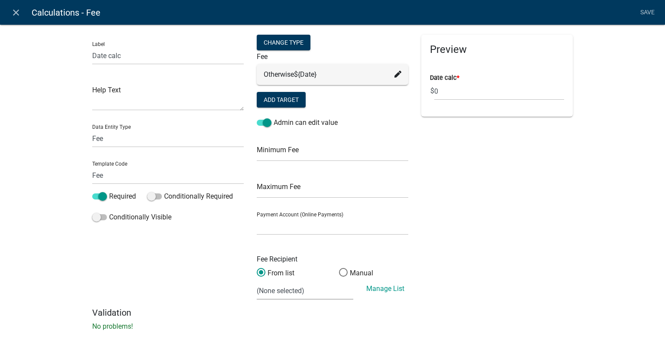
click at [395, 74] on icon at bounding box center [398, 74] width 7 height 7
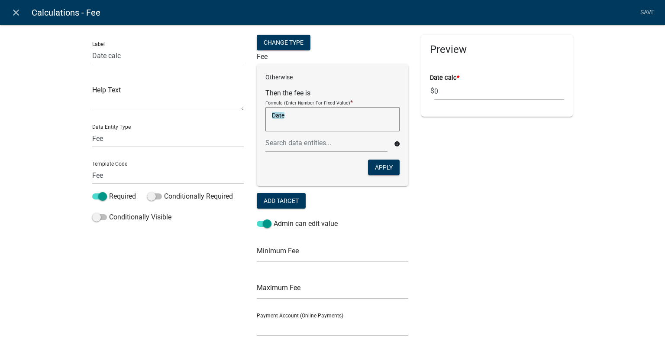
click at [303, 53] on h6 "Fee" at bounding box center [333, 56] width 152 height 8
click at [440, 159] on div "Preview Date calc * $ 0" at bounding box center [497, 221] width 165 height 373
click at [642, 8] on link "Save" at bounding box center [648, 12] width 22 height 16
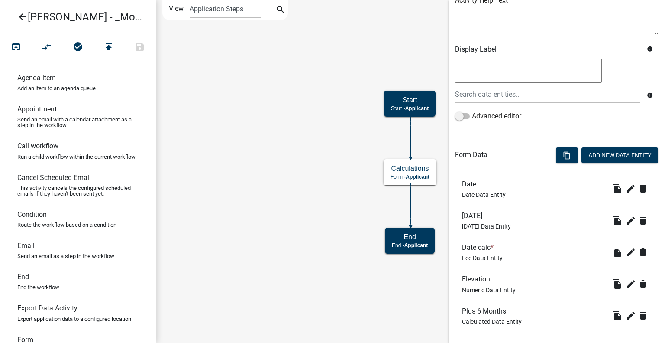
scroll to position [130, 0]
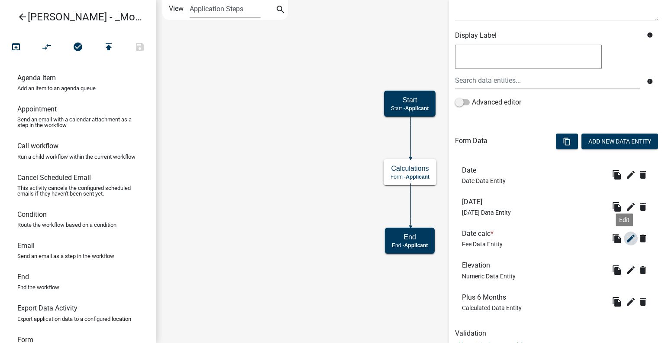
click at [626, 239] on icon "edit" at bounding box center [631, 238] width 10 height 10
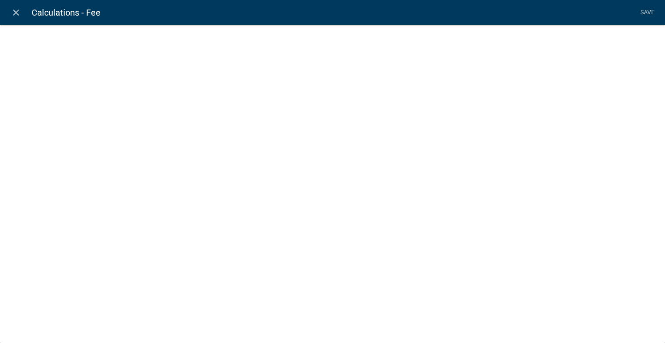
select select "fee"
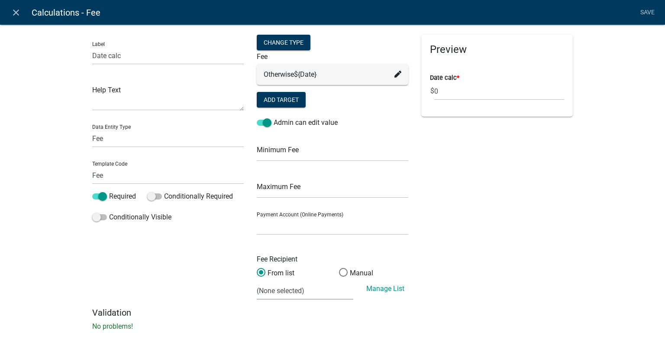
click at [395, 76] on icon at bounding box center [398, 74] width 7 height 7
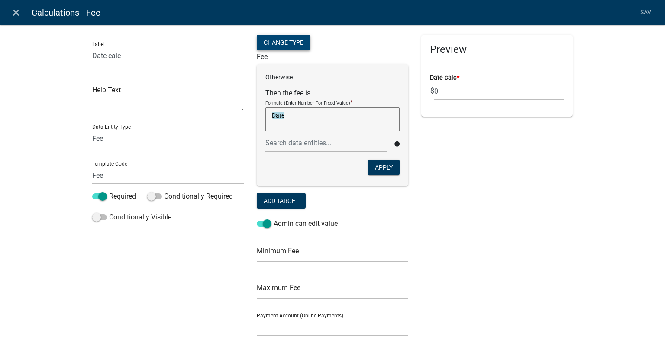
click at [275, 40] on div "Change Type" at bounding box center [284, 43] width 54 height 16
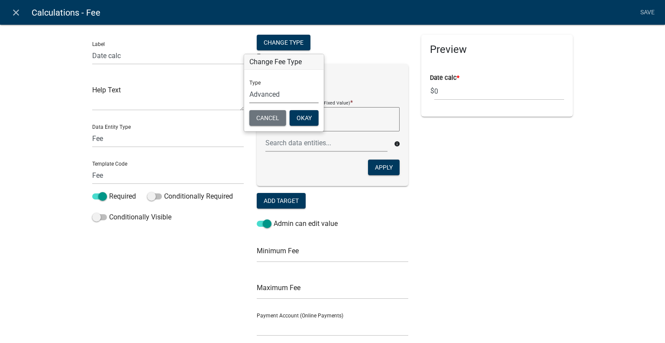
click at [270, 99] on select "Simple List Advanced" at bounding box center [283, 94] width 69 height 18
select select "0"
click at [249, 103] on select "Simple List Advanced" at bounding box center [283, 94] width 69 height 18
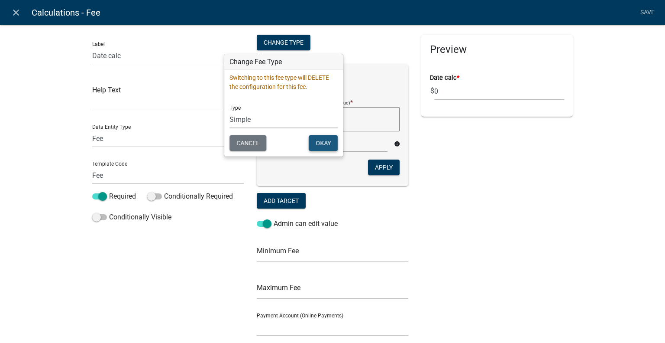
click at [313, 140] on button "Okay" at bounding box center [323, 143] width 29 height 16
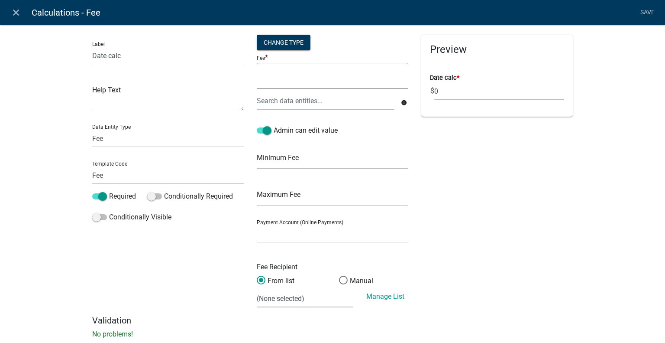
click at [275, 76] on textarea at bounding box center [333, 76] width 152 height 26
type textarea "if("
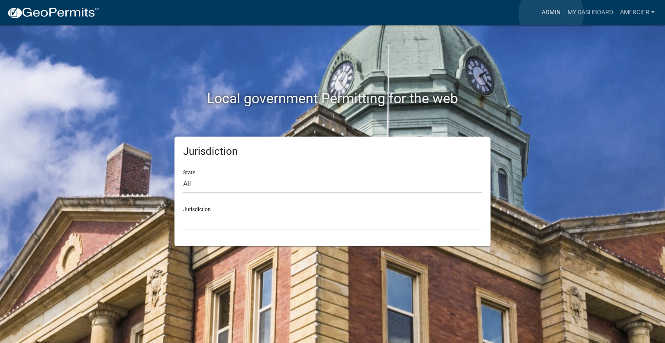
click at [551, 13] on link "Admin" at bounding box center [551, 12] width 26 height 16
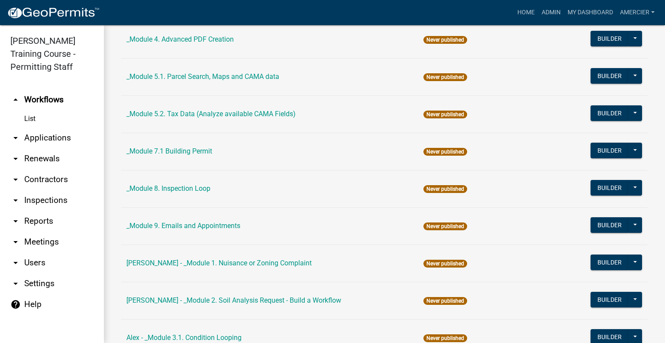
scroll to position [563, 0]
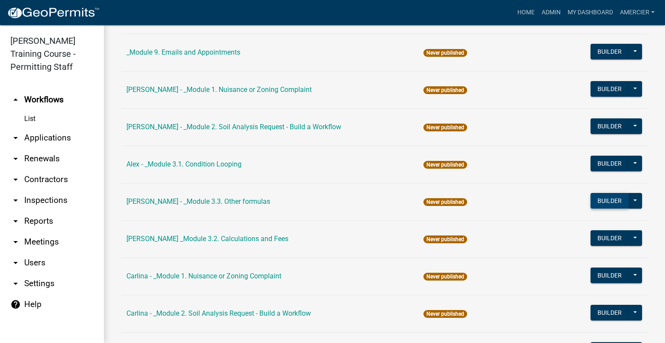
click at [596, 195] on button "Builder" at bounding box center [610, 201] width 38 height 16
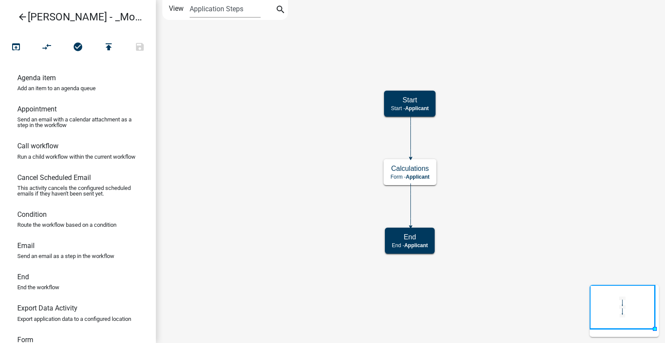
click at [639, 136] on icon "Start Start - Applicant Calculations Form - Applicant End End - Applicant" at bounding box center [410, 171] width 508 height 342
click at [417, 174] on span "Applicant" at bounding box center [418, 177] width 24 height 6
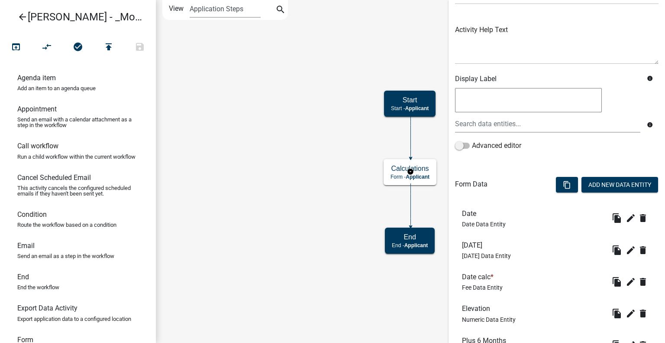
scroll to position [161, 0]
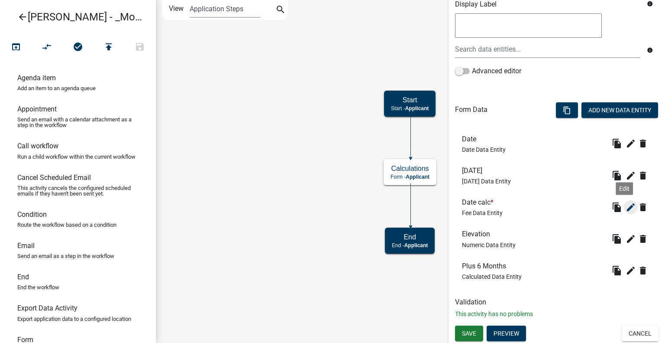
click at [628, 209] on icon "edit" at bounding box center [631, 207] width 10 height 10
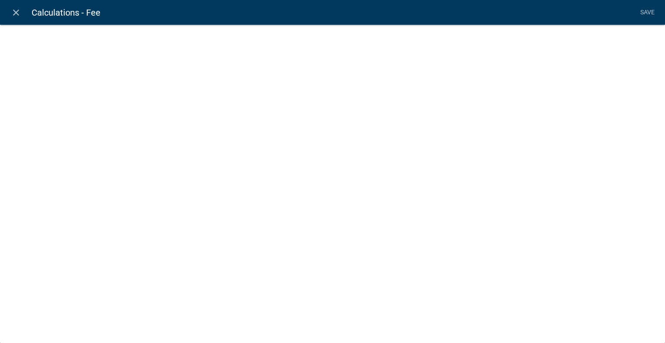
select select "fee"
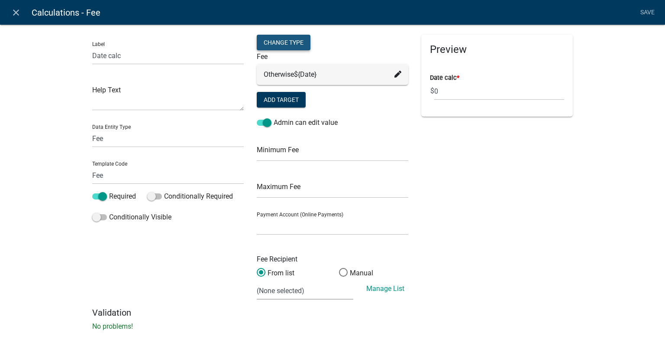
click at [290, 46] on div "Change Type" at bounding box center [284, 43] width 54 height 16
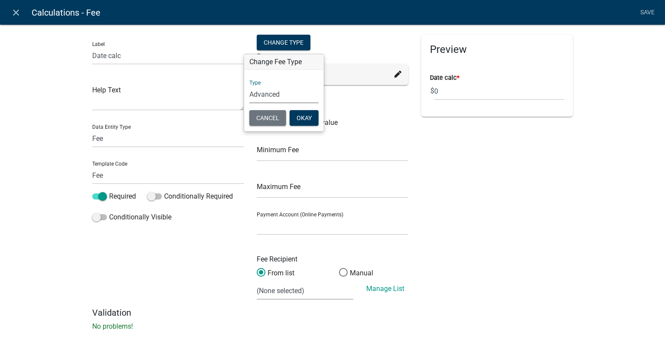
click at [272, 97] on select "Simple List Advanced" at bounding box center [283, 94] width 69 height 18
select select "0"
click at [249, 103] on select "Simple List Advanced" at bounding box center [283, 94] width 69 height 18
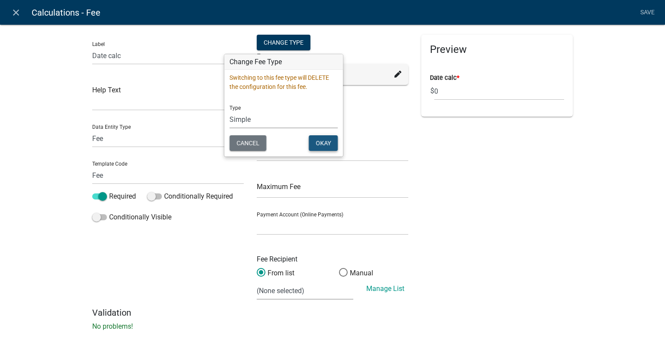
click at [324, 147] on button "Okay" at bounding box center [323, 143] width 29 height 16
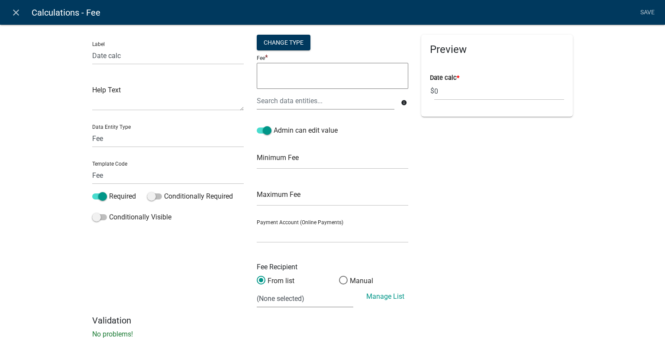
click at [304, 74] on textarea at bounding box center [333, 76] width 152 height 26
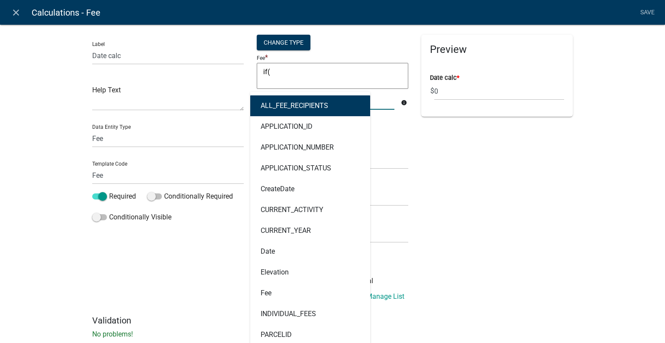
click at [295, 99] on div "ALL_FEE_RECIPIENTS APPLICATION_ID APPLICATION_NUMBER APPLICATION_STATUS CreateD…" at bounding box center [325, 101] width 151 height 18
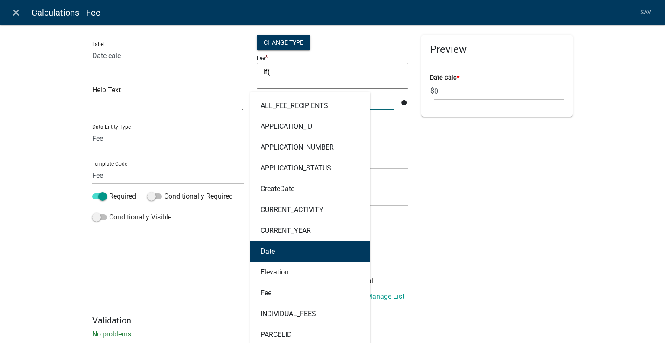
click at [269, 252] on ngb-highlight "Date" at bounding box center [268, 251] width 14 height 7
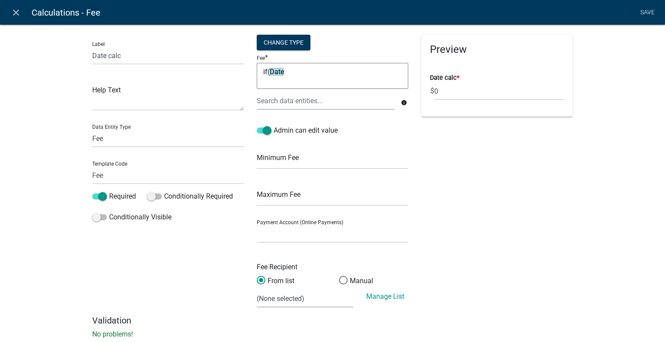
click at [309, 75] on textarea "if(Date" at bounding box center [333, 76] width 152 height 26
click at [308, 100] on div at bounding box center [325, 101] width 151 height 18
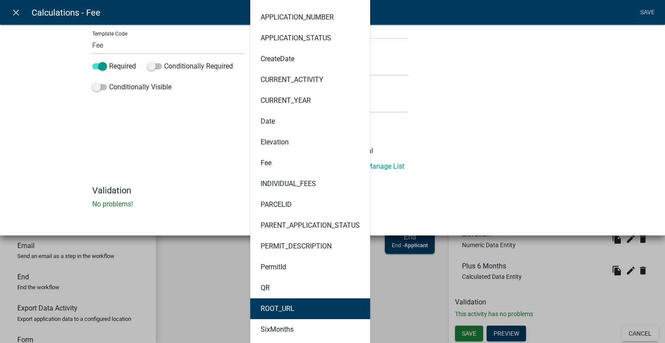
scroll to position [217, 0]
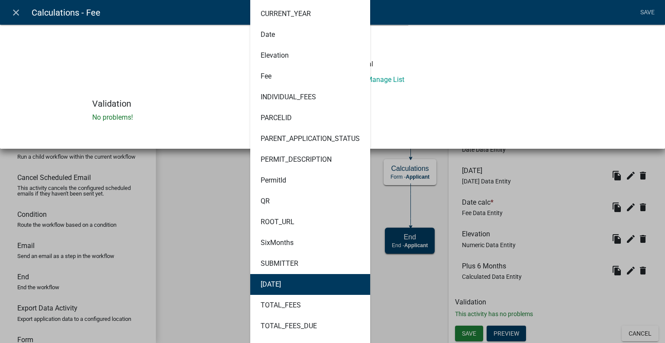
click at [308, 287] on button "[DATE]" at bounding box center [310, 284] width 120 height 21
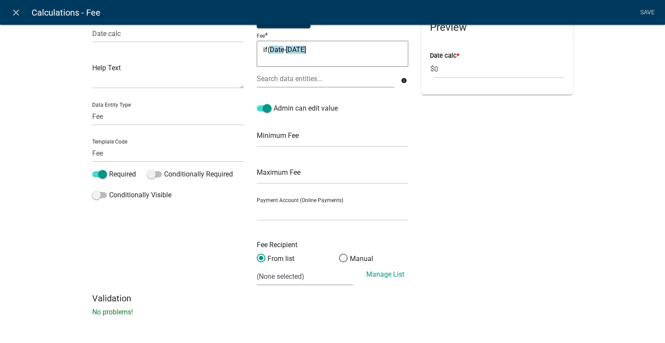
click at [327, 48] on textarea "if(Date-[DATE]" at bounding box center [333, 54] width 152 height 26
type textarea "if(Date-[DATE]<90,50,100)"
click at [650, 12] on link "Save" at bounding box center [648, 12] width 22 height 16
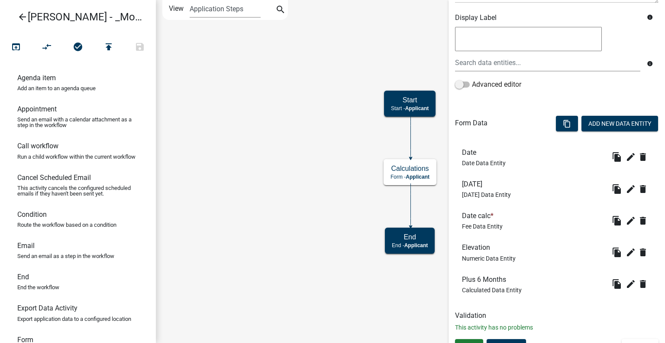
scroll to position [161, 0]
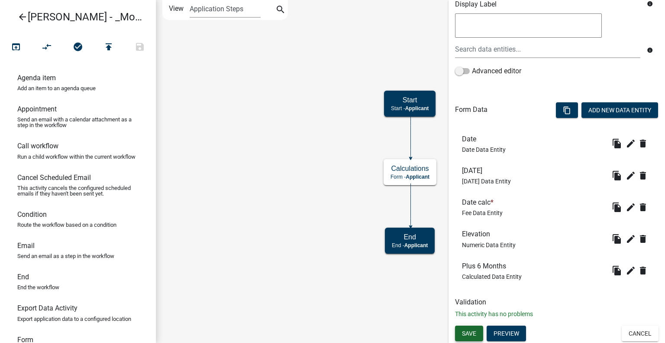
click at [469, 329] on span "Save" at bounding box center [469, 332] width 14 height 7
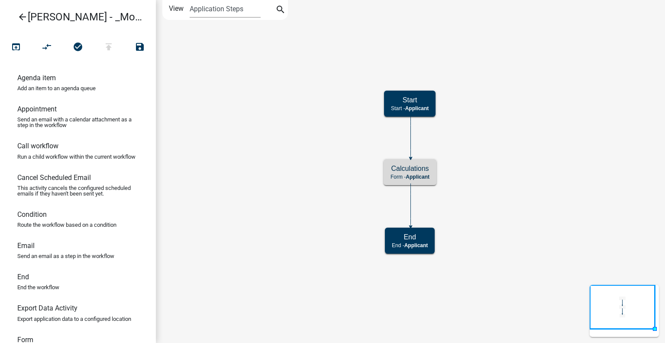
scroll to position [0, 0]
click at [12, 42] on icon "open_in_browser" at bounding box center [16, 48] width 10 height 12
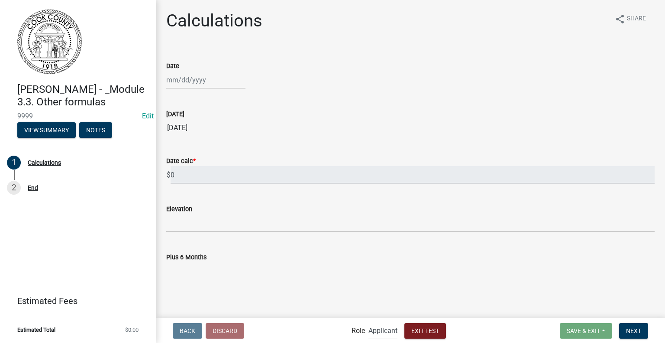
click at [202, 81] on div at bounding box center [205, 80] width 79 height 18
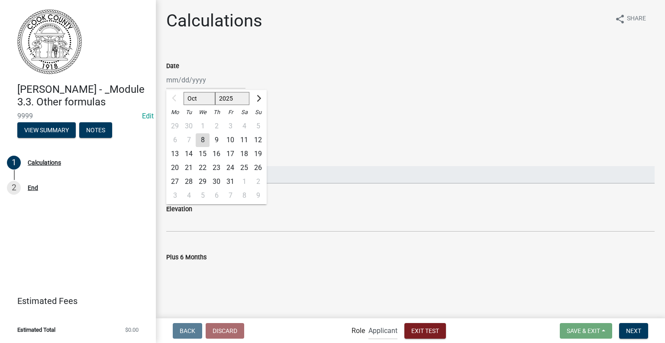
click at [203, 136] on div "8" at bounding box center [203, 140] width 14 height 14
type input "[DATE]"
click at [208, 78] on div "[DATE] Oct Nov [DATE] 2026 2027 2028 2029 2030 2031 2032 2033 2034 2035 2036 20…" at bounding box center [205, 80] width 79 height 18
click at [235, 99] on select "2025 2026 2027 2028 2029 2030 2031 2032 2033 2034 2035 2036 2037 2038 2039 2040…" at bounding box center [232, 98] width 35 height 13
select select "2026"
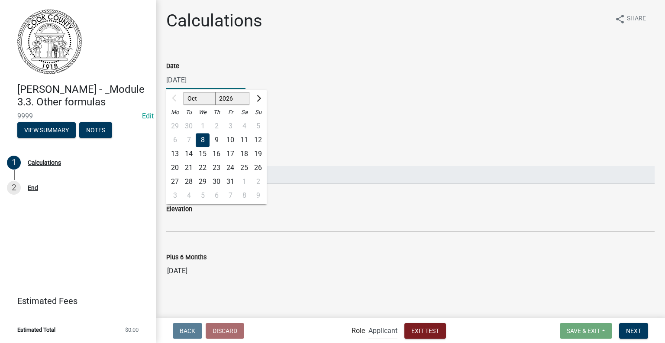
click at [215, 92] on select "2025 2026 2027 2028 2029 2030 2031 2032 2033 2034 2035 2036 2037 2038 2039 2040…" at bounding box center [232, 98] width 35 height 13
click at [325, 133] on input "[DATE]" at bounding box center [410, 127] width 489 height 17
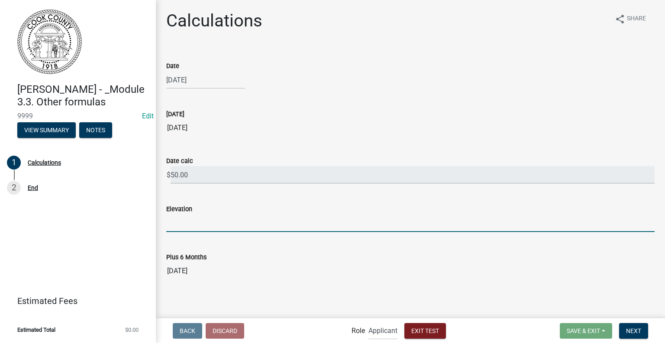
click at [241, 216] on input "text" at bounding box center [410, 223] width 489 height 18
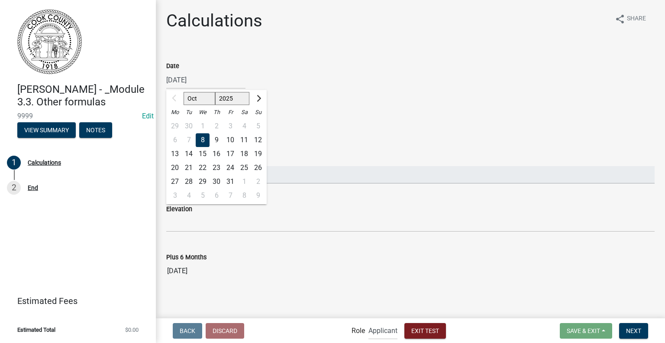
click at [208, 82] on div "[DATE] Oct Nov [DATE] 2026 2027 2028 2029 2030 2031 2032 2033 2034 2035 2036 20…" at bounding box center [205, 80] width 79 height 18
click at [232, 104] on select "2025 2026 2027 2028 2029 2030 2031 2032 2033 2034 2035 2036 2037 2038 2039 2040…" at bounding box center [232, 98] width 35 height 13
select select "2026"
click at [215, 92] on select "2025 2026 2027 2028 2029 2030 2031 2032 2033 2034 2035 2036 2037 2038 2039 2040…" at bounding box center [232, 98] width 35 height 13
click at [219, 128] on div "1" at bounding box center [217, 126] width 14 height 14
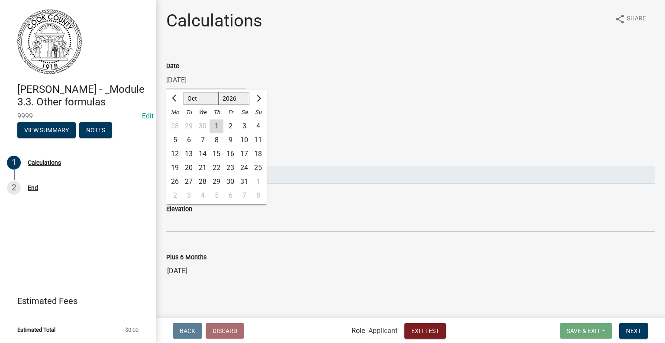
type input "[DATE]"
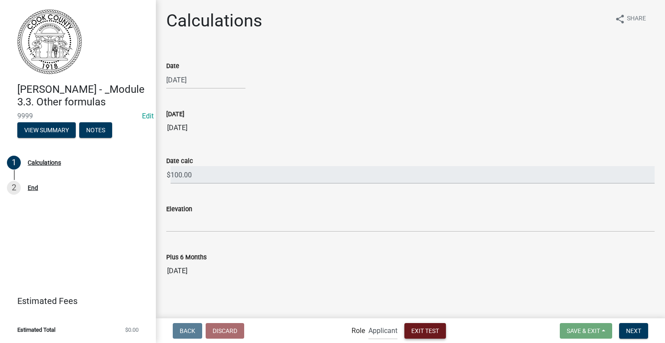
click at [433, 329] on span "Exit Test" at bounding box center [425, 330] width 28 height 7
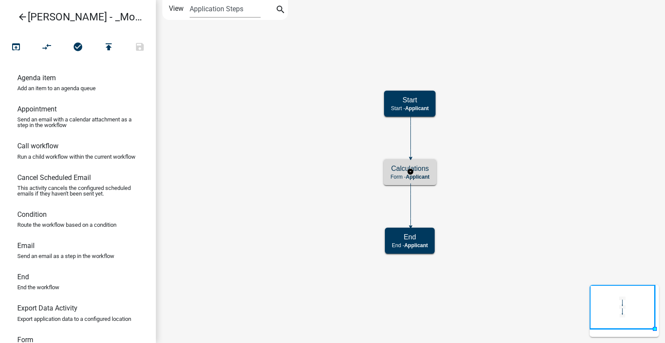
click at [419, 171] on h5 "Calculations" at bounding box center [410, 168] width 39 height 8
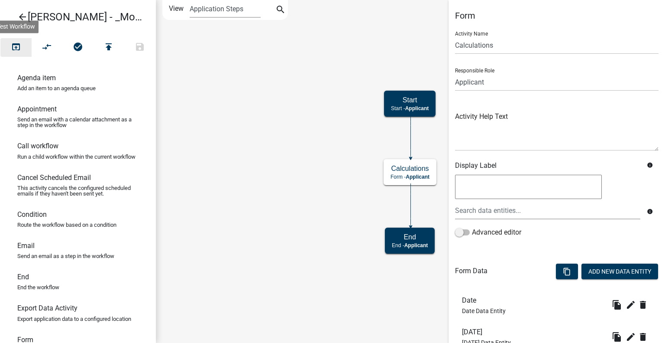
click at [19, 47] on icon "open_in_browser" at bounding box center [16, 48] width 10 height 12
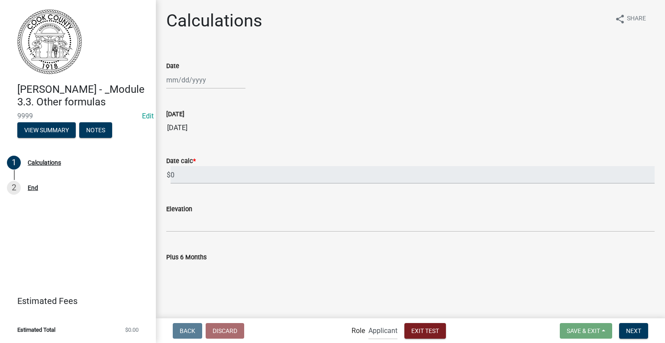
click at [178, 76] on div at bounding box center [205, 80] width 79 height 18
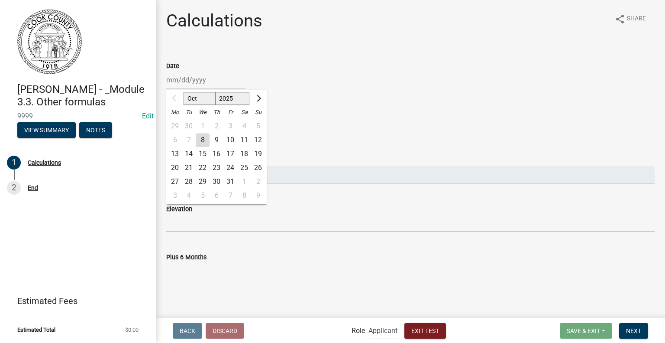
click at [197, 100] on select "Oct Nov Dec" at bounding box center [200, 98] width 32 height 13
click at [233, 97] on select "2025 2026 2027 2028 2029 2030 2031 2032 2033 2034 2035 2036 2037 2038 2039 2040…" at bounding box center [232, 98] width 35 height 13
select select "2026"
click at [215, 92] on select "2025 2026 2027 2028 2029 2030 2031 2032 2033 2034 2035 2036 2037 2038 2039 2040…" at bounding box center [232, 98] width 35 height 13
click at [200, 97] on select "Jan Feb Mar Apr May Jun [DATE] Aug Sep Oct Nov Dec" at bounding box center [201, 98] width 35 height 13
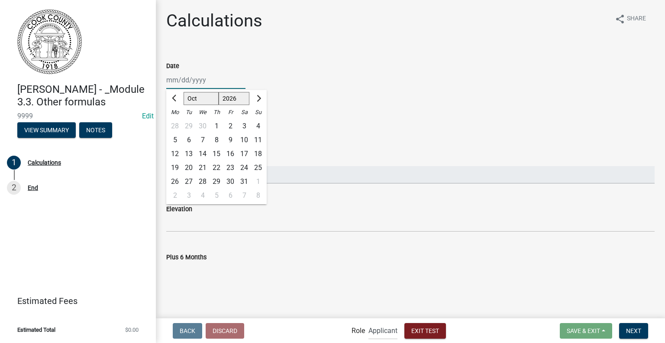
select select "2"
click at [184, 92] on select "Jan Feb Mar Apr May Jun [DATE] Aug Sep Oct Nov Dec" at bounding box center [201, 98] width 35 height 13
click at [256, 124] on div "1" at bounding box center [258, 126] width 14 height 14
type input "[DATE]"
